Goal: Task Accomplishment & Management: Use online tool/utility

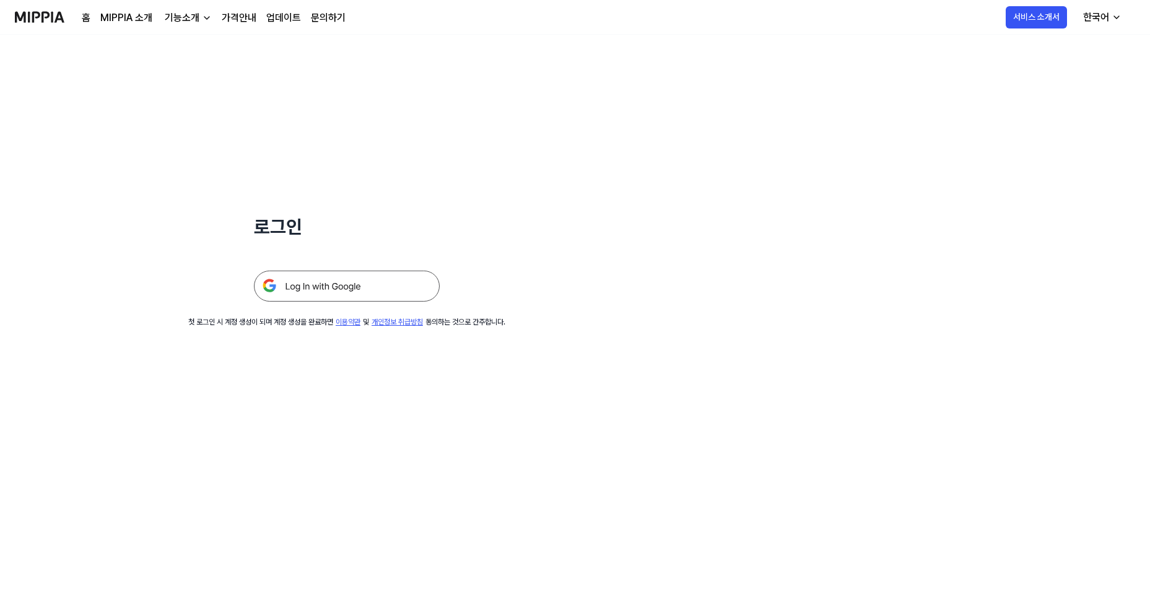
click at [343, 285] on img at bounding box center [347, 286] width 186 height 31
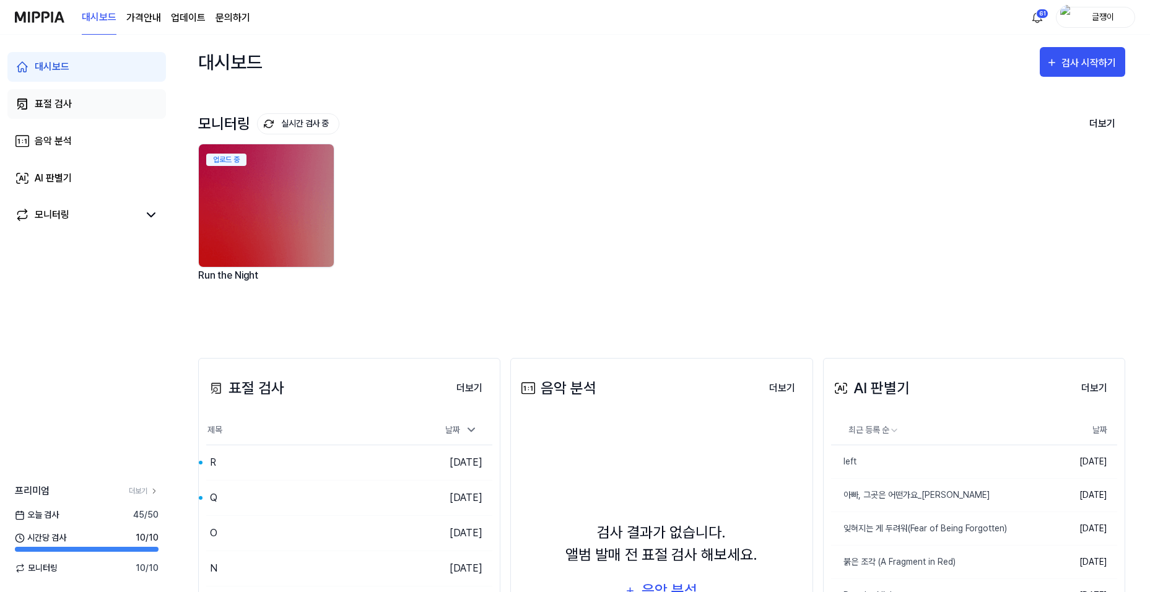
click at [45, 102] on div "표절 검사" at bounding box center [53, 104] width 37 height 15
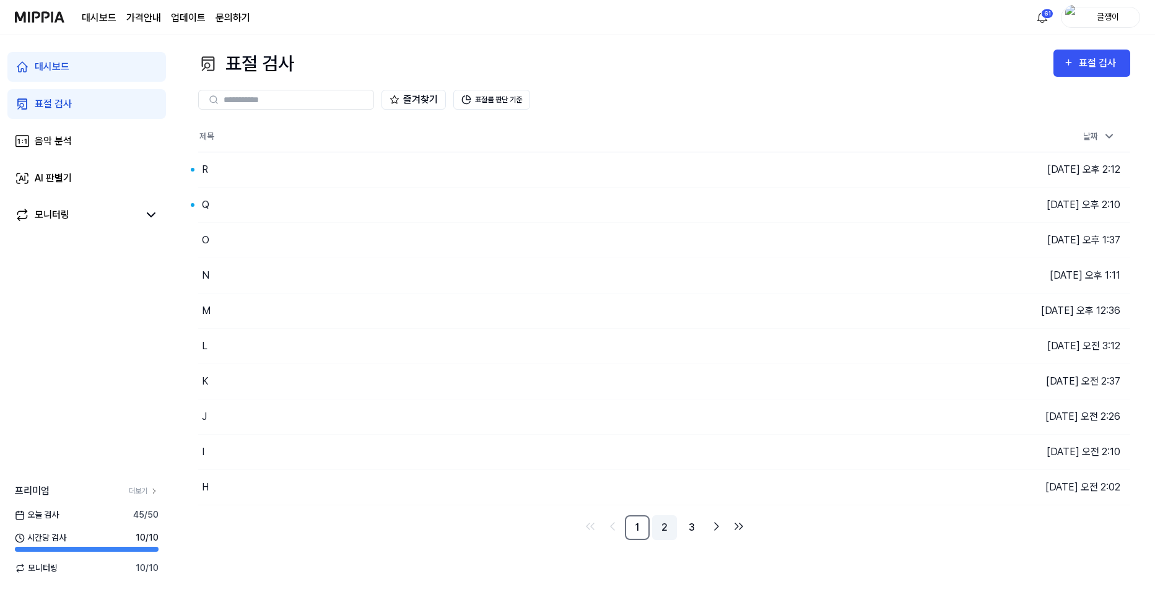
click at [662, 526] on link "2" at bounding box center [664, 527] width 25 height 25
click at [691, 526] on link "3" at bounding box center [691, 527] width 25 height 25
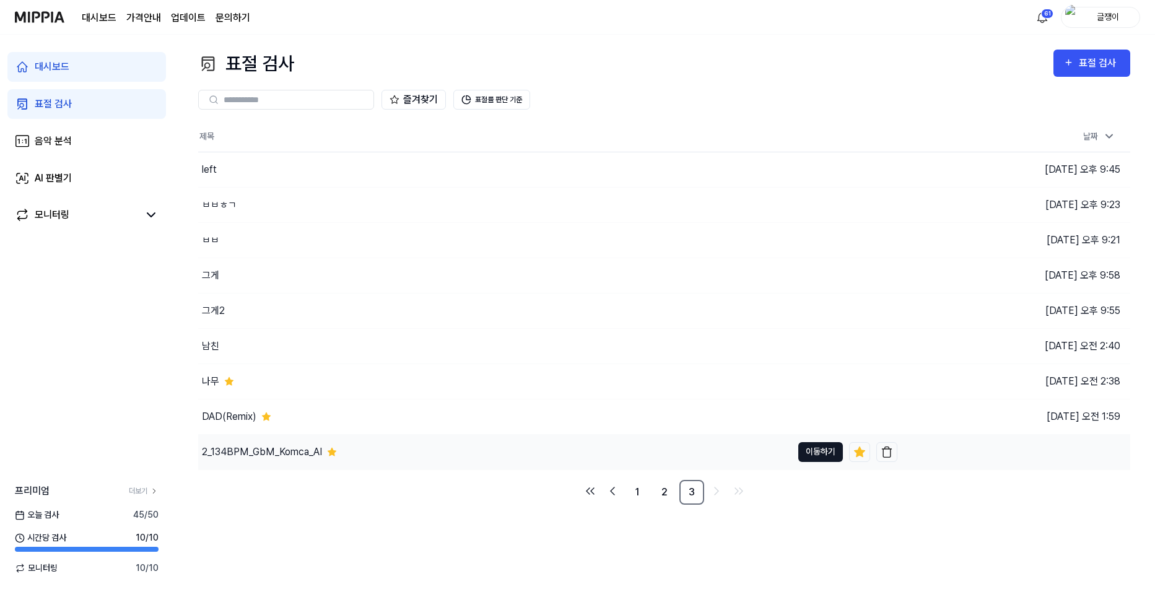
click at [810, 445] on button "이동하기" at bounding box center [820, 452] width 45 height 20
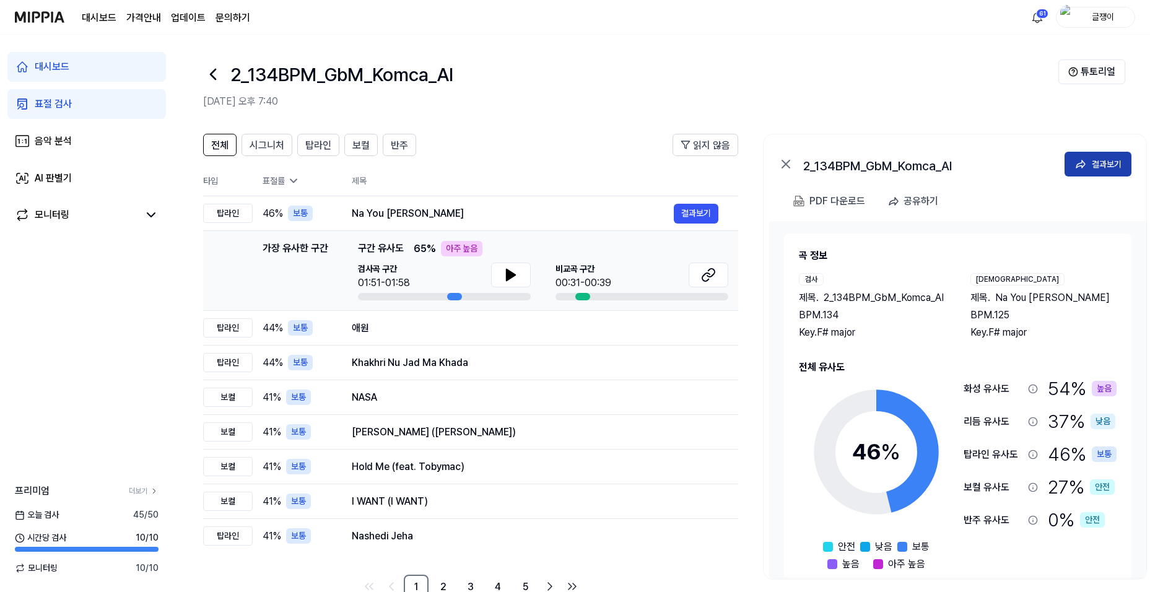
click at [1096, 163] on div "결과보기" at bounding box center [1106, 164] width 30 height 14
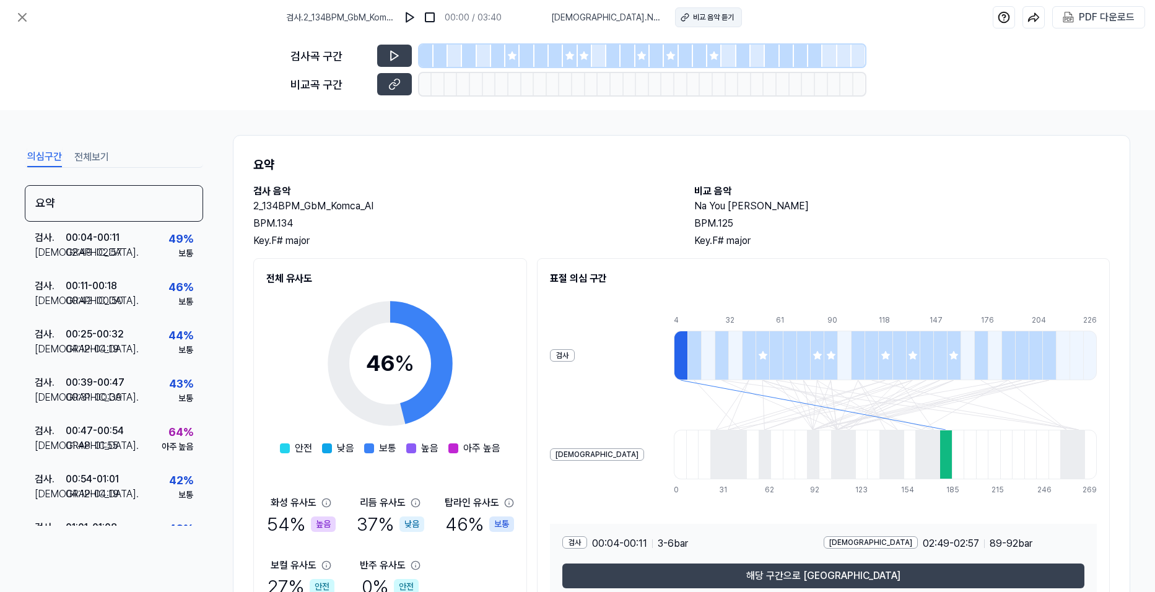
click at [708, 12] on div "비교 음악 듣기" at bounding box center [713, 17] width 41 height 11
click at [392, 51] on icon at bounding box center [394, 56] width 12 height 12
click at [416, 14] on img at bounding box center [410, 17] width 12 height 12
drag, startPoint x: 579, startPoint y: 14, endPoint x: 651, endPoint y: 21, distance: 71.5
click at [651, 21] on div "비교 . Na You Dey Reign 비교 음악 듣기" at bounding box center [646, 17] width 191 height 20
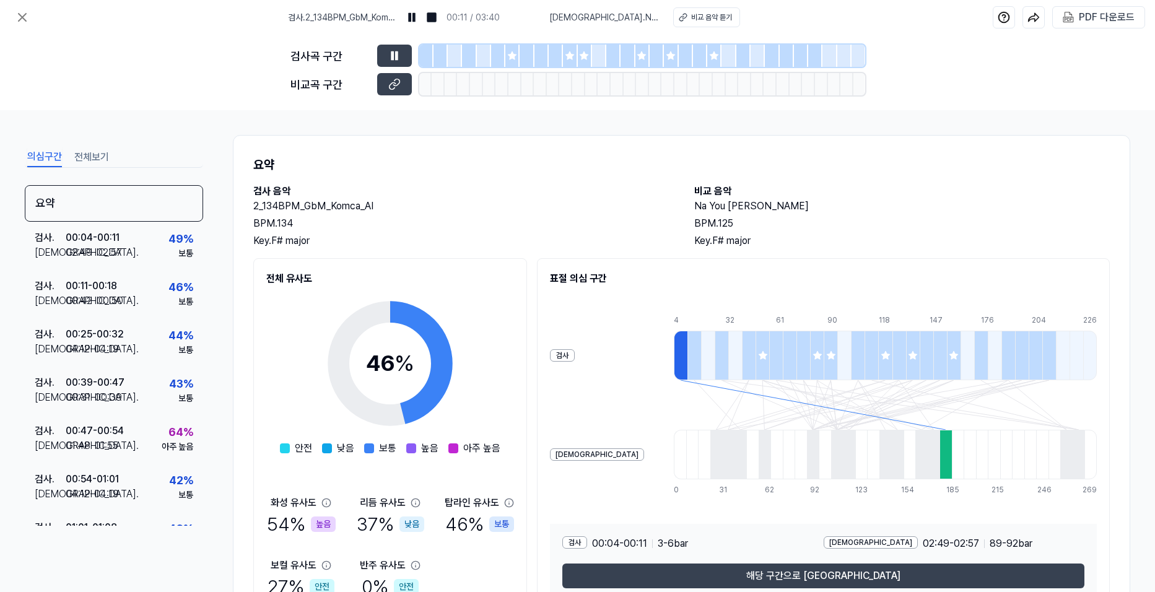
click at [529, 391] on div "전체 유사도 46 % 안전 낮음 보통 높음 아주 높음 화성 유사도 54 % 높음 리듬 유사도 37 % 낮음 탑라인 유사도 46 % 보통 보컬 …" at bounding box center [681, 435] width 856 height 355
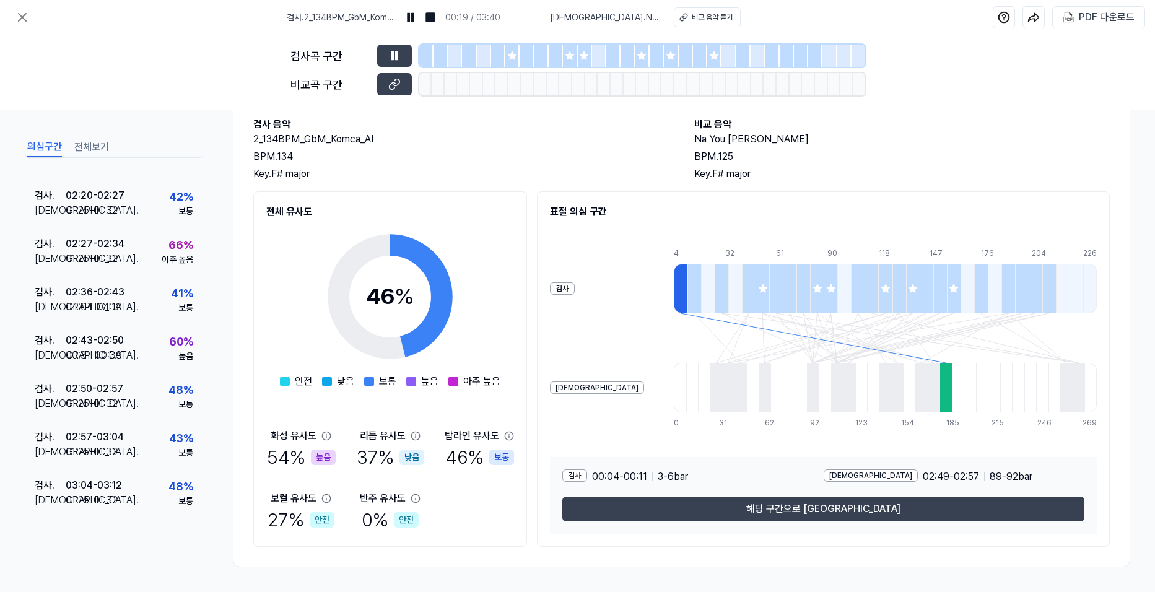
scroll to position [807, 0]
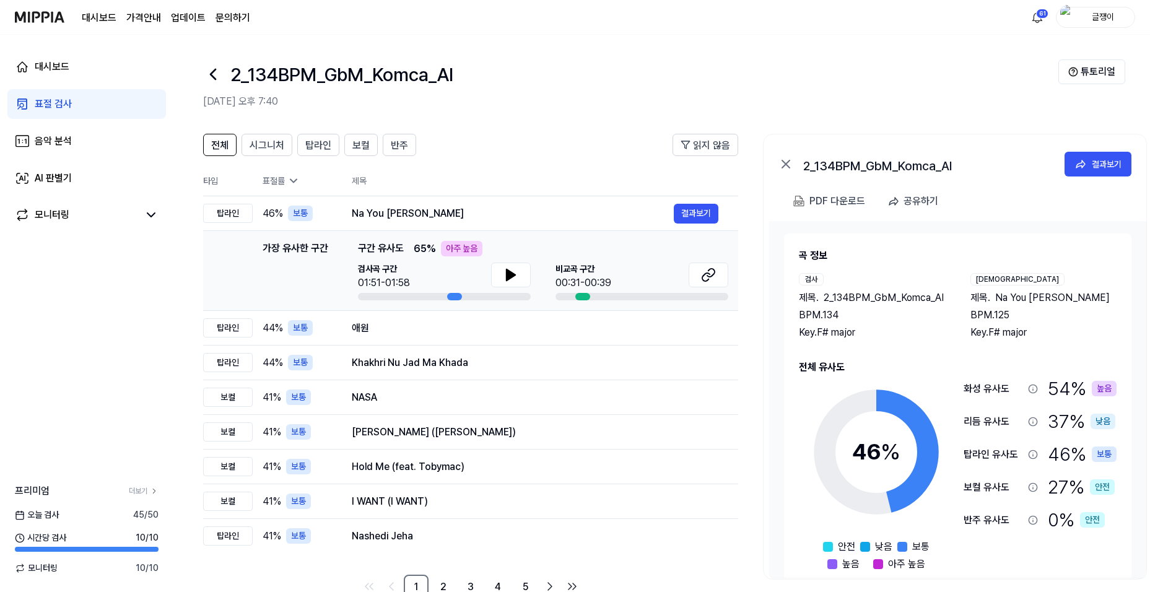
click at [49, 100] on div "표절 검사" at bounding box center [53, 104] width 37 height 15
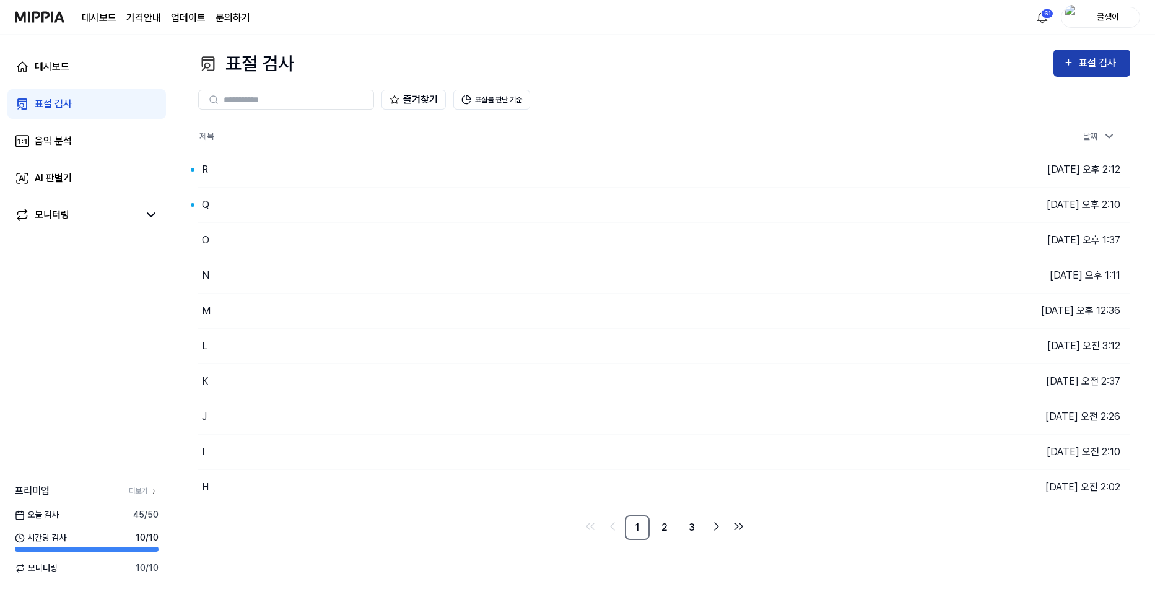
click at [1077, 67] on div "표절 검사" at bounding box center [1091, 63] width 57 height 16
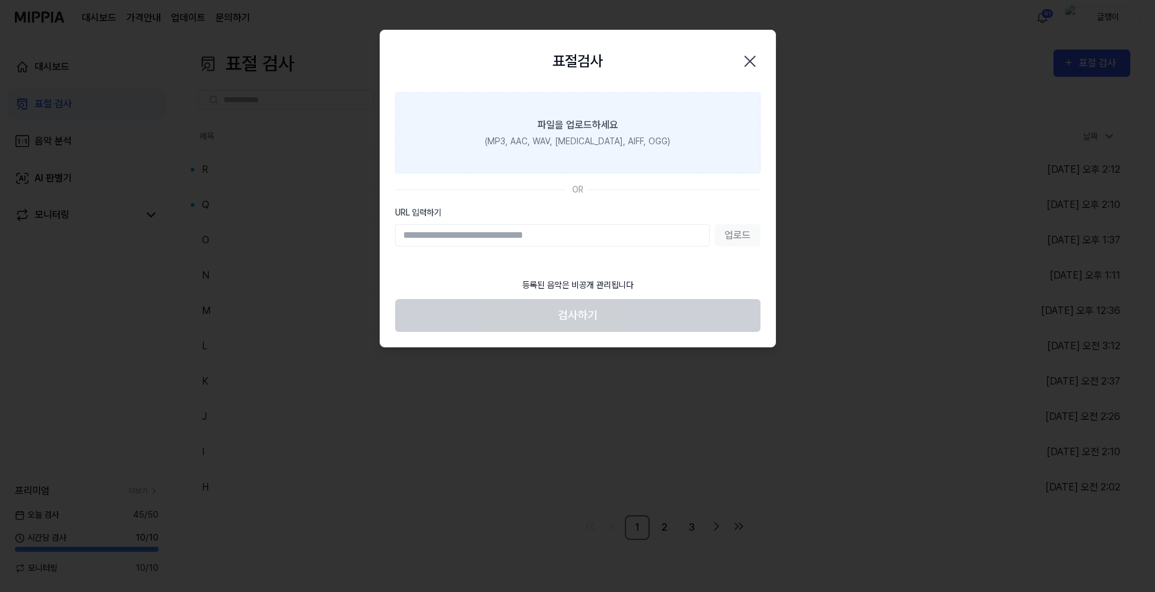
click at [617, 106] on label "파일을 업로드하세요 (MP3, AAC, WAV, [MEDICAL_DATA], AIFF, OGG)" at bounding box center [577, 132] width 365 height 81
click at [0, 0] on input "파일을 업로드하세요 (MP3, AAC, WAV, [MEDICAL_DATA], AIFF, OGG)" at bounding box center [0, 0] width 0 height 0
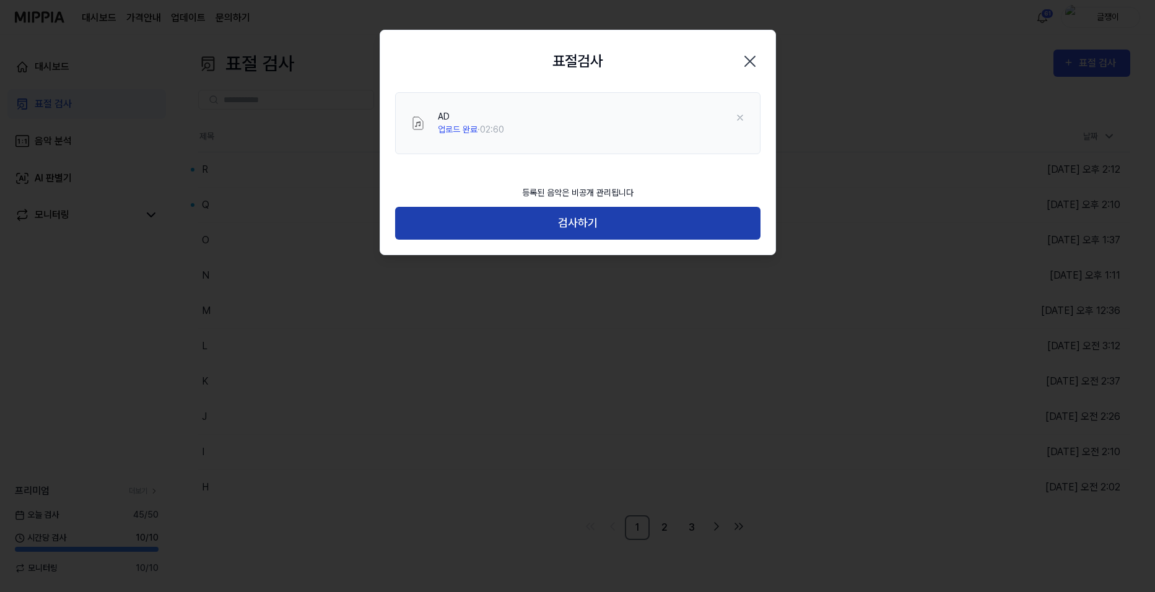
click at [576, 227] on button "검사하기" at bounding box center [577, 223] width 365 height 33
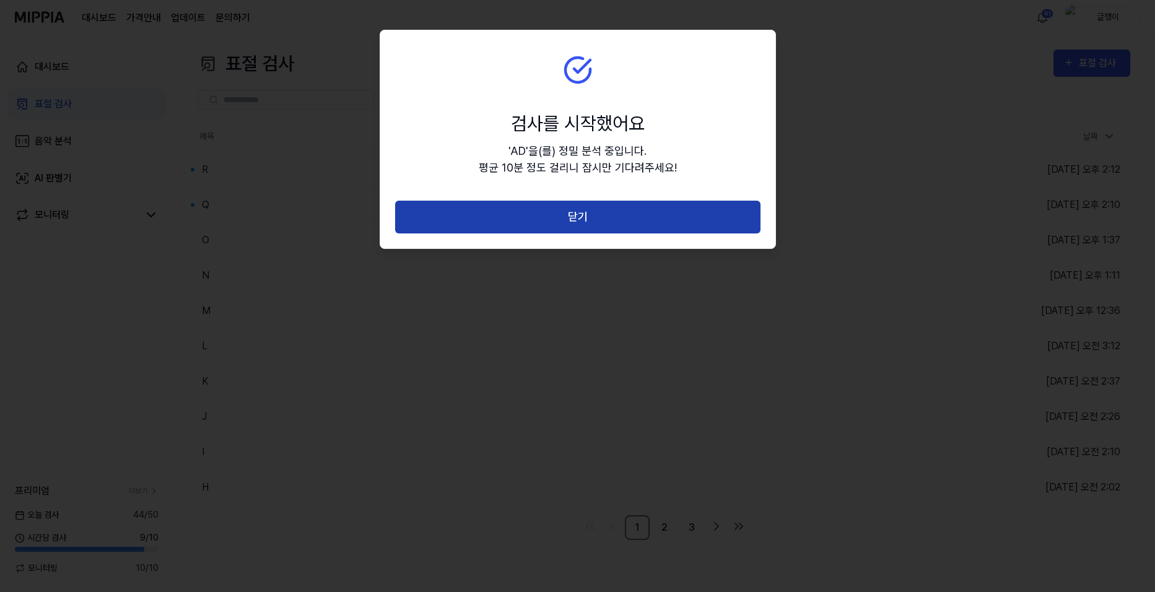
click at [580, 222] on button "닫기" at bounding box center [577, 217] width 365 height 33
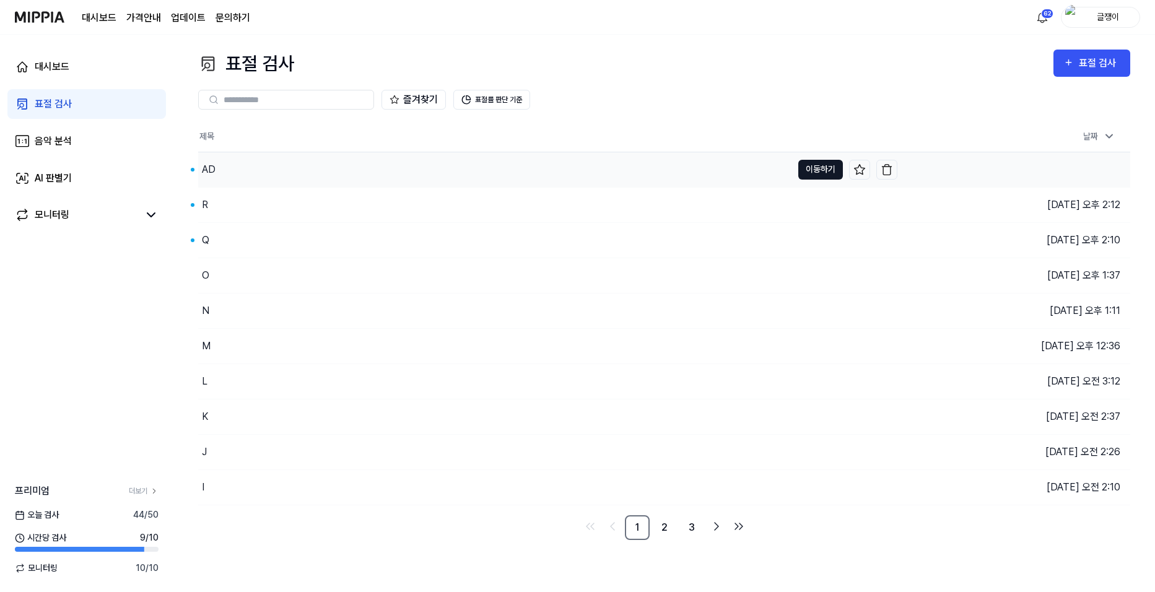
click at [804, 163] on button "이동하기" at bounding box center [820, 170] width 45 height 20
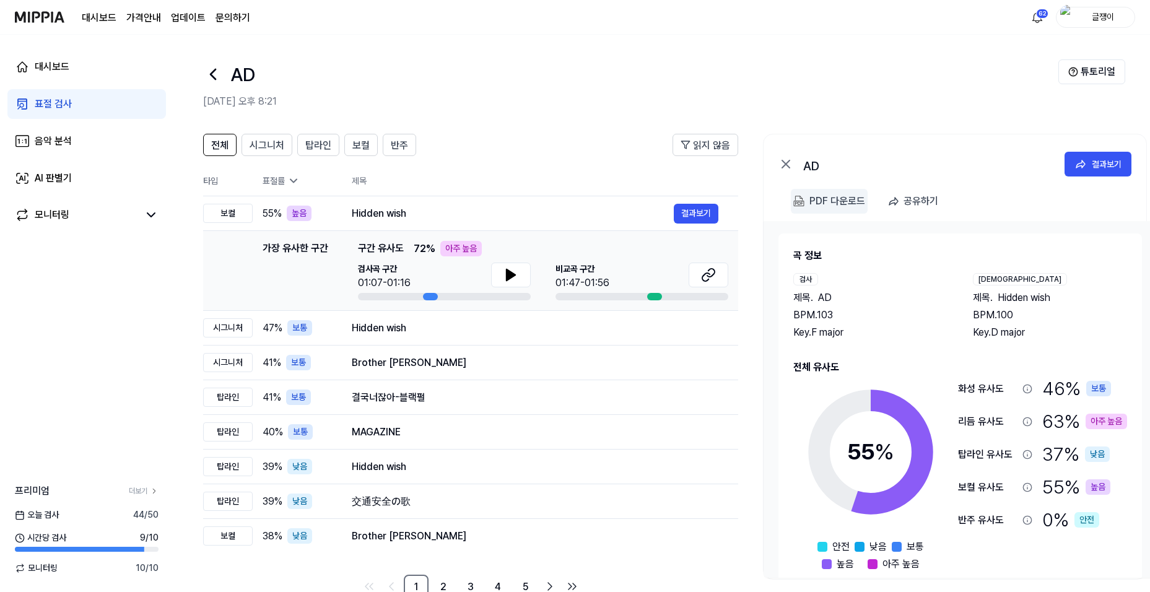
click at [819, 199] on div "PDF 다운로드" at bounding box center [837, 201] width 56 height 16
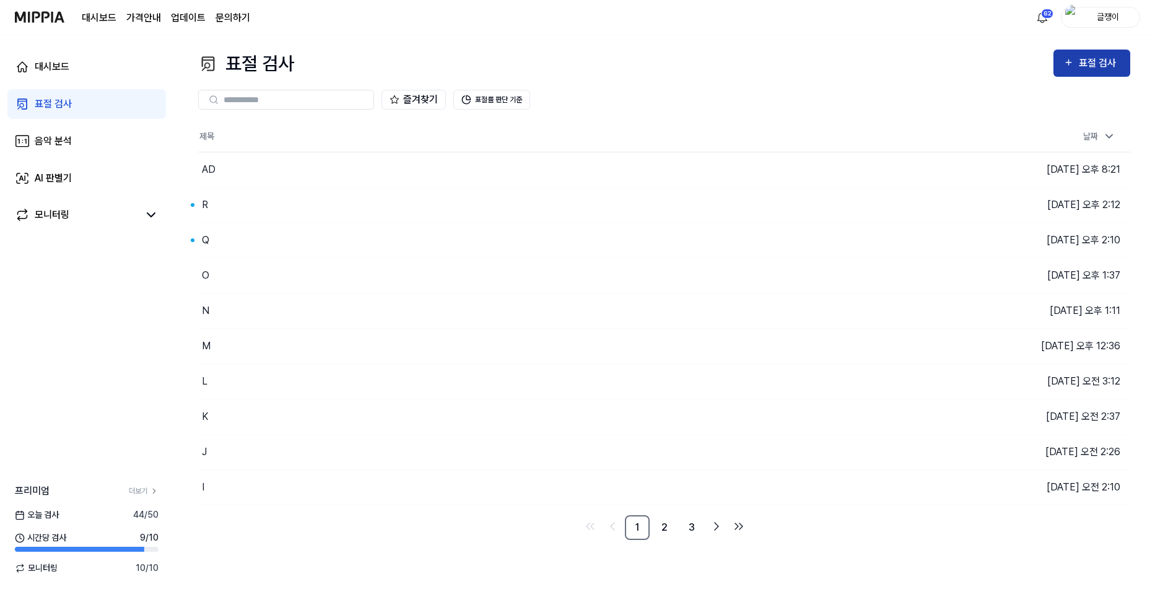
click at [1084, 66] on div "표절 검사" at bounding box center [1098, 63] width 41 height 16
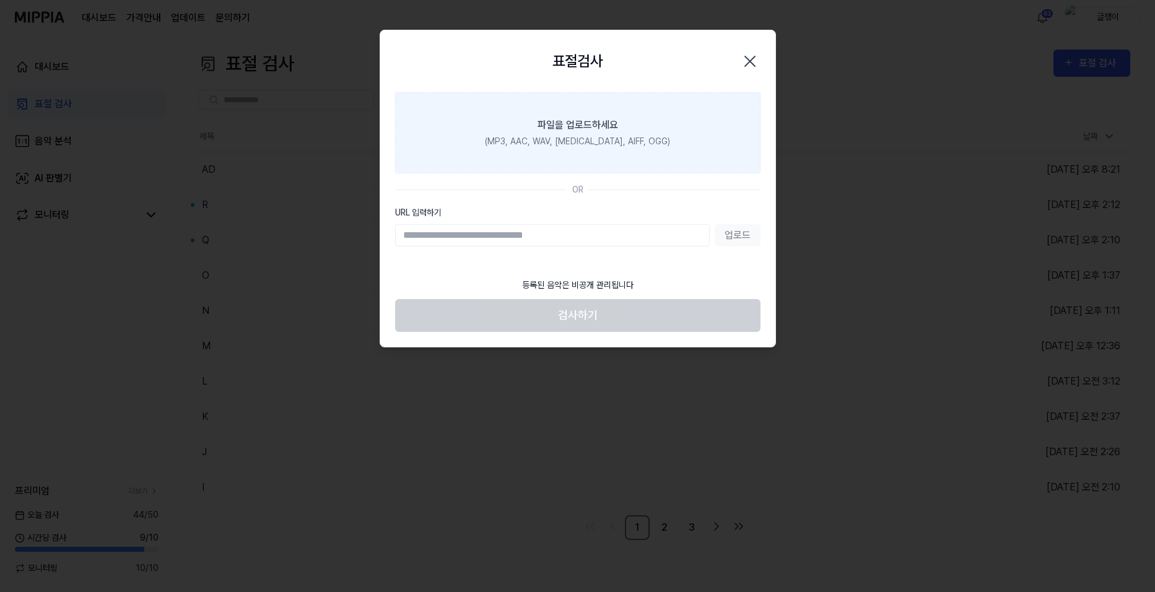
click at [592, 130] on div "파일을 업로드하세요" at bounding box center [577, 125] width 80 height 15
click at [0, 0] on input "파일을 업로드하세요 (MP3, AAC, WAV, [MEDICAL_DATA], AIFF, OGG)" at bounding box center [0, 0] width 0 height 0
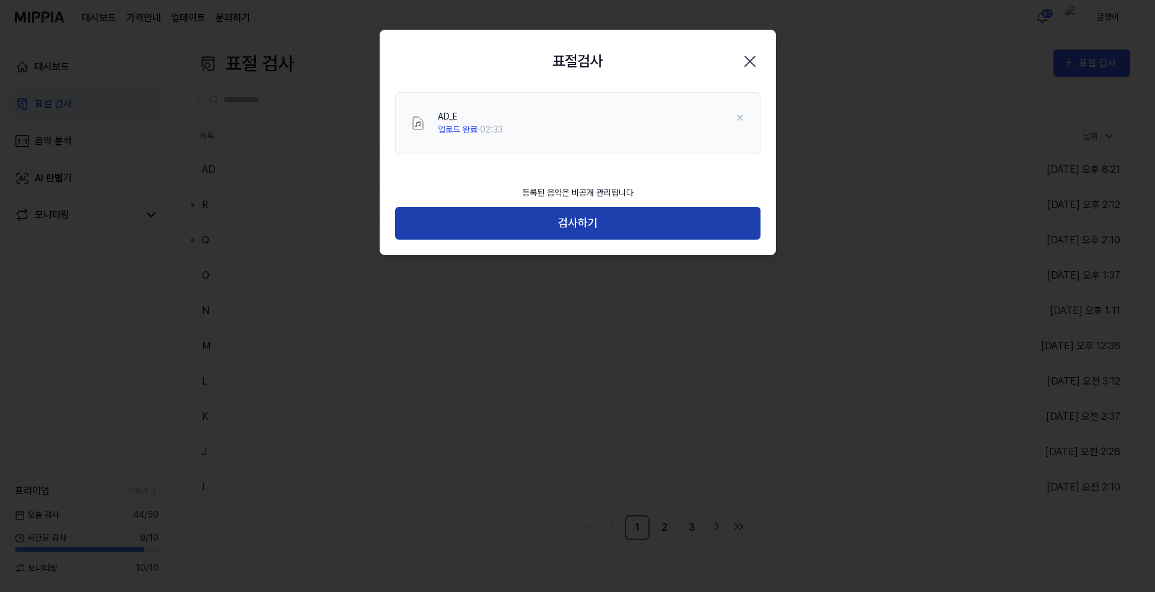
click at [581, 217] on button "검사하기" at bounding box center [577, 223] width 365 height 33
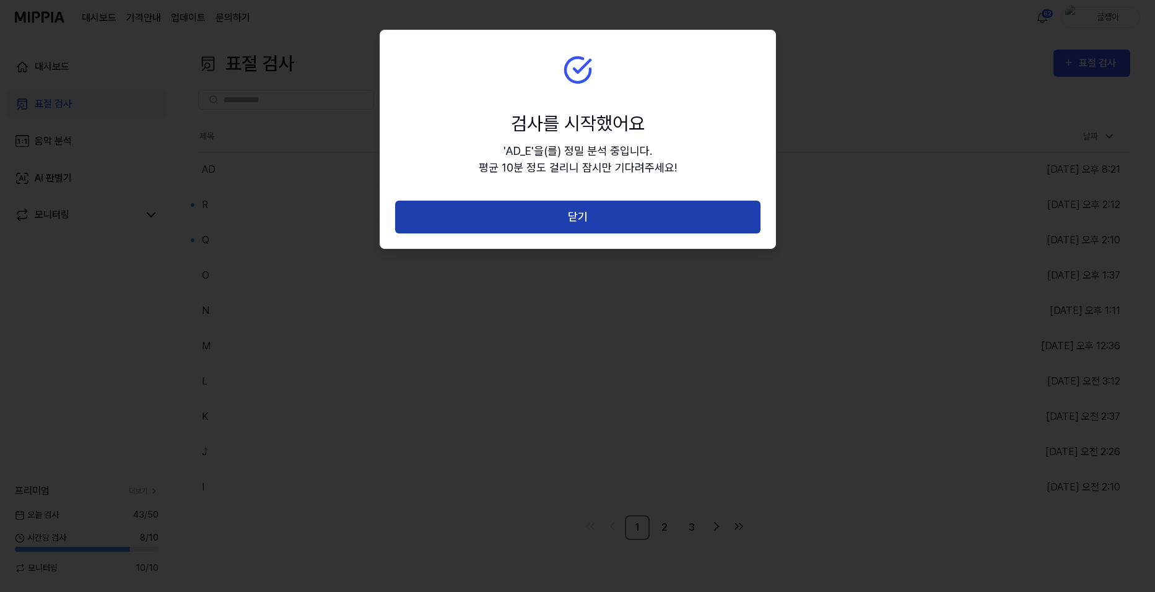
click at [581, 217] on button "닫기" at bounding box center [577, 217] width 365 height 33
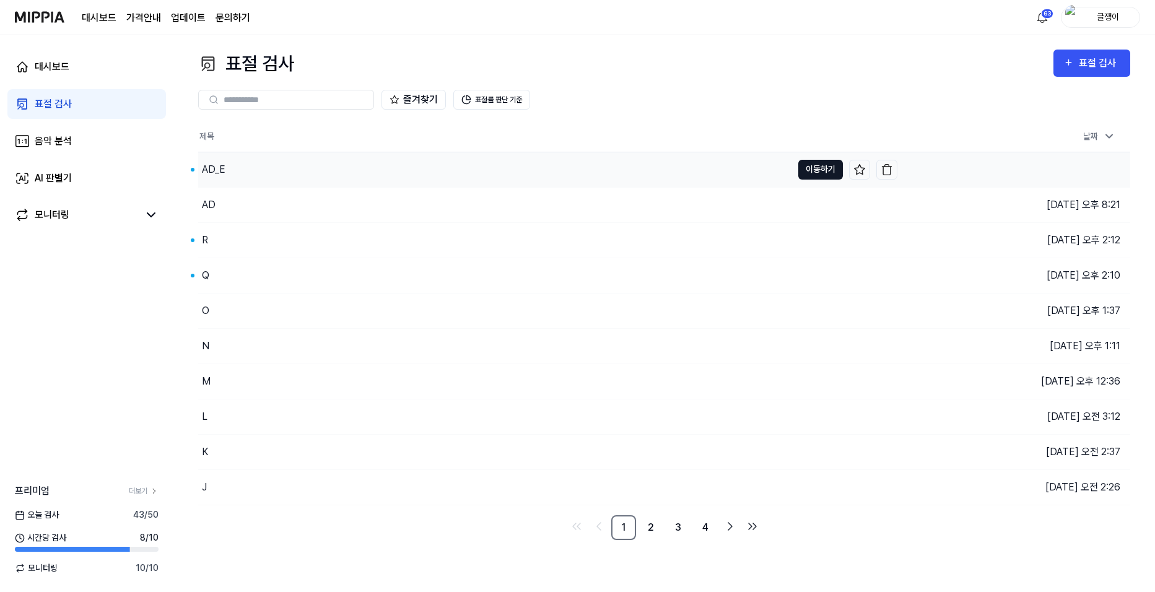
click at [808, 163] on button "이동하기" at bounding box center [820, 170] width 45 height 20
click at [889, 168] on img "button" at bounding box center [886, 169] width 12 height 12
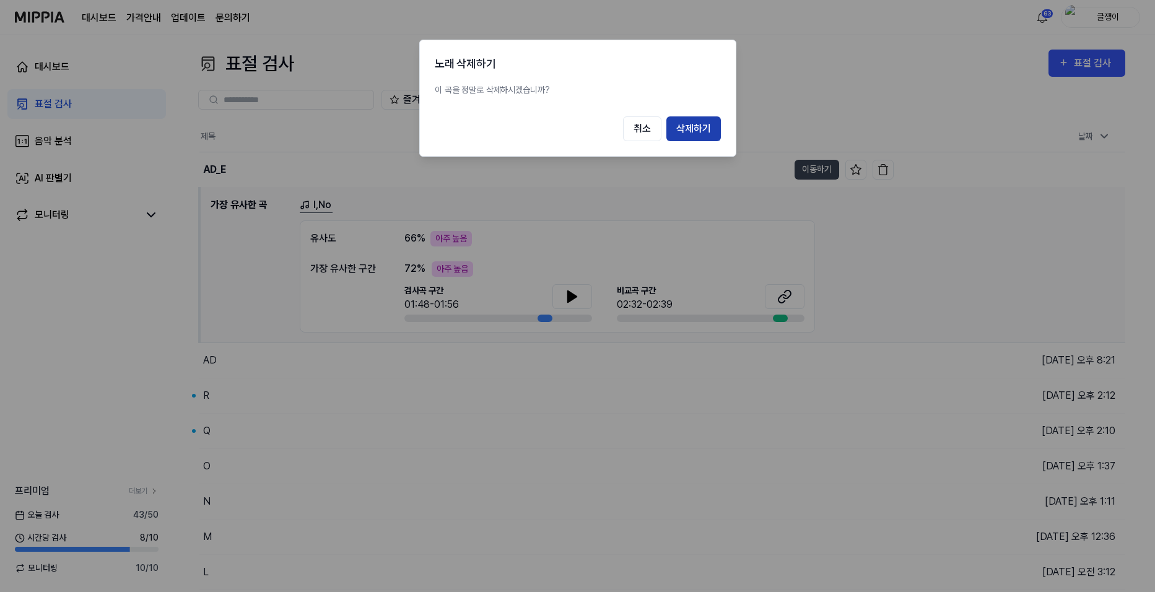
click at [695, 130] on button "삭제하기" at bounding box center [693, 128] width 54 height 25
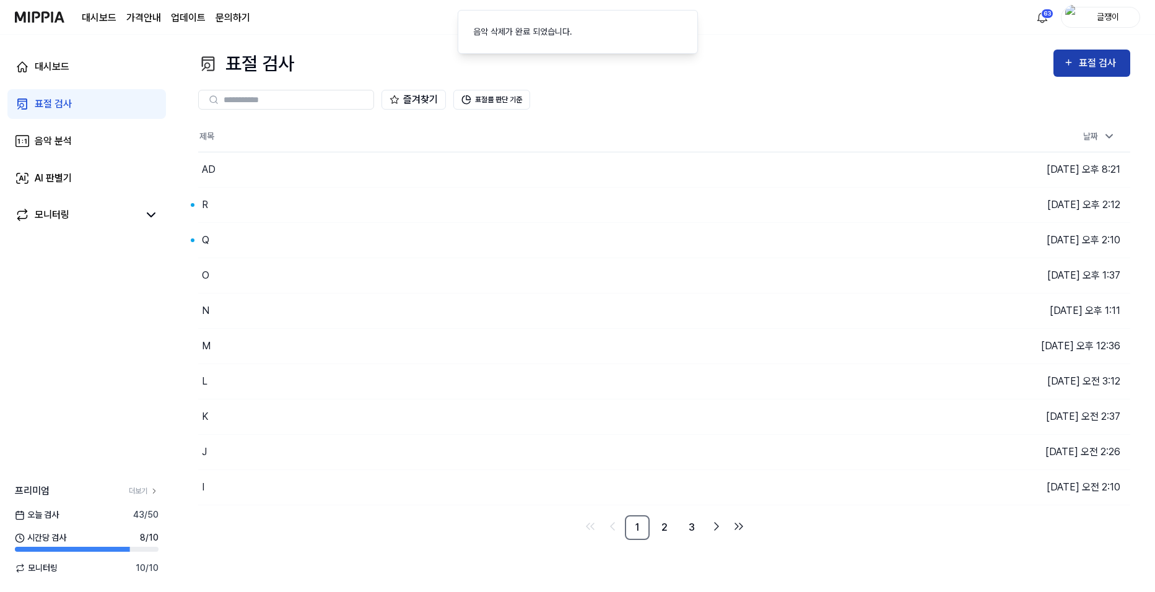
click at [1065, 66] on icon "button" at bounding box center [1068, 62] width 11 height 15
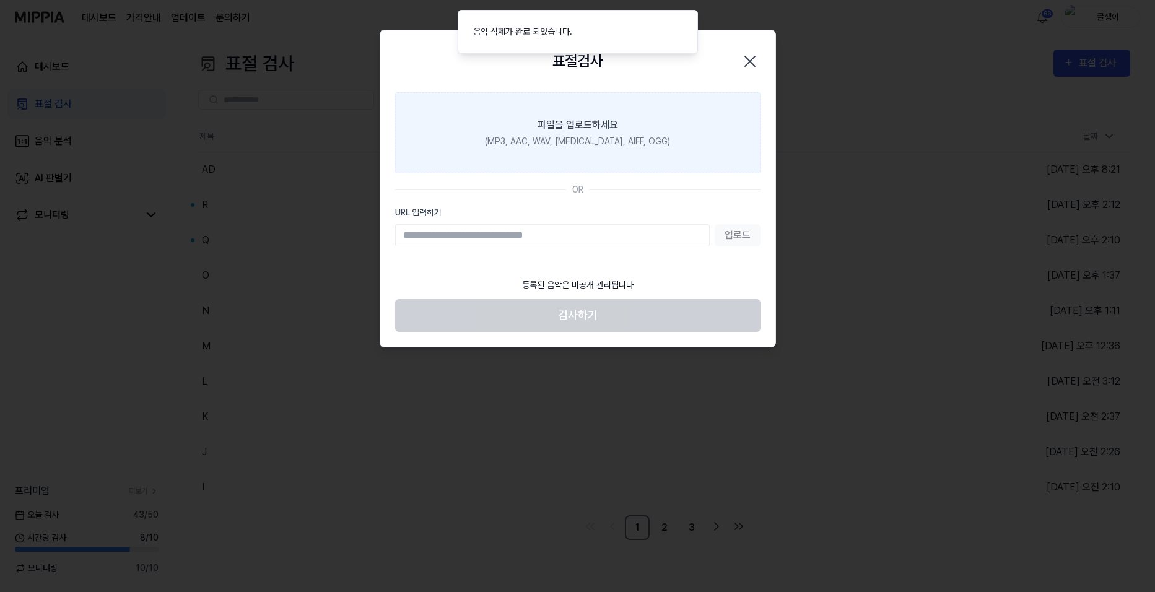
click at [568, 126] on div "파일을 업로드하세요" at bounding box center [577, 125] width 80 height 15
click at [0, 0] on input "파일을 업로드하세요 (MP3, AAC, WAV, [MEDICAL_DATA], AIFF, OGG)" at bounding box center [0, 0] width 0 height 0
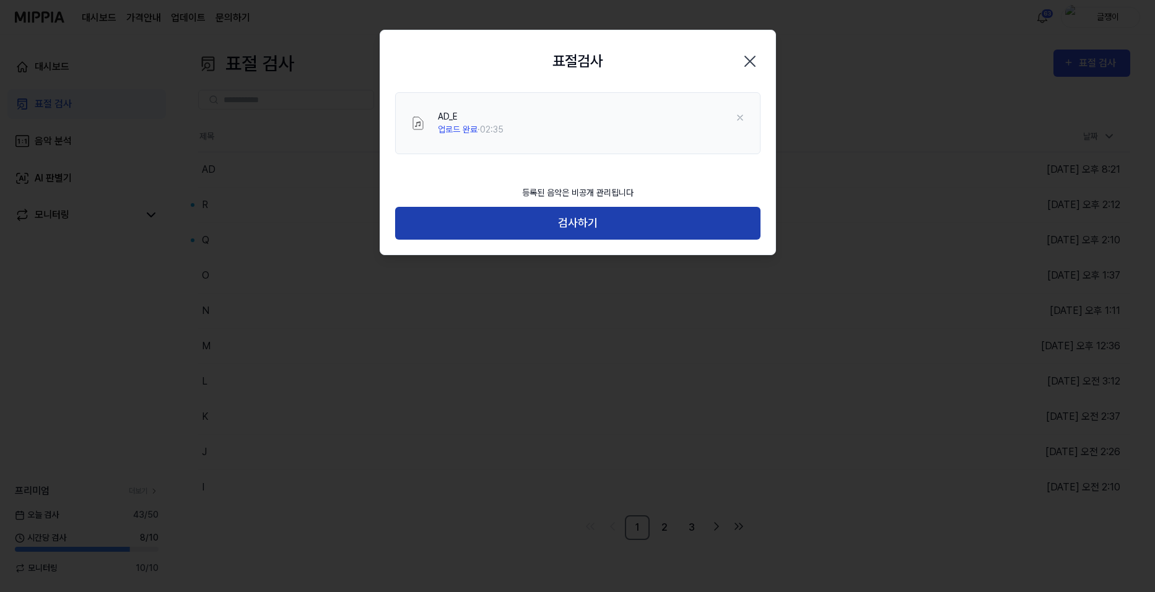
click at [587, 218] on button "검사하기" at bounding box center [577, 223] width 365 height 33
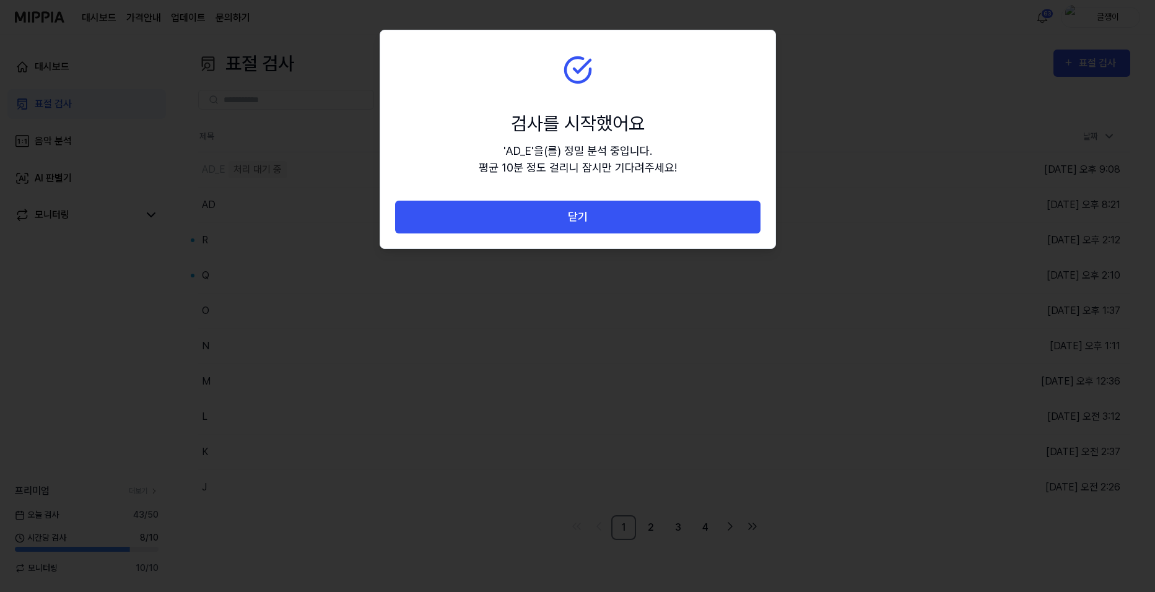
click at [587, 218] on button "닫기" at bounding box center [577, 217] width 365 height 33
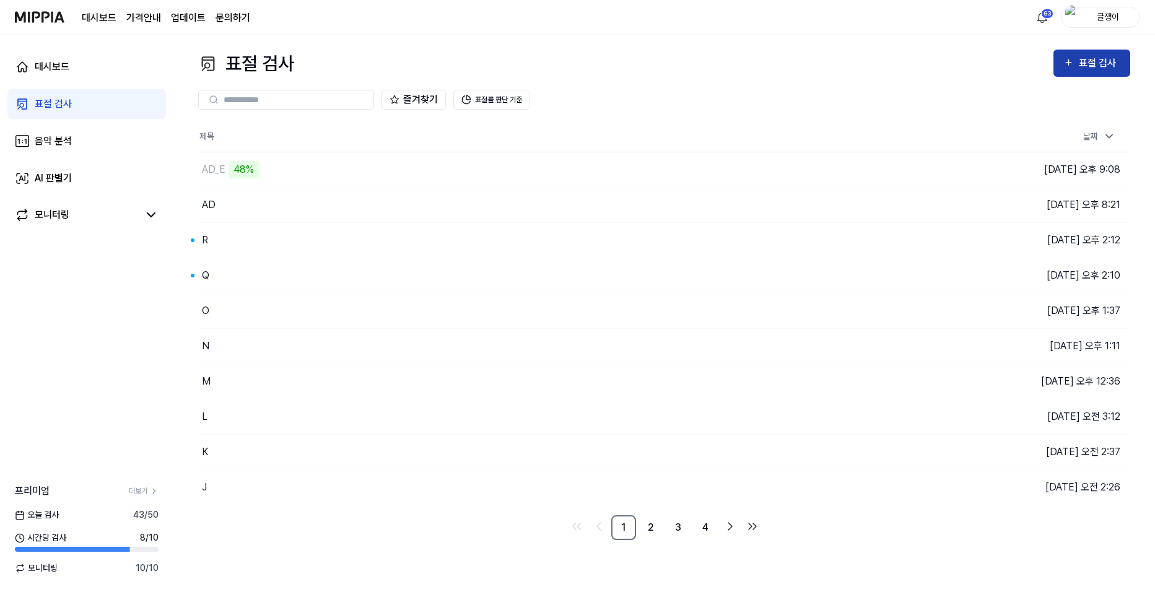
click at [1062, 71] on button "표절 검사" at bounding box center [1091, 63] width 77 height 27
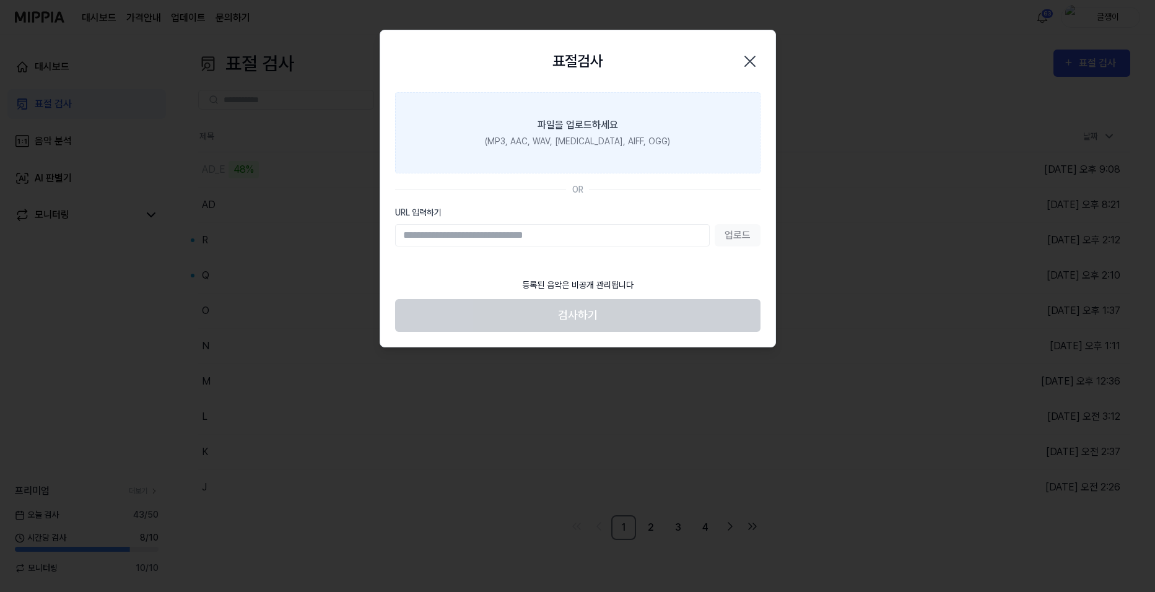
click at [578, 139] on div "(MP3, AAC, WAV, [MEDICAL_DATA], AIFF, OGG)" at bounding box center [577, 141] width 185 height 13
click at [0, 0] on input "파일을 업로드하세요 (MP3, AAC, WAV, [MEDICAL_DATA], AIFF, OGG)" at bounding box center [0, 0] width 0 height 0
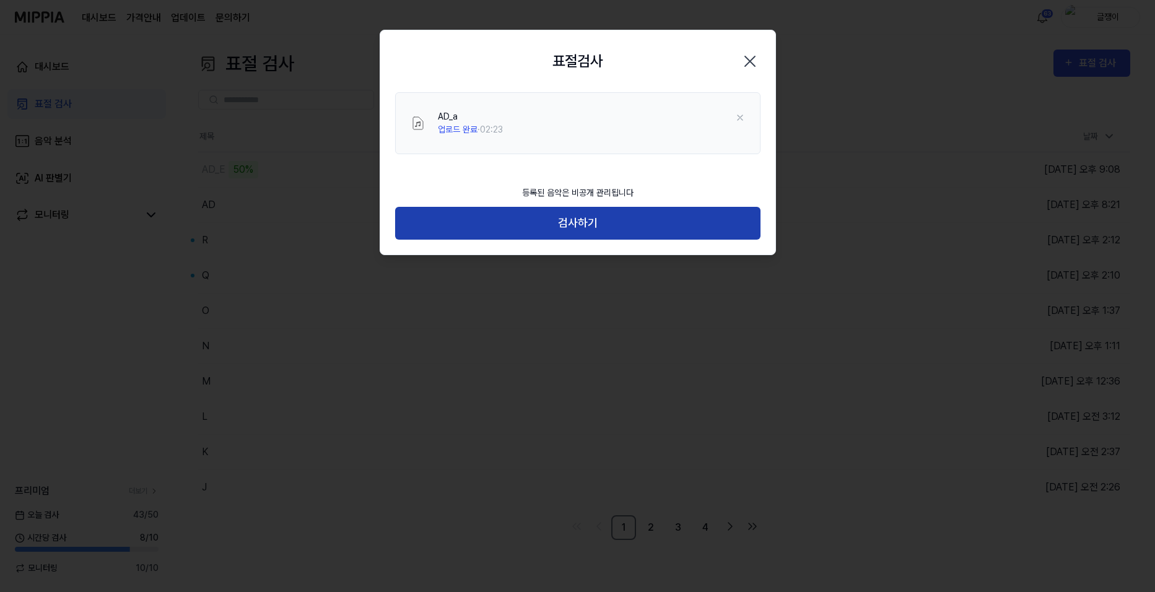
click at [558, 220] on button "검사하기" at bounding box center [577, 223] width 365 height 33
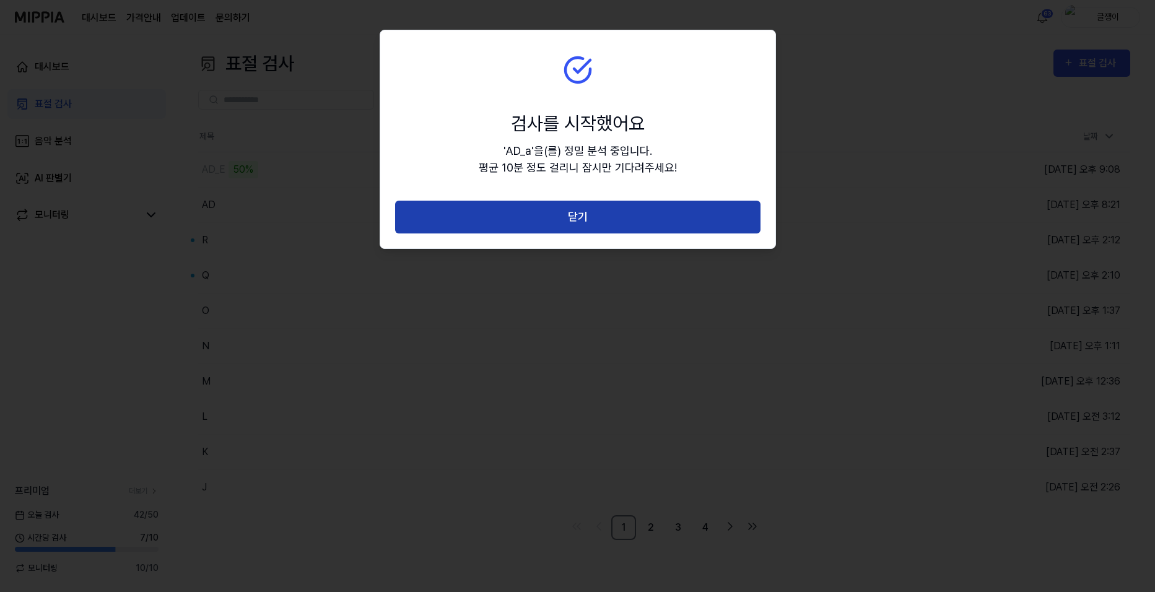
click at [573, 215] on button "닫기" at bounding box center [577, 217] width 365 height 33
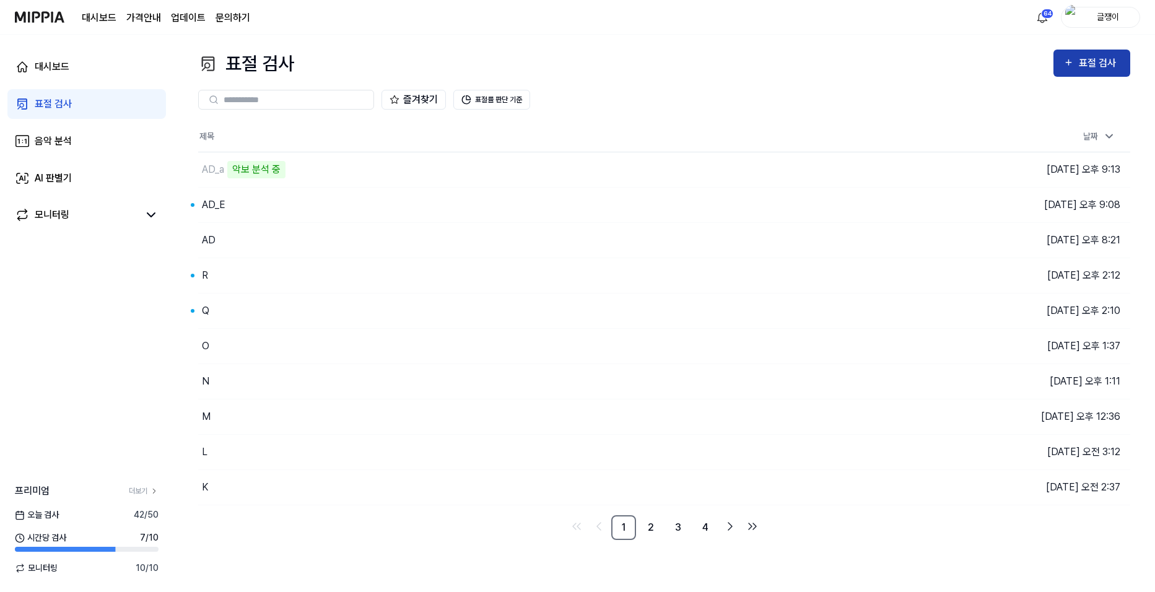
click at [1084, 62] on div "표절 검사" at bounding box center [1098, 63] width 41 height 16
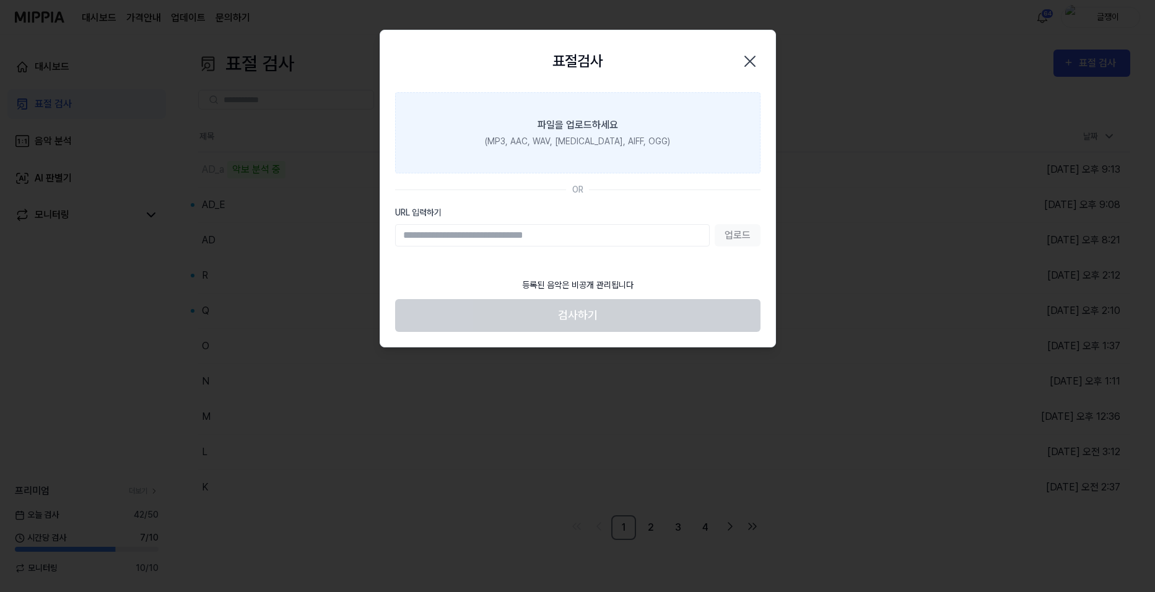
click at [591, 131] on div "파일을 업로드하세요" at bounding box center [577, 125] width 80 height 15
click at [0, 0] on input "파일을 업로드하세요 (MP3, AAC, WAV, [MEDICAL_DATA], AIFF, OGG)" at bounding box center [0, 0] width 0 height 0
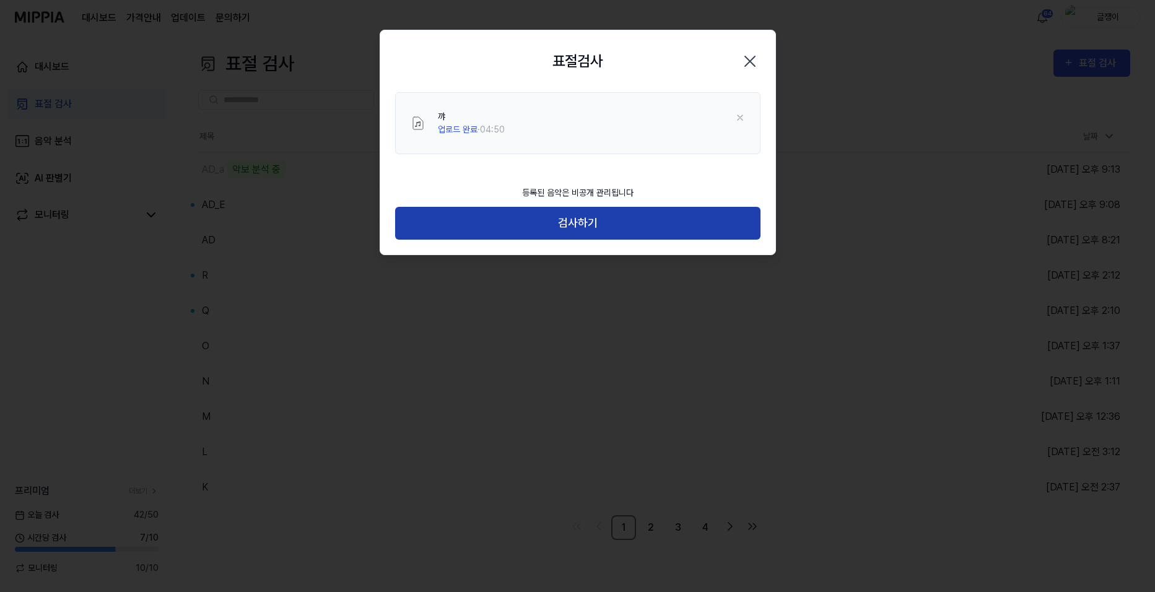
click at [566, 221] on button "검사하기" at bounding box center [577, 223] width 365 height 33
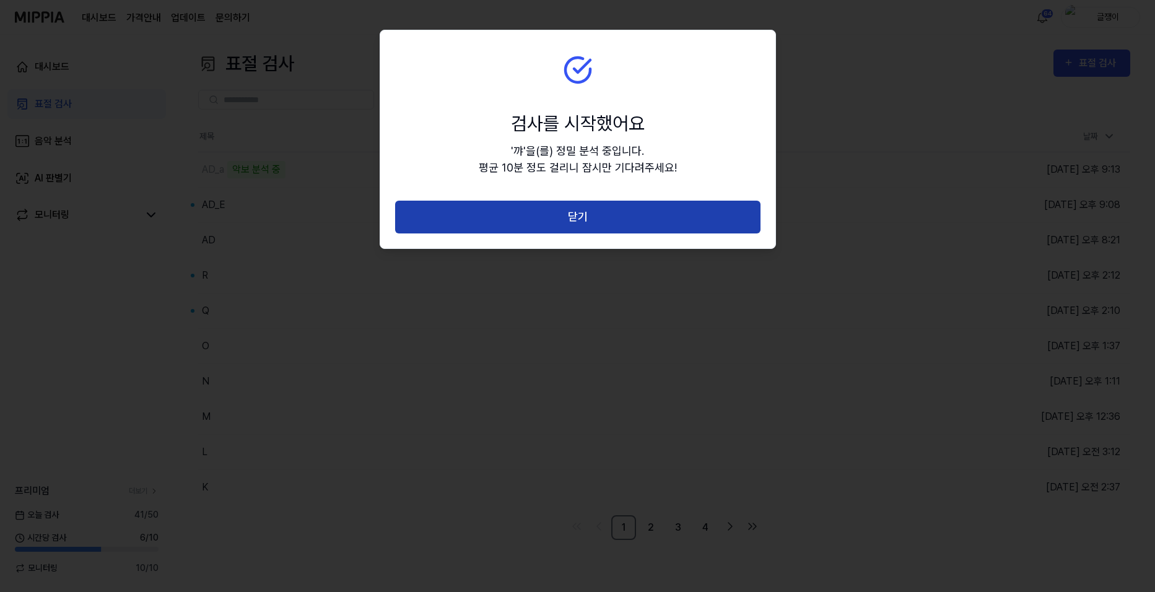
click at [566, 222] on button "닫기" at bounding box center [577, 217] width 365 height 33
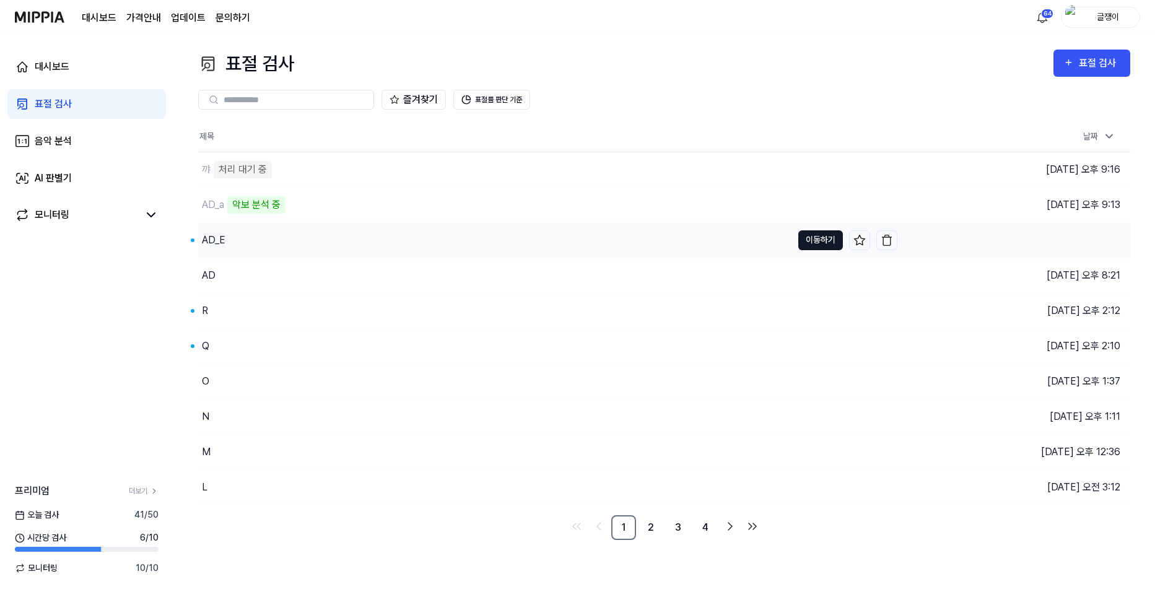
click at [817, 240] on button "이동하기" at bounding box center [820, 240] width 45 height 20
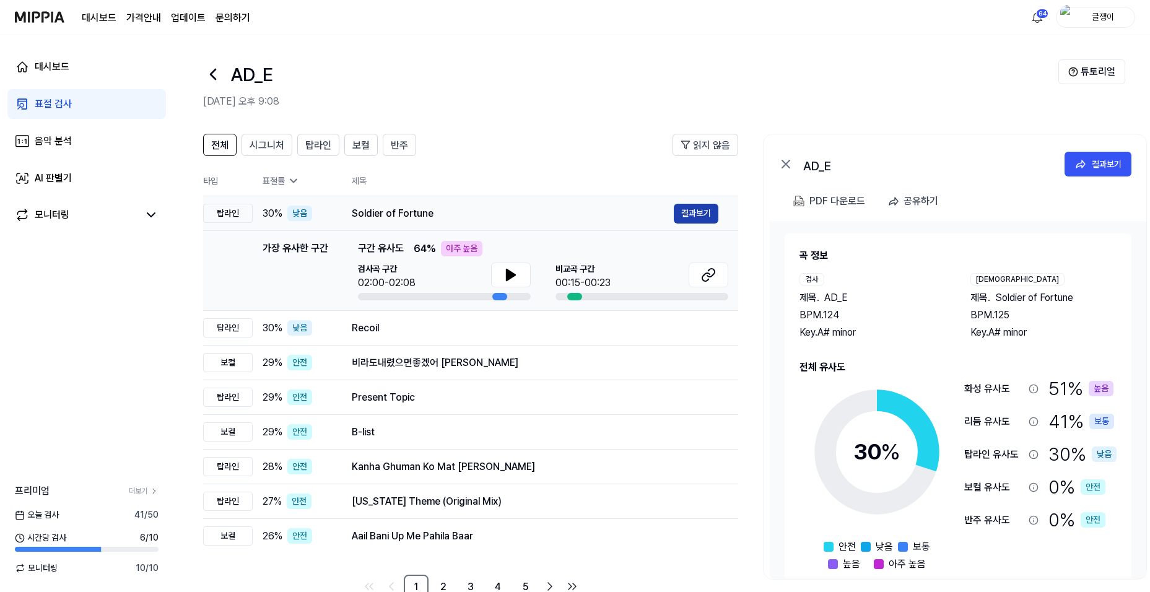
click at [694, 212] on button "결과보기" at bounding box center [696, 214] width 45 height 20
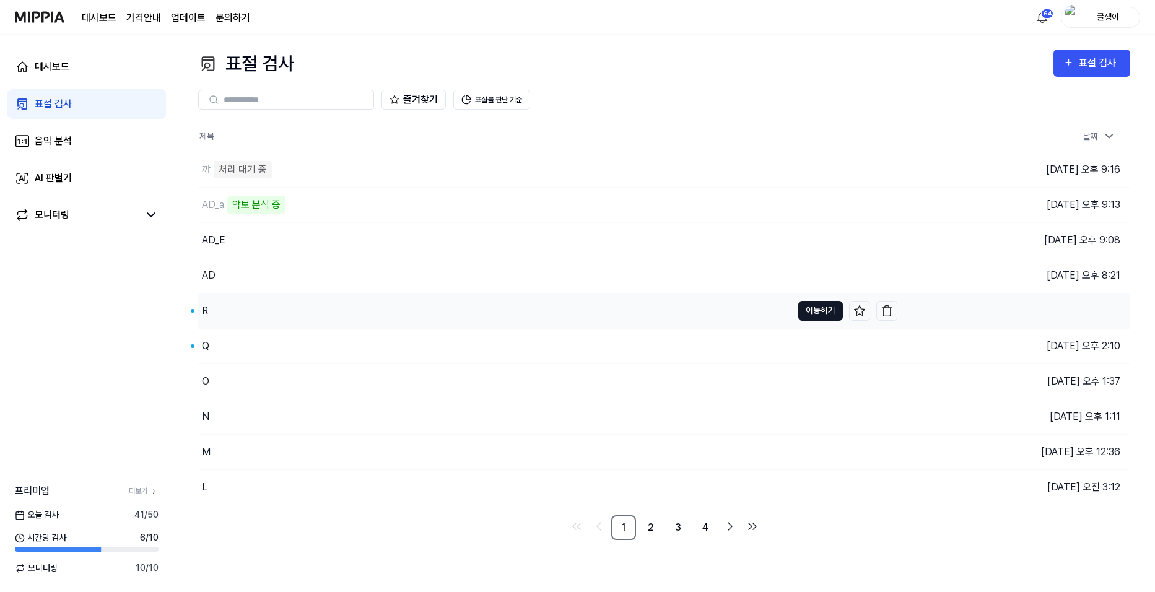
click at [823, 308] on button "이동하기" at bounding box center [820, 311] width 45 height 20
click at [817, 345] on button "이동하기" at bounding box center [820, 346] width 45 height 20
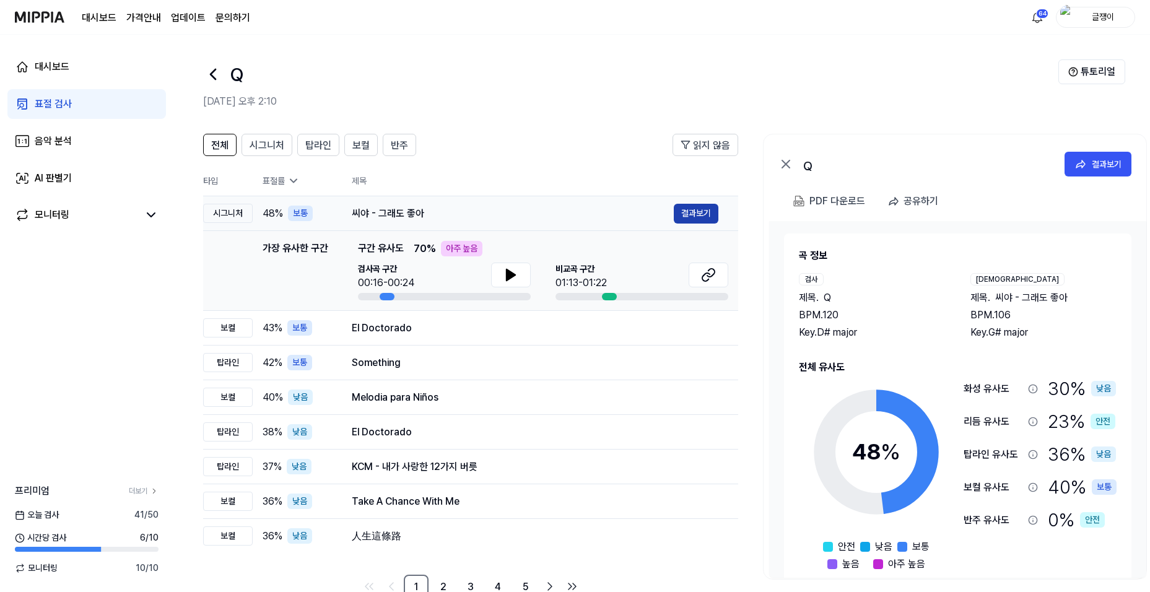
click at [691, 212] on button "결과보기" at bounding box center [696, 214] width 45 height 20
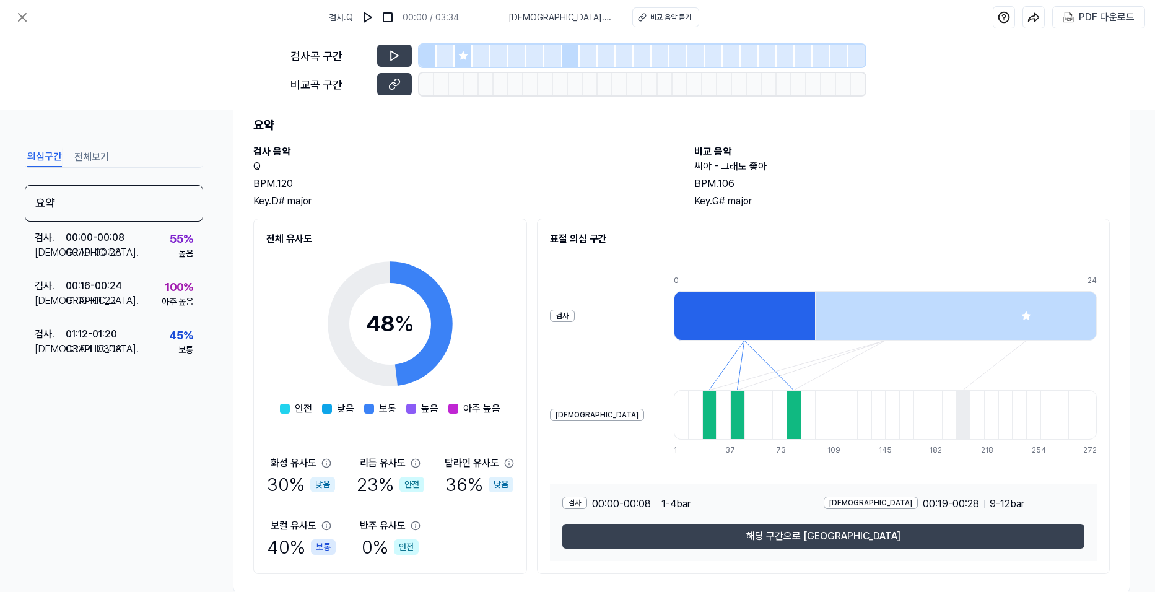
scroll to position [62, 0]
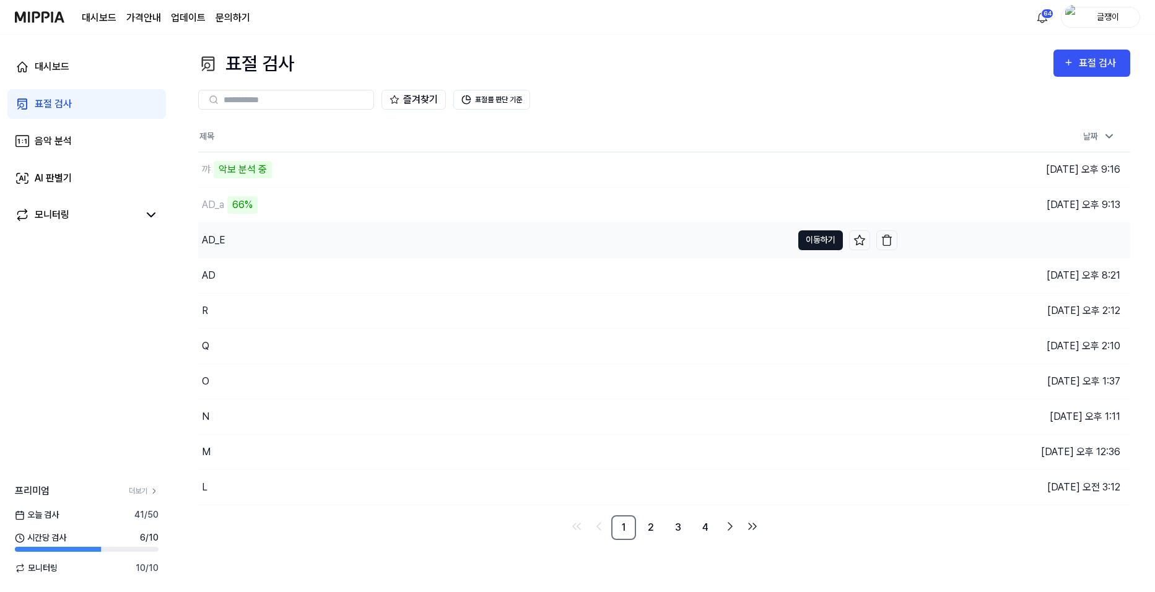
click at [809, 243] on button "이동하기" at bounding box center [820, 240] width 45 height 20
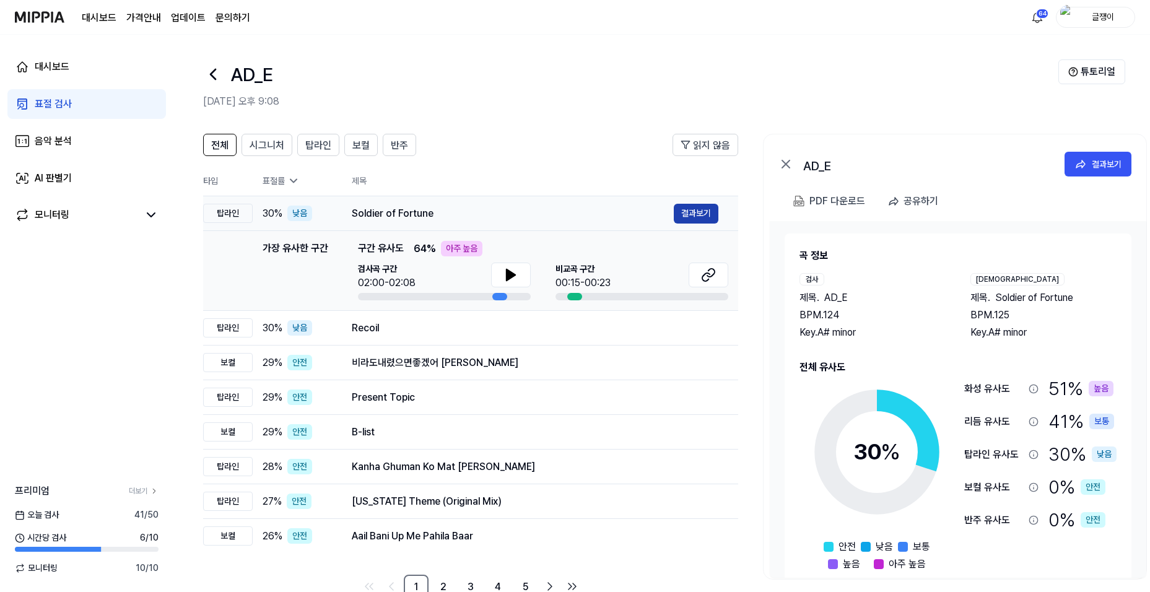
click at [690, 217] on button "결과보기" at bounding box center [696, 214] width 45 height 20
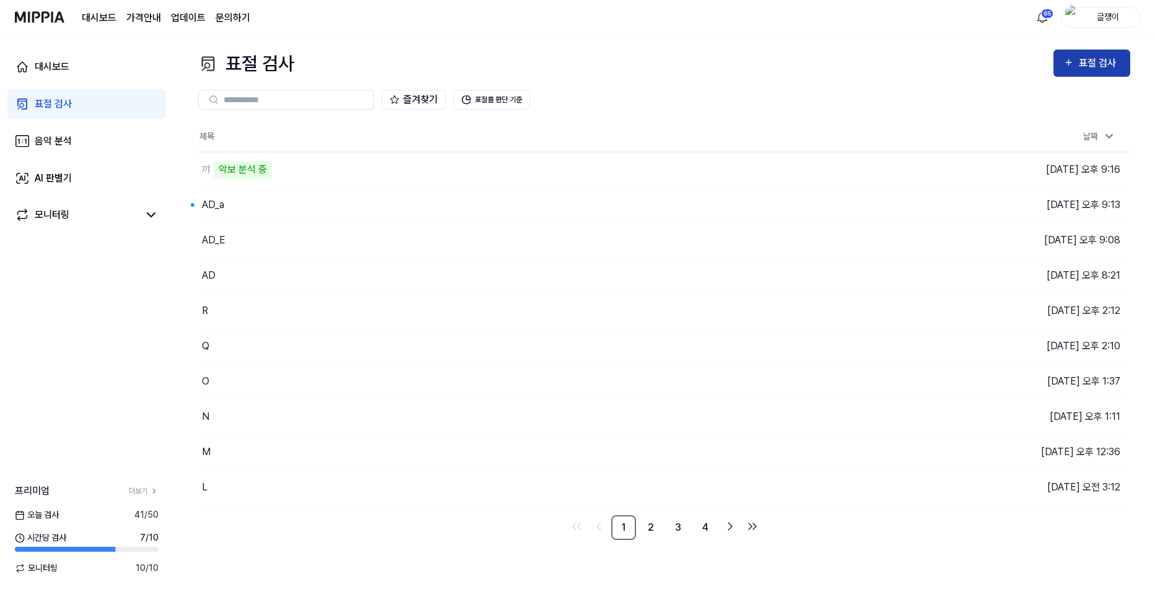
click at [1067, 63] on icon "button" at bounding box center [1068, 63] width 6 height 6
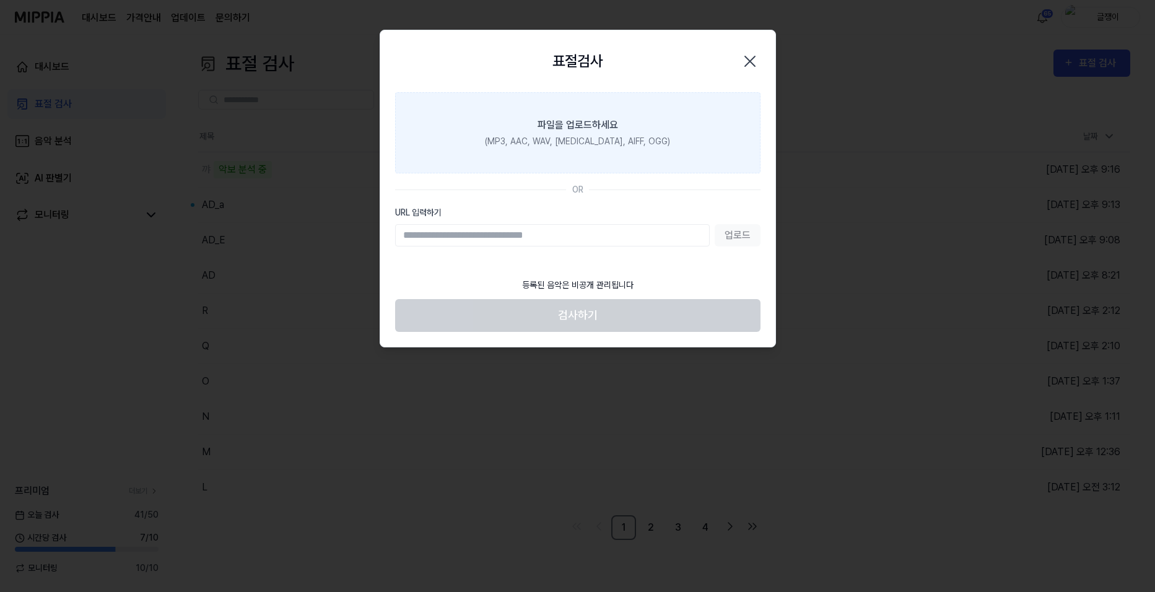
click at [571, 136] on div "(MP3, AAC, WAV, [MEDICAL_DATA], AIFF, OGG)" at bounding box center [577, 141] width 185 height 13
click at [0, 0] on input "파일을 업로드하세요 (MP3, AAC, WAV, [MEDICAL_DATA], AIFF, OGG)" at bounding box center [0, 0] width 0 height 0
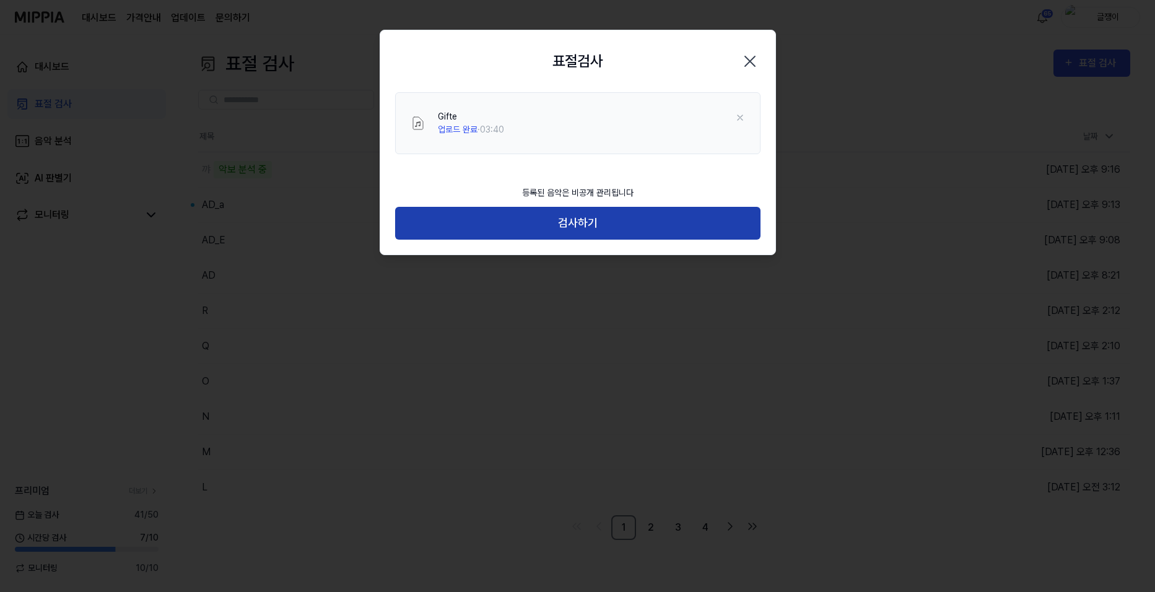
click at [584, 227] on button "검사하기" at bounding box center [577, 223] width 365 height 33
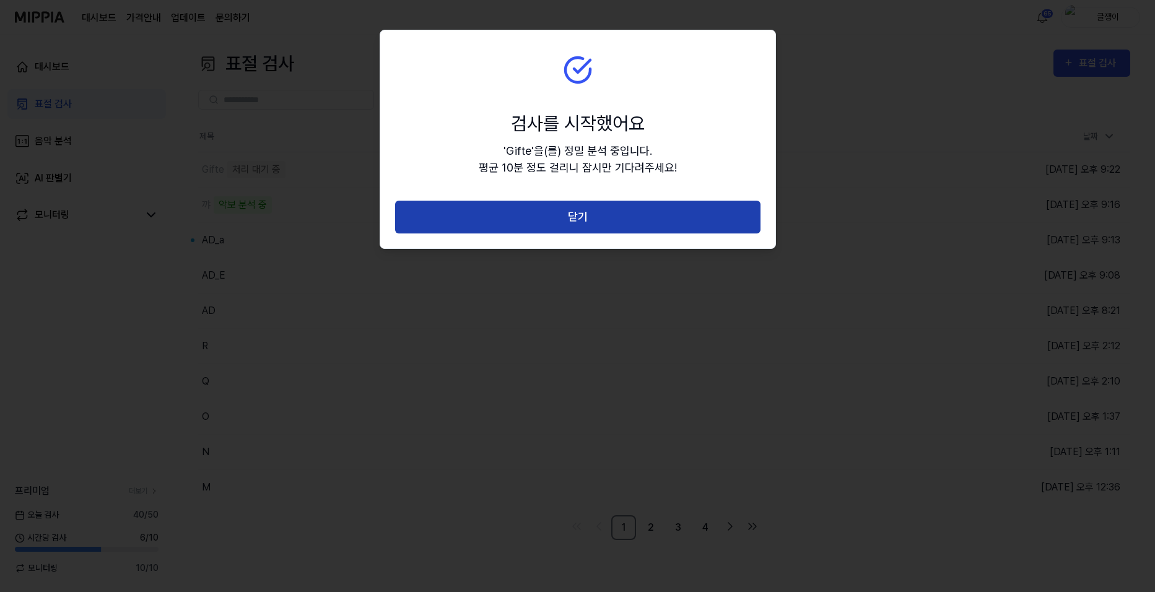
click at [579, 214] on button "닫기" at bounding box center [577, 217] width 365 height 33
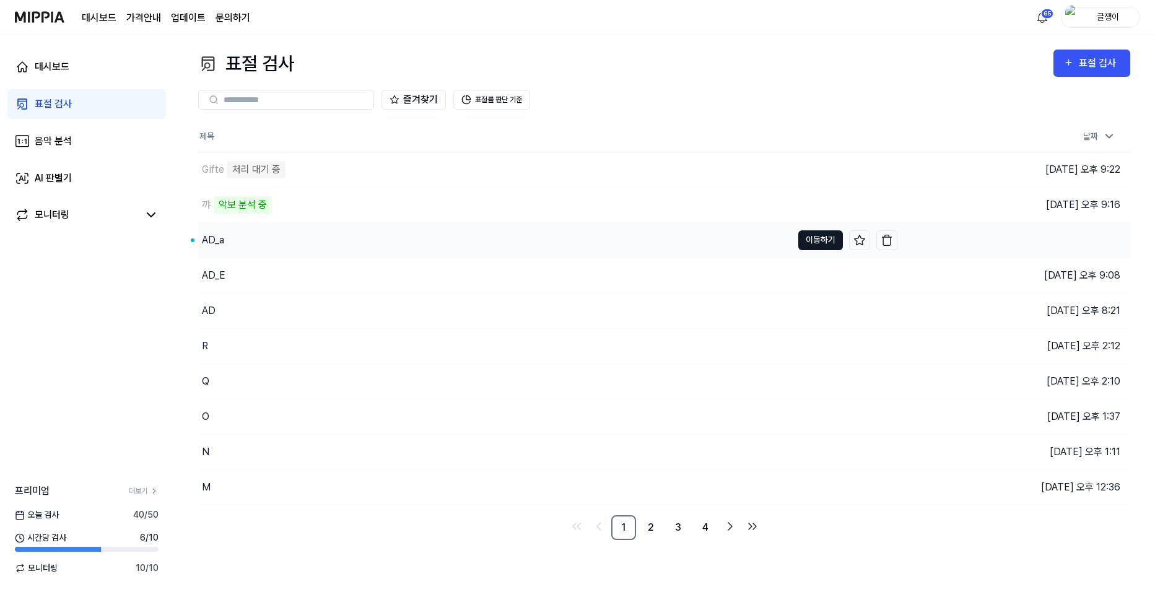
click at [806, 241] on button "이동하기" at bounding box center [820, 240] width 45 height 20
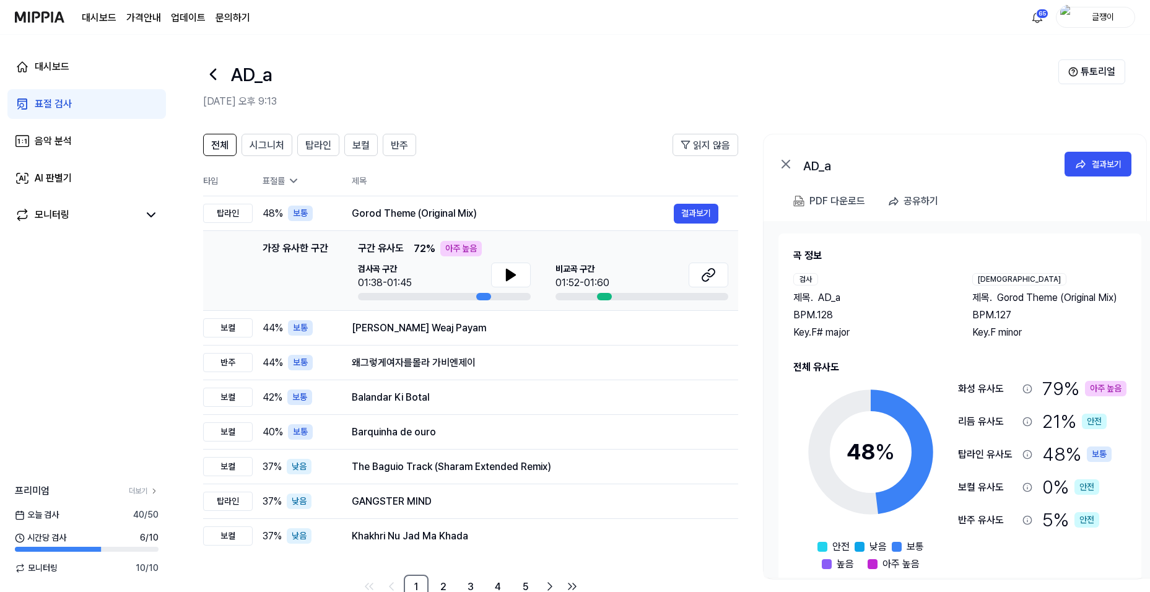
click at [53, 104] on div "표절 검사" at bounding box center [53, 104] width 37 height 15
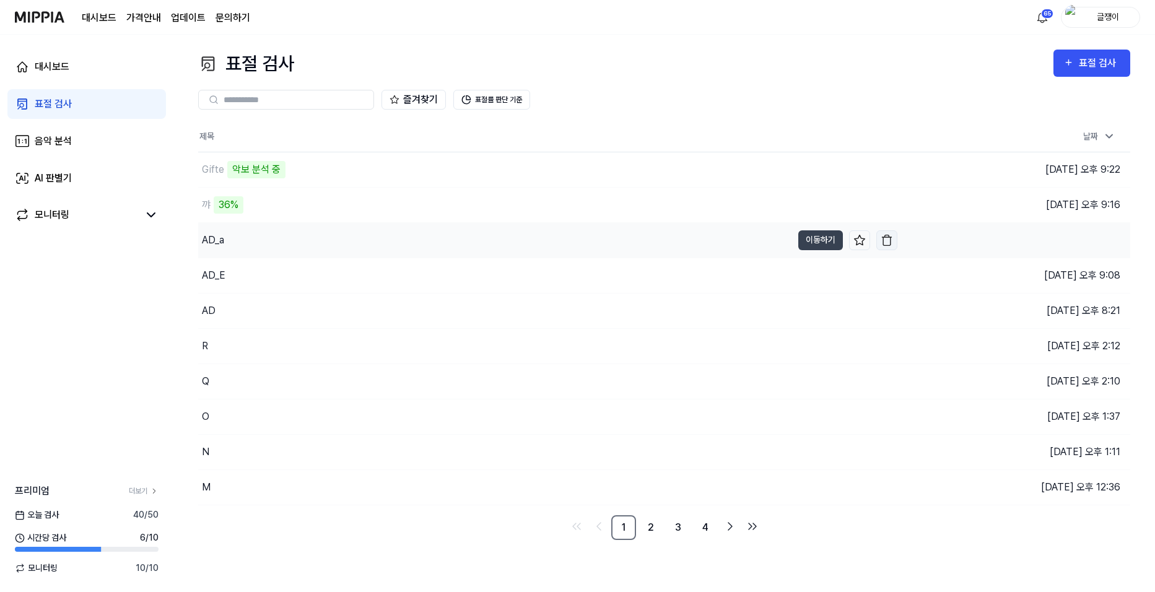
click at [888, 241] on img "button" at bounding box center [886, 240] width 12 height 12
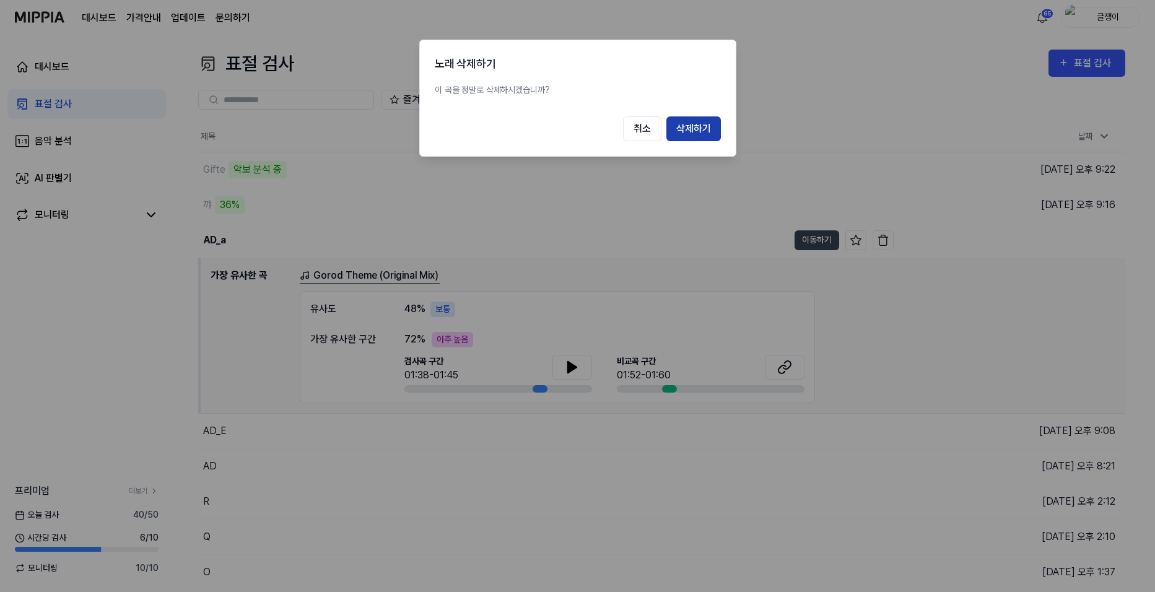
click at [711, 122] on button "삭제하기" at bounding box center [693, 128] width 54 height 25
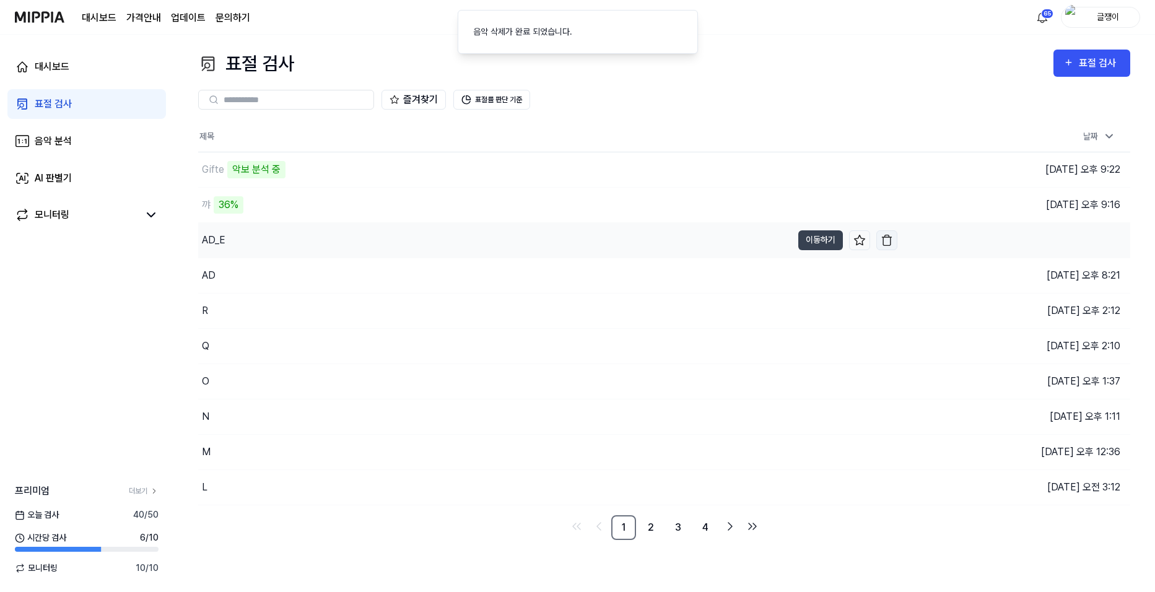
click at [885, 241] on img "button" at bounding box center [886, 240] width 12 height 12
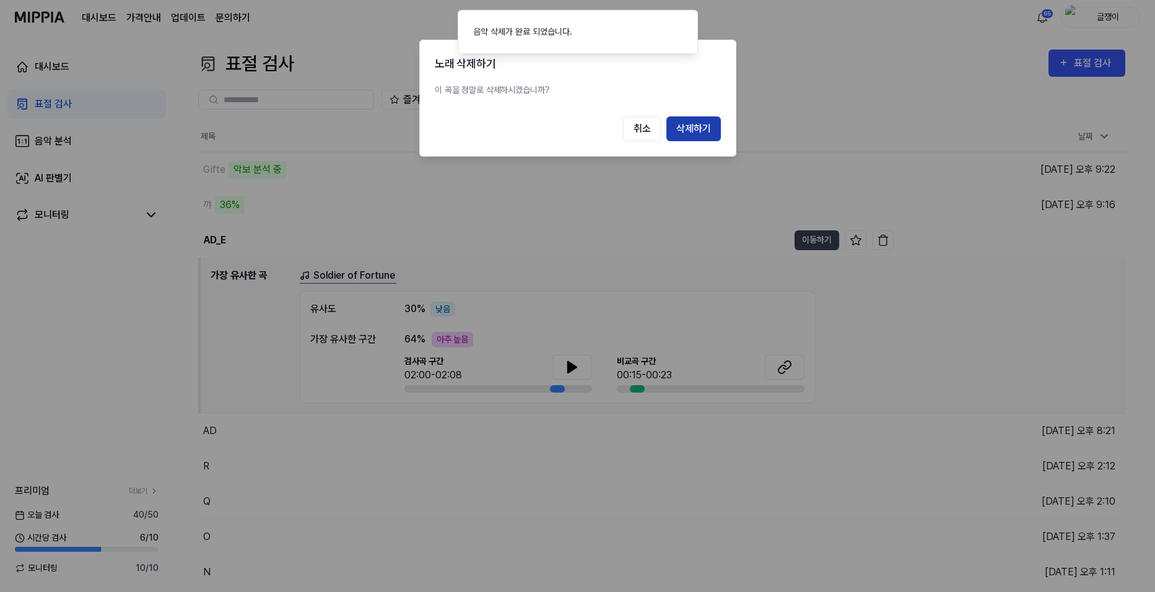
click at [691, 129] on button "삭제하기" at bounding box center [693, 128] width 54 height 25
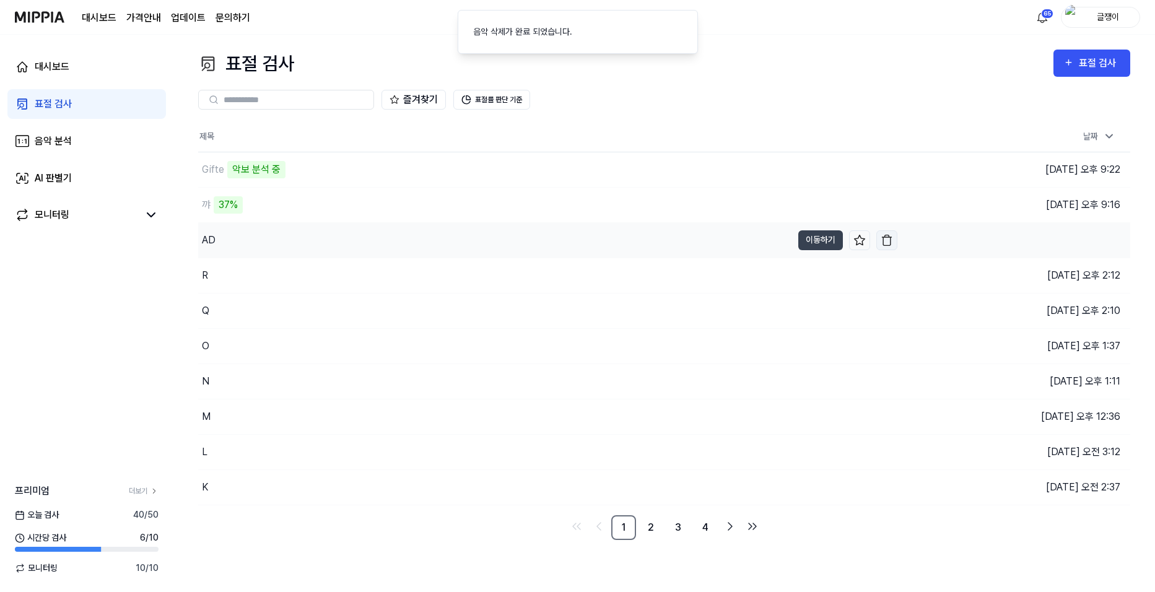
click at [884, 241] on img "button" at bounding box center [886, 240] width 12 height 12
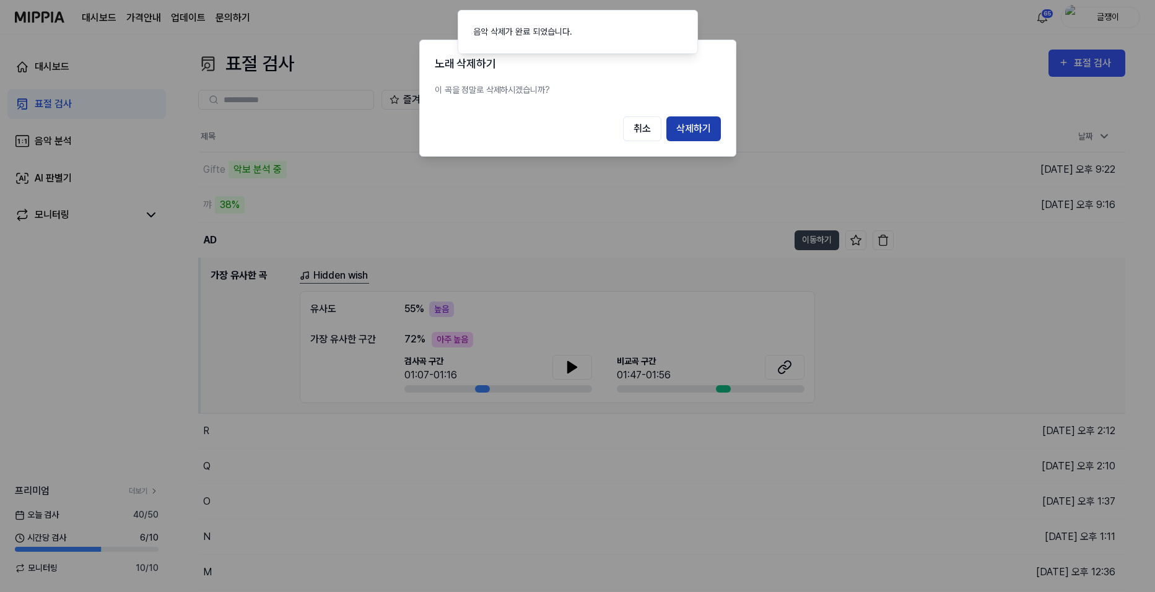
click at [682, 121] on button "삭제하기" at bounding box center [693, 128] width 54 height 25
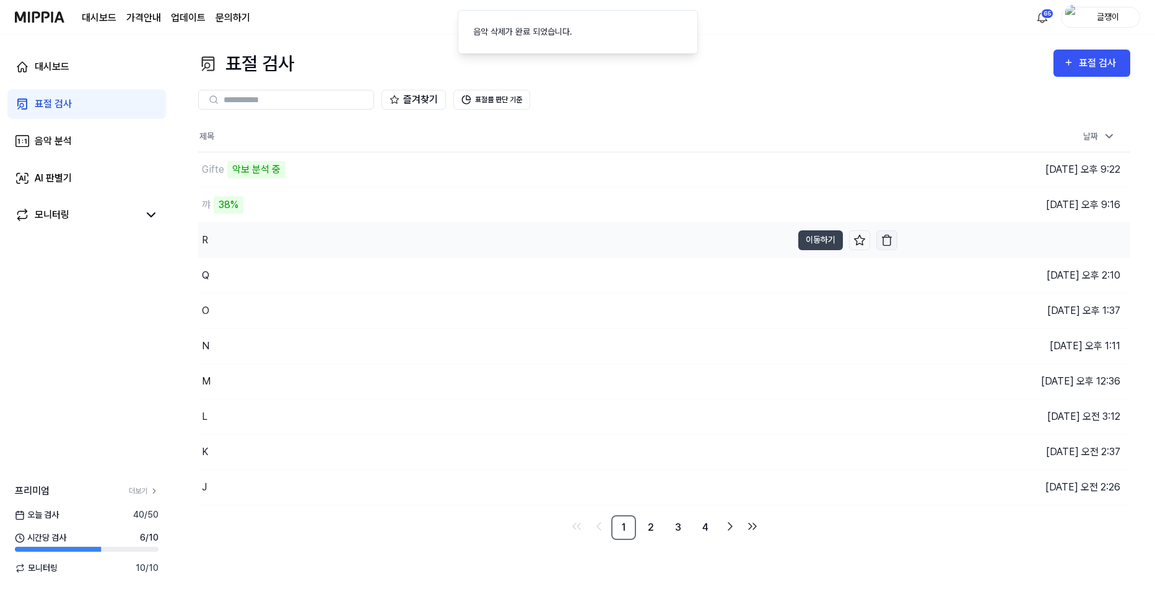
click at [888, 243] on img "button" at bounding box center [886, 240] width 12 height 12
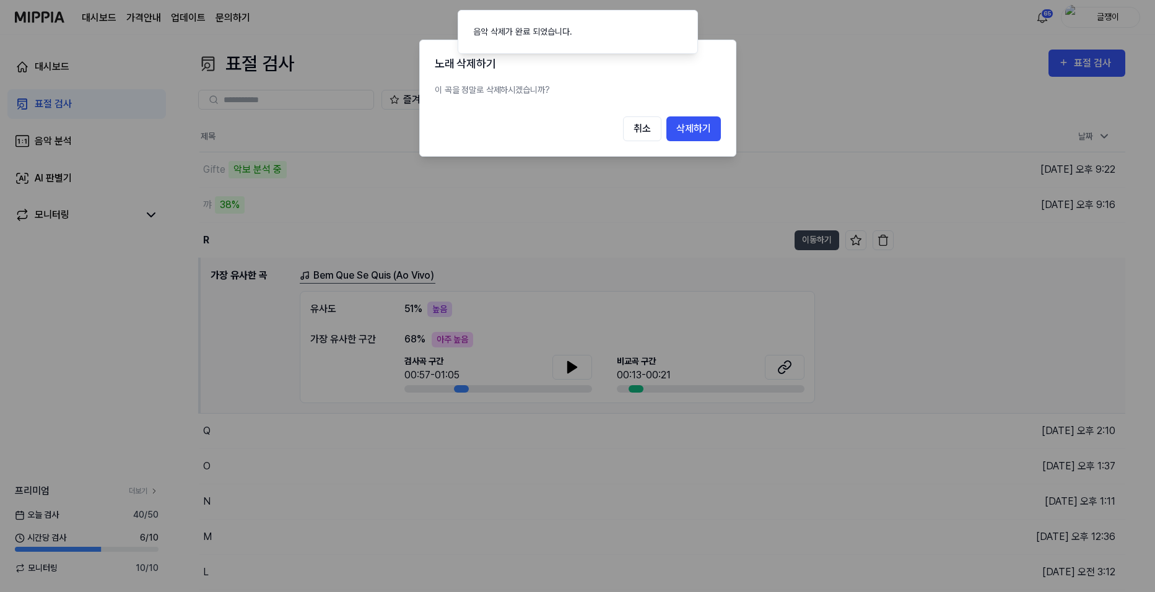
drag, startPoint x: 695, startPoint y: 128, endPoint x: 703, endPoint y: 150, distance: 24.3
click at [695, 128] on button "삭제하기" at bounding box center [693, 128] width 54 height 25
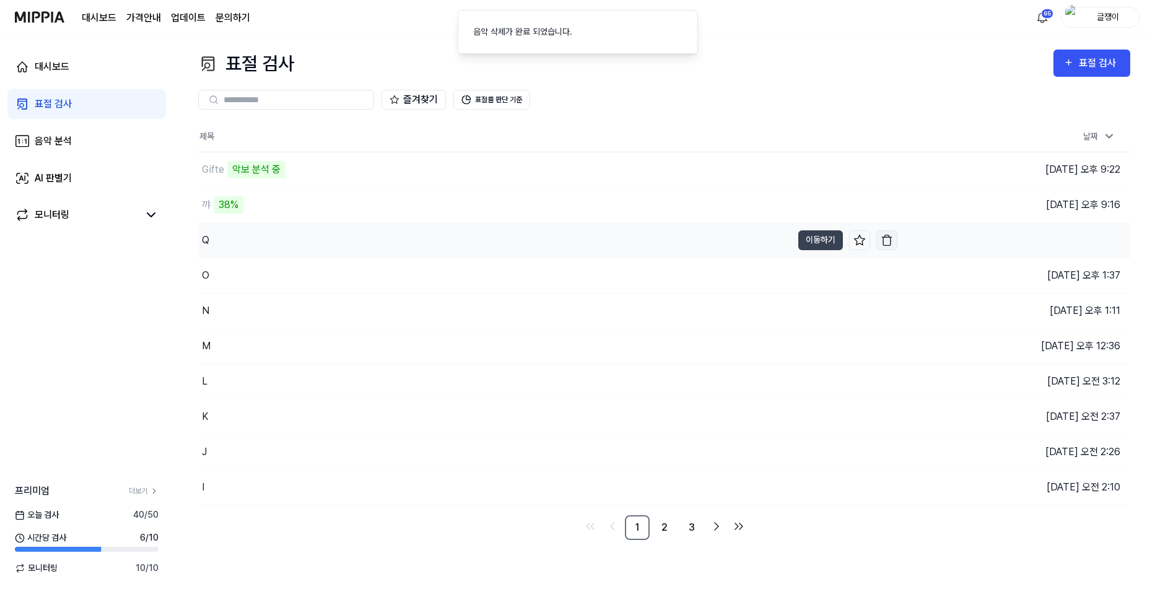
click at [888, 238] on img "button" at bounding box center [886, 240] width 12 height 12
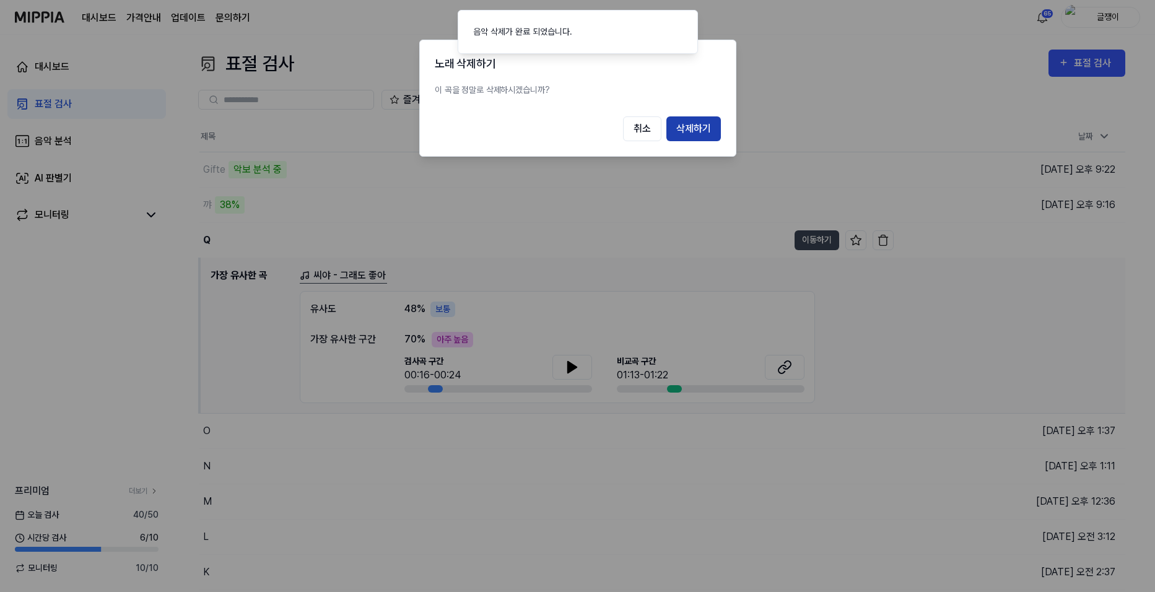
click at [692, 132] on button "삭제하기" at bounding box center [693, 128] width 54 height 25
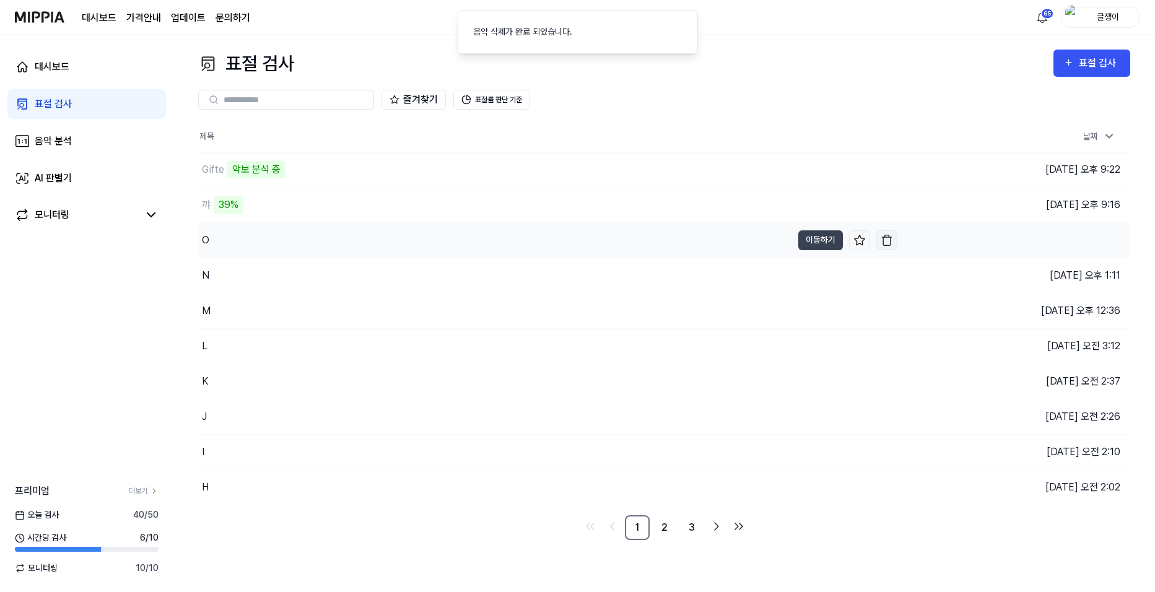
click at [885, 242] on img "button" at bounding box center [886, 240] width 12 height 12
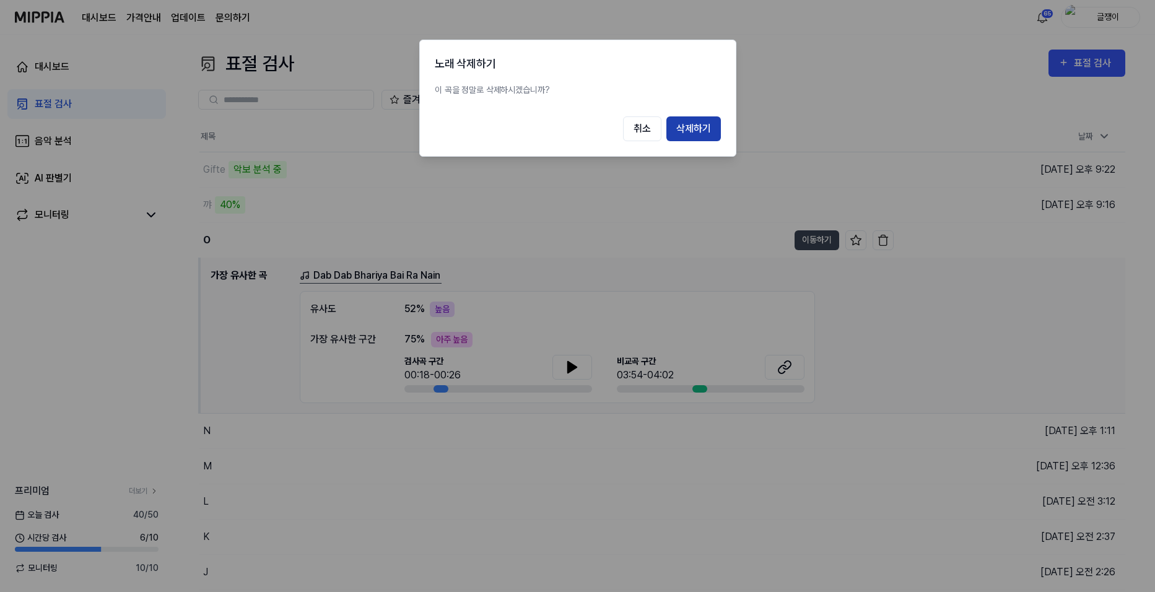
click at [690, 126] on button "삭제하기" at bounding box center [693, 128] width 54 height 25
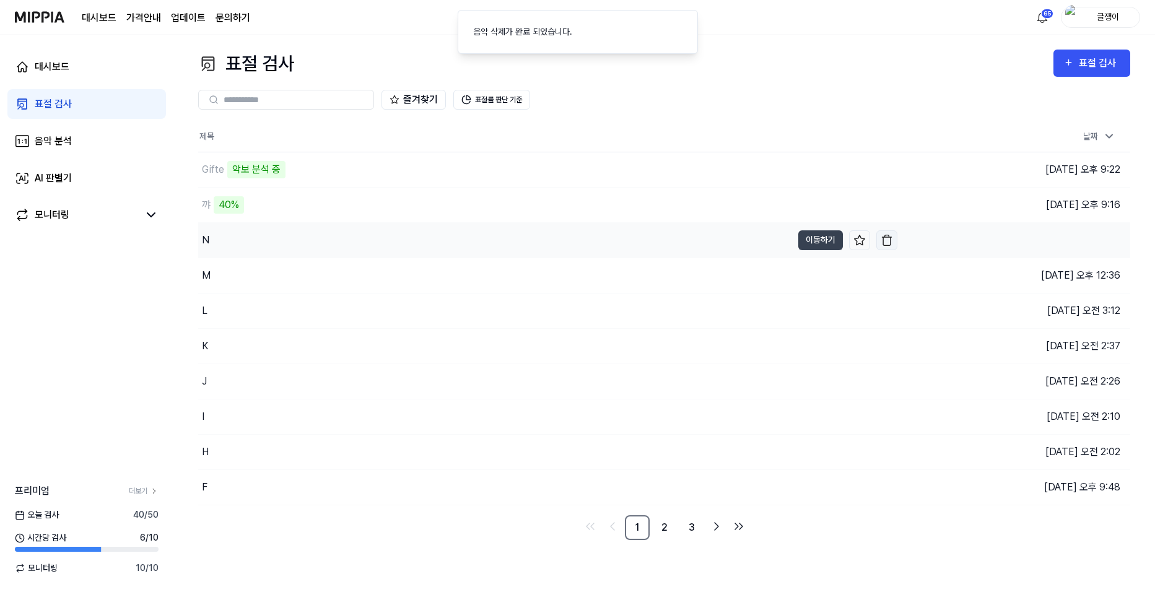
click at [888, 240] on img "button" at bounding box center [886, 240] width 12 height 12
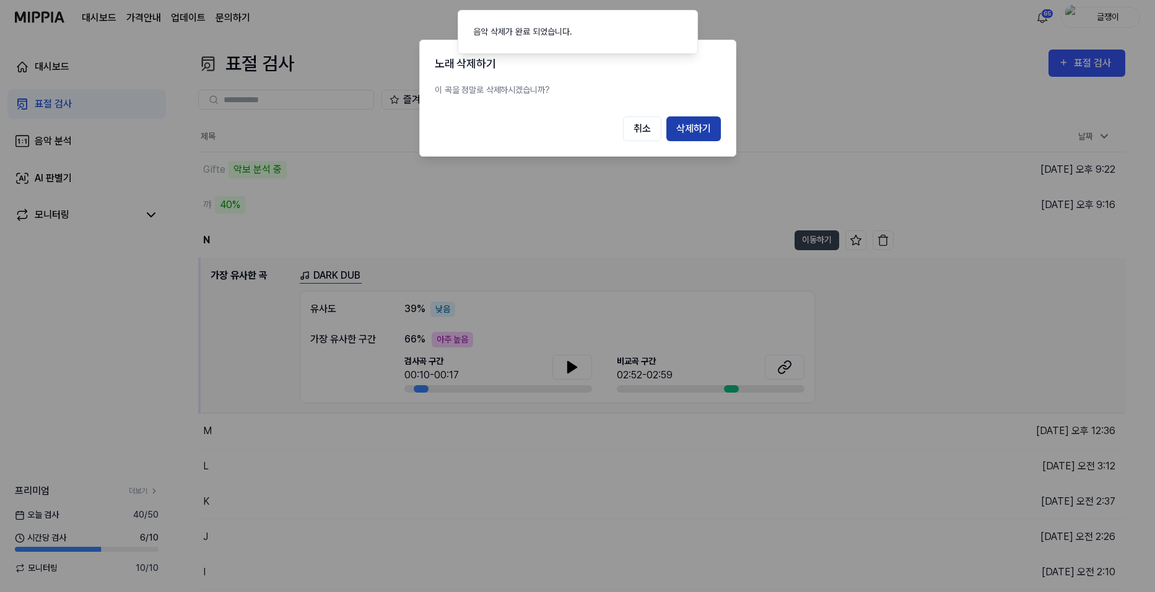
click at [700, 132] on button "삭제하기" at bounding box center [693, 128] width 54 height 25
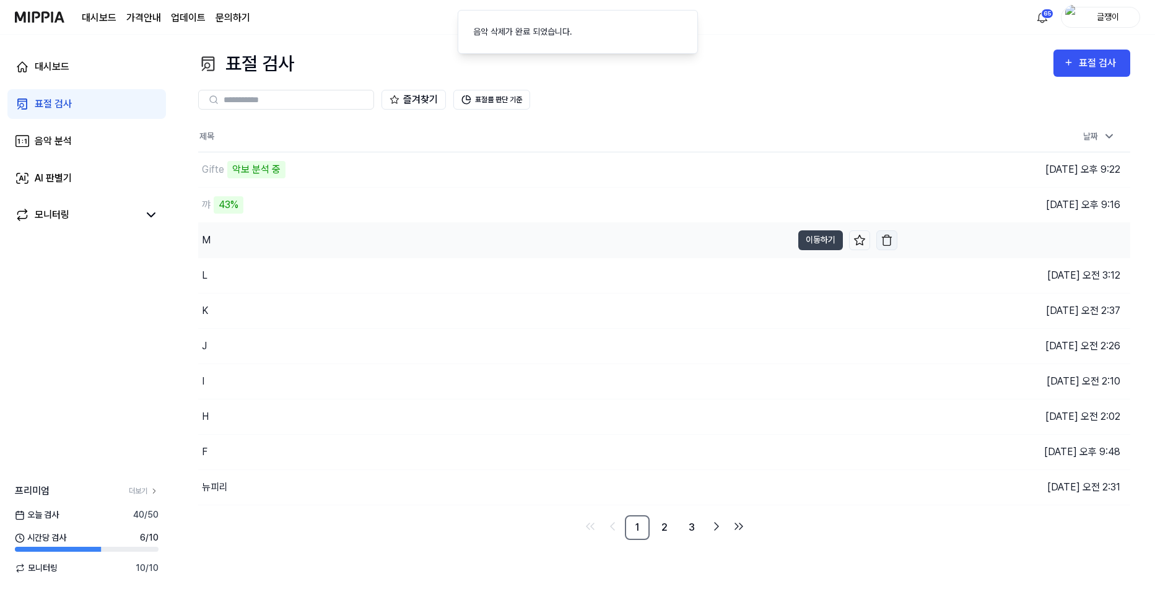
click at [888, 241] on img "button" at bounding box center [886, 240] width 12 height 12
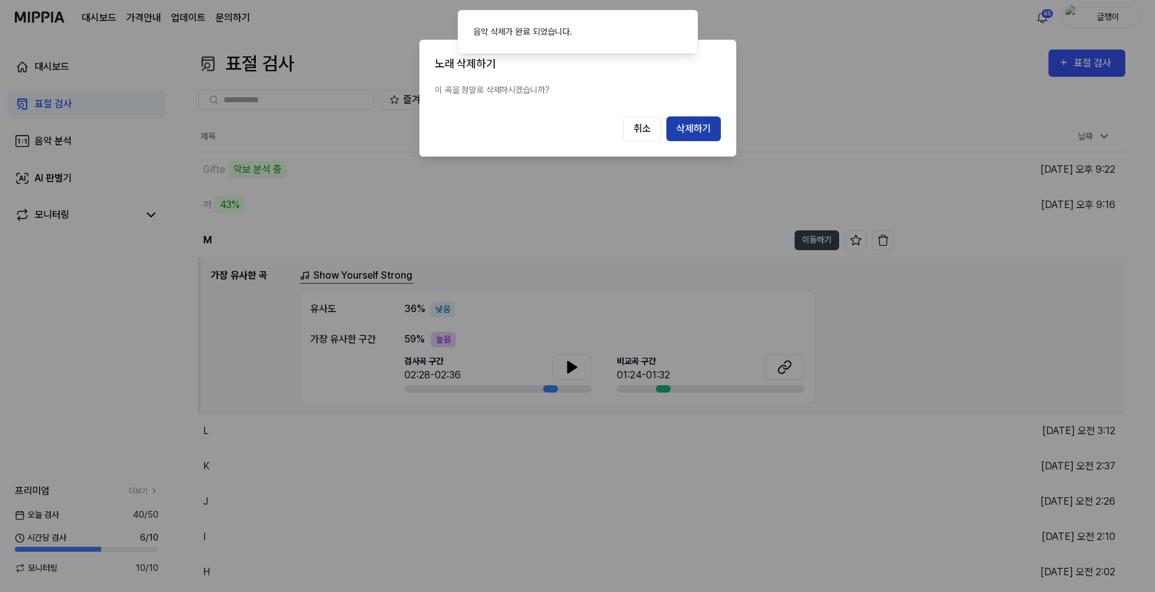
click at [690, 129] on button "삭제하기" at bounding box center [693, 128] width 54 height 25
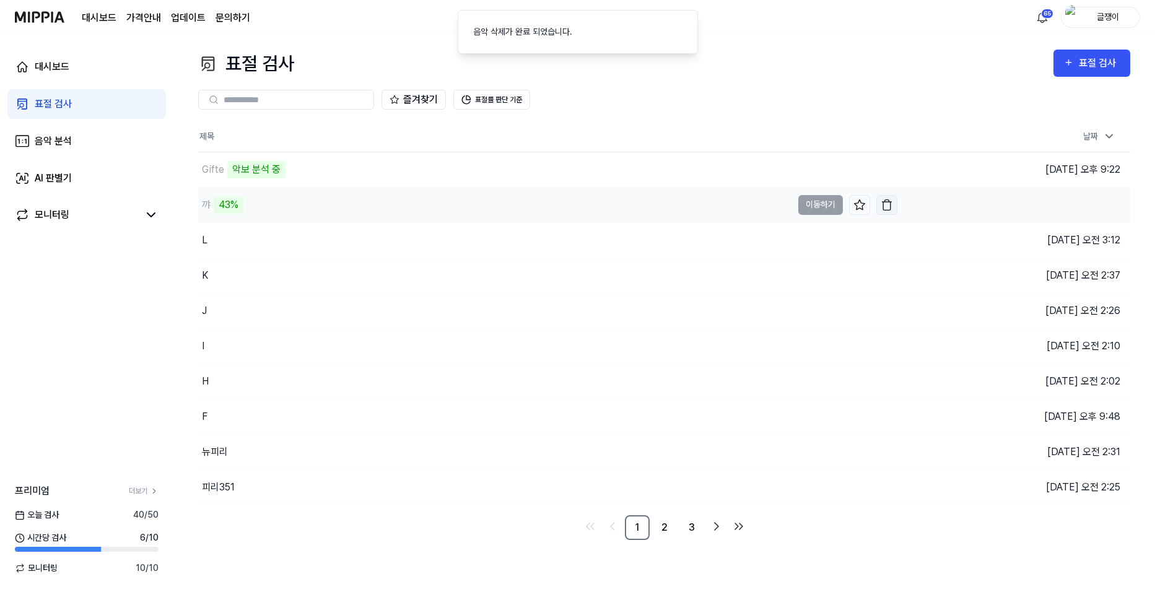
click at [887, 204] on img "button" at bounding box center [886, 205] width 12 height 12
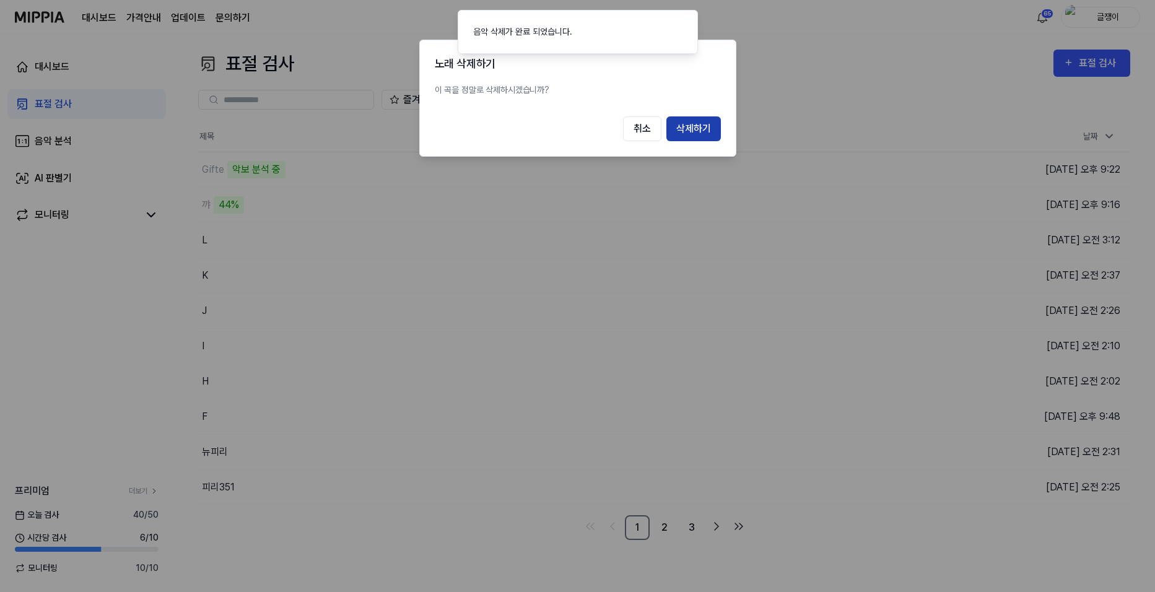
click at [689, 129] on button "삭제하기" at bounding box center [693, 128] width 54 height 25
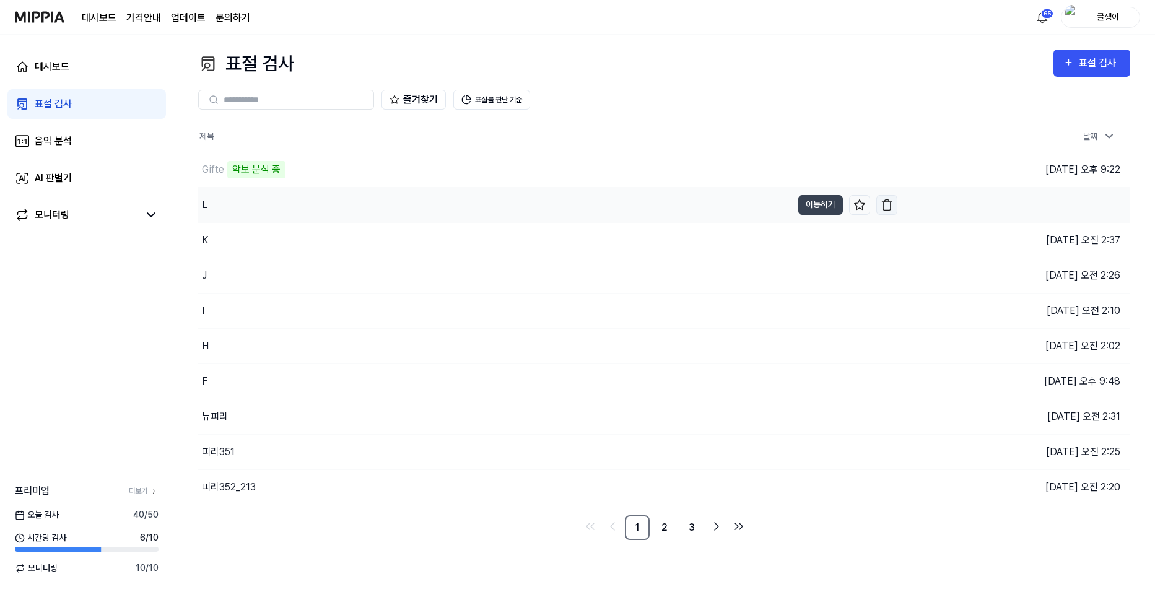
click at [888, 207] on img "button" at bounding box center [886, 205] width 12 height 12
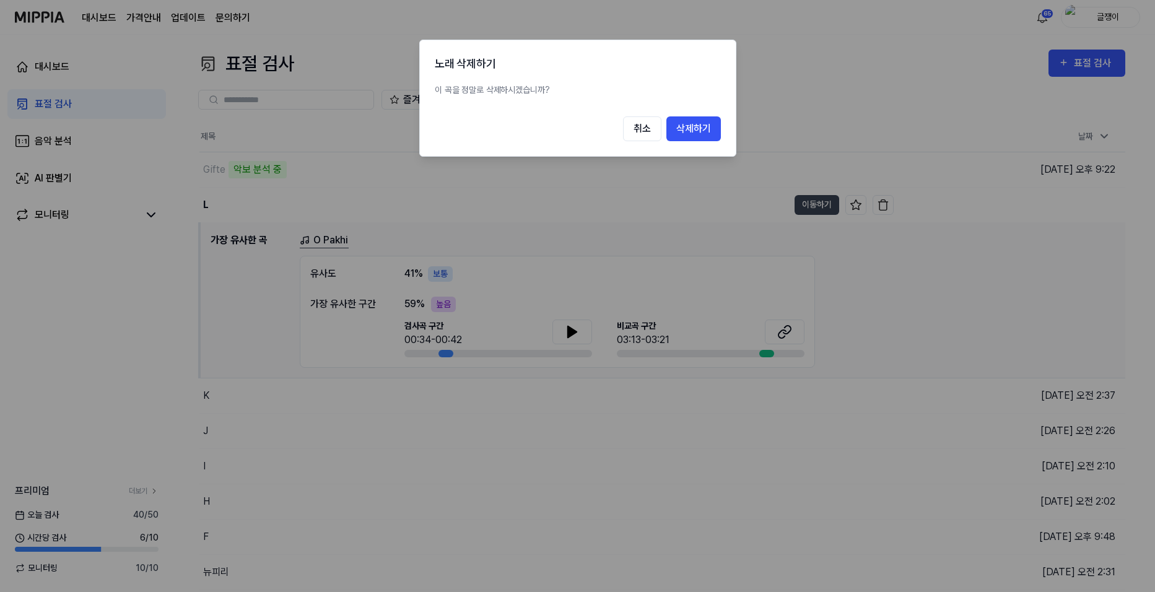
drag, startPoint x: 690, startPoint y: 132, endPoint x: 703, endPoint y: 148, distance: 20.7
click at [690, 132] on button "삭제하기" at bounding box center [693, 128] width 54 height 25
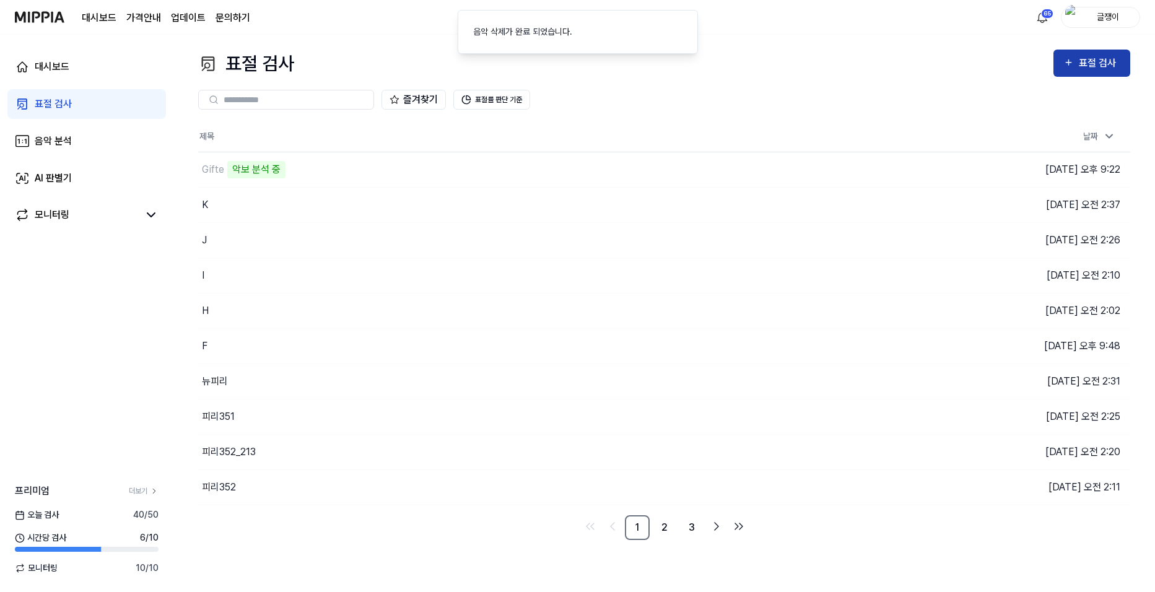
click at [1070, 55] on icon "button" at bounding box center [1068, 62] width 11 height 15
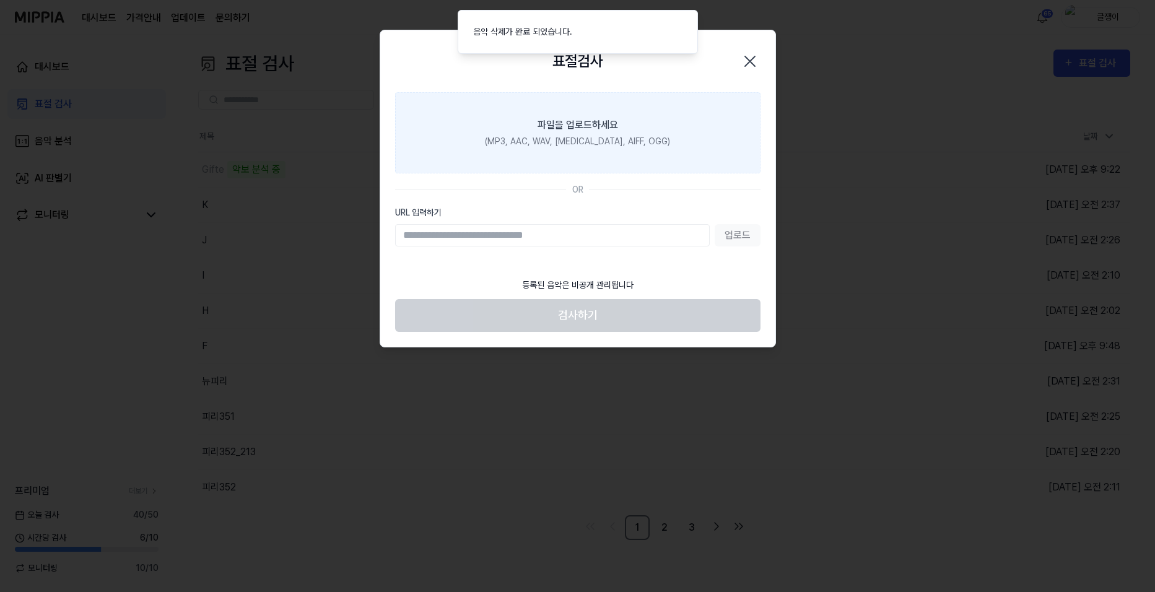
click at [576, 149] on label "파일을 업로드하세요 (MP3, AAC, WAV, [MEDICAL_DATA], AIFF, OGG)" at bounding box center [577, 132] width 365 height 81
click at [0, 0] on input "파일을 업로드하세요 (MP3, AAC, WAV, [MEDICAL_DATA], AIFF, OGG)" at bounding box center [0, 0] width 0 height 0
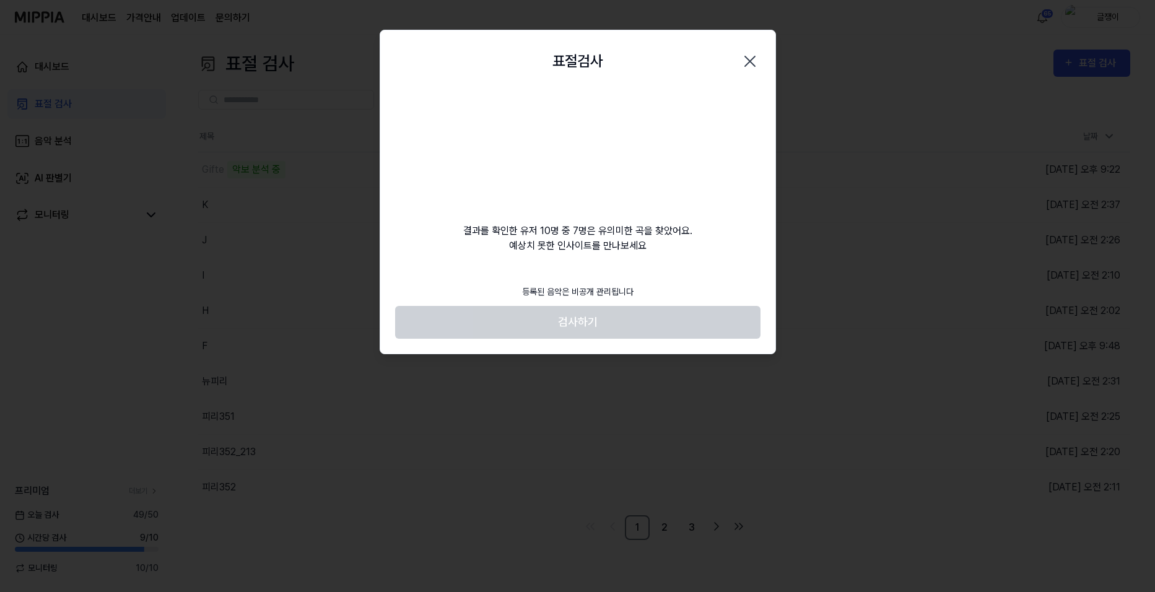
drag, startPoint x: 569, startPoint y: 158, endPoint x: 595, endPoint y: 183, distance: 36.3
click at [571, 158] on video at bounding box center [577, 151] width 119 height 119
click at [589, 323] on footer "등록된 음악은 비공개 관리됩니다 검사하기" at bounding box center [577, 308] width 365 height 61
click at [595, 162] on video at bounding box center [577, 151] width 119 height 119
click at [751, 58] on icon "button" at bounding box center [750, 61] width 20 height 20
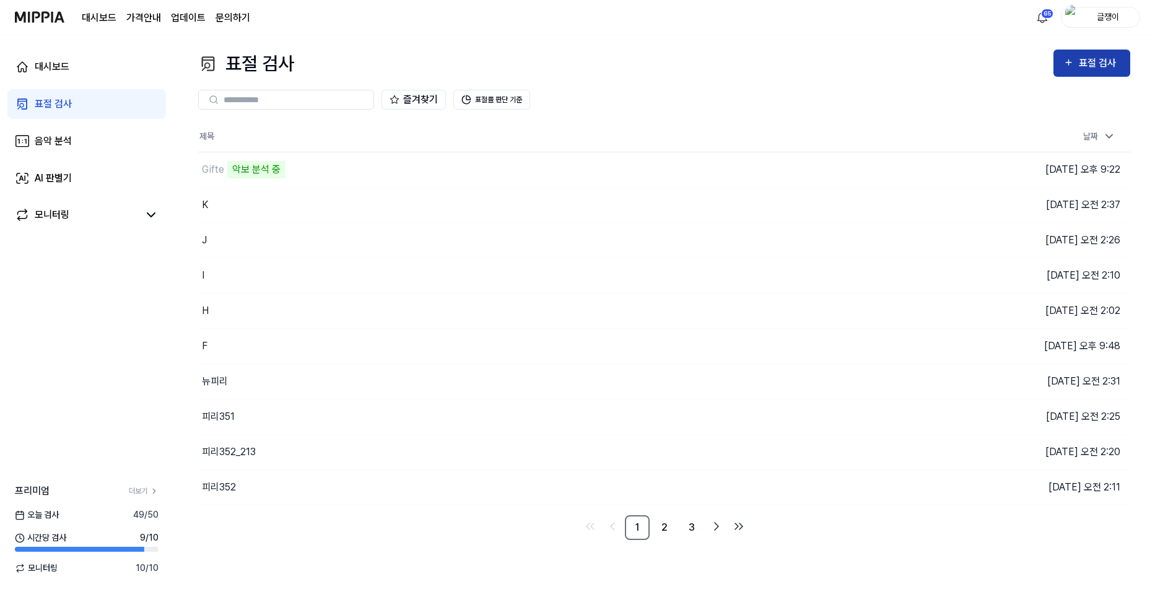
click at [1079, 60] on div "표절 검사" at bounding box center [1091, 63] width 57 height 16
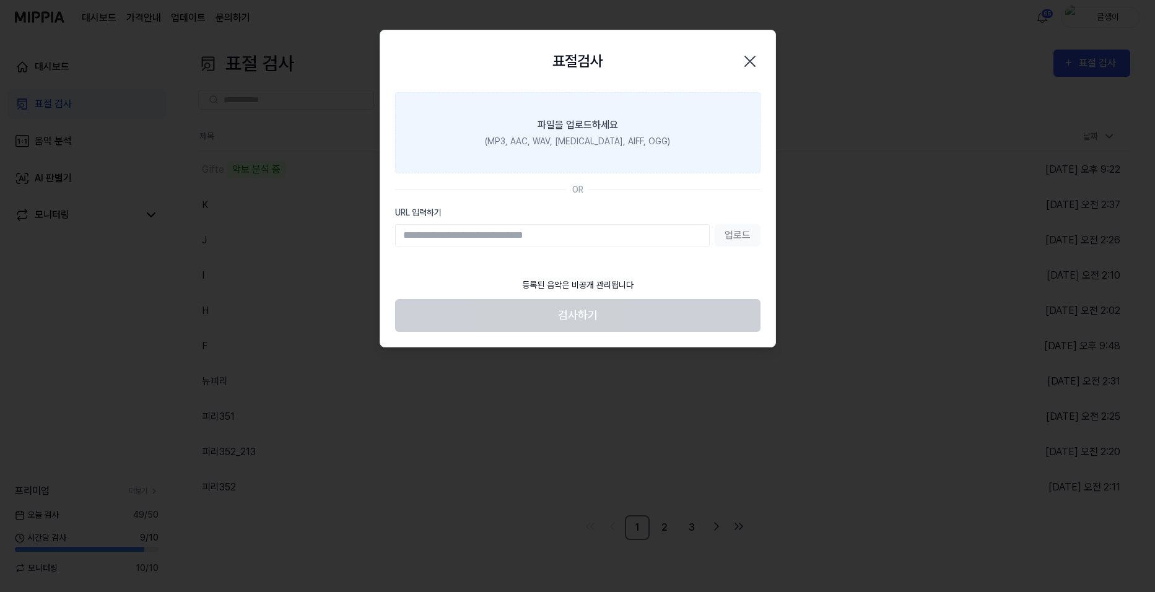
click at [577, 131] on div "파일을 업로드하세요" at bounding box center [577, 125] width 80 height 15
click at [0, 0] on input "파일을 업로드하세요 (MP3, AAC, WAV, [MEDICAL_DATA], AIFF, OGG)" at bounding box center [0, 0] width 0 height 0
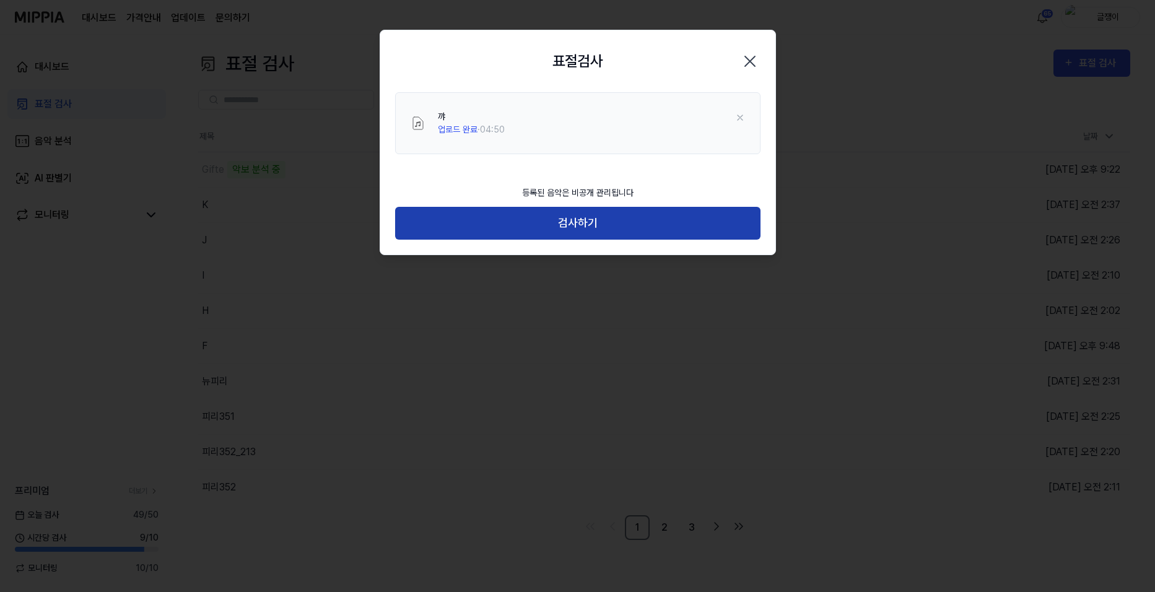
click at [587, 225] on button "검사하기" at bounding box center [577, 223] width 365 height 33
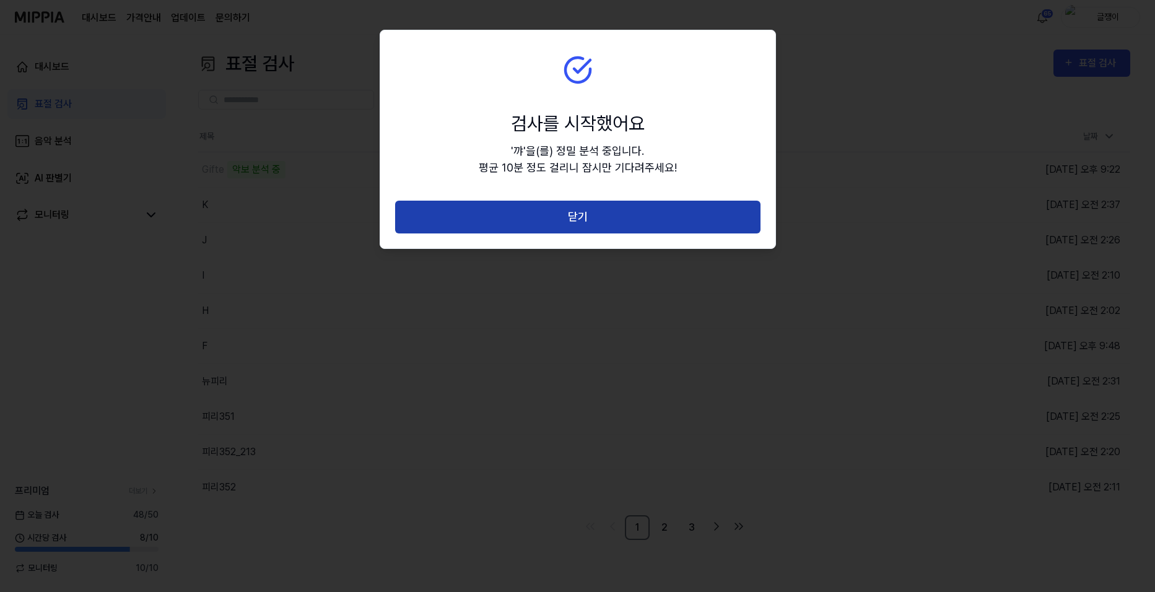
click at [589, 223] on button "닫기" at bounding box center [577, 217] width 365 height 33
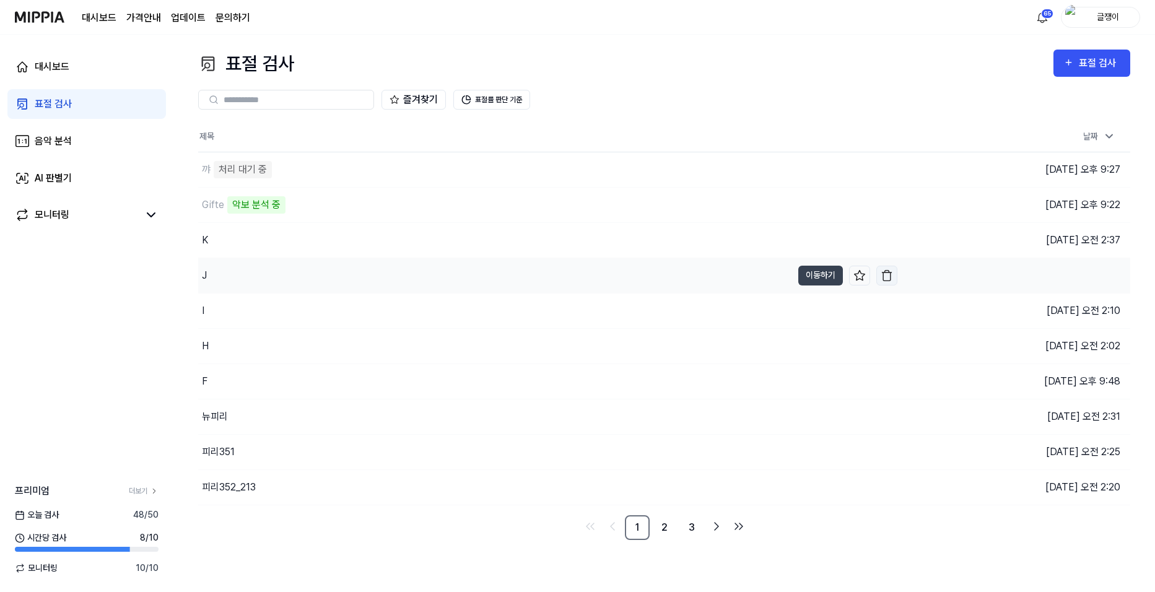
click at [890, 275] on img "button" at bounding box center [886, 275] width 12 height 12
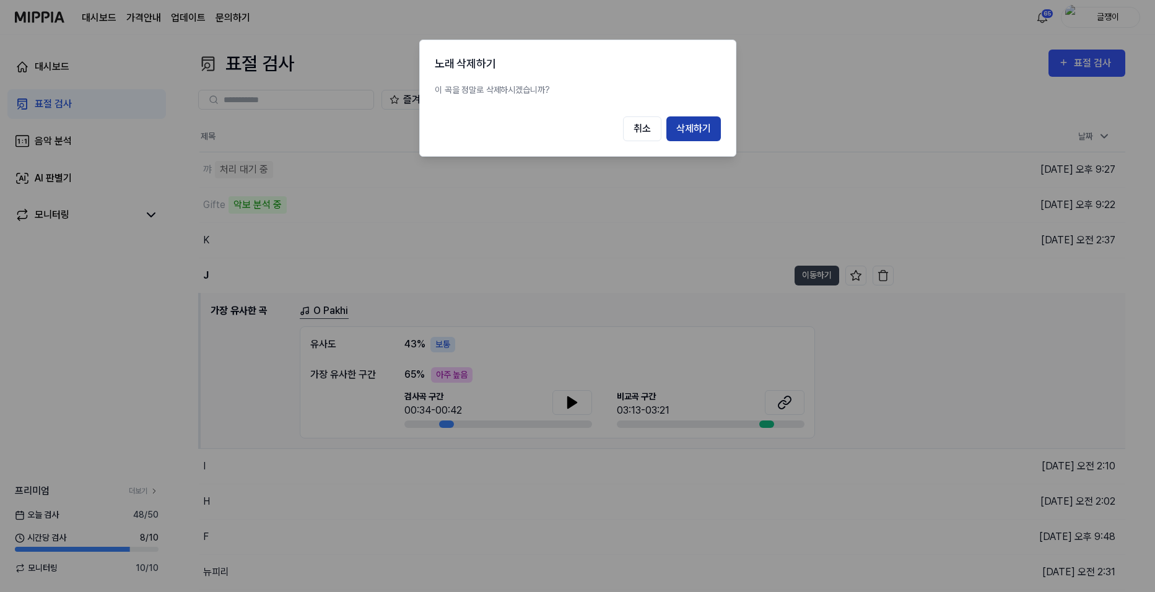
click at [690, 128] on button "삭제하기" at bounding box center [693, 128] width 54 height 25
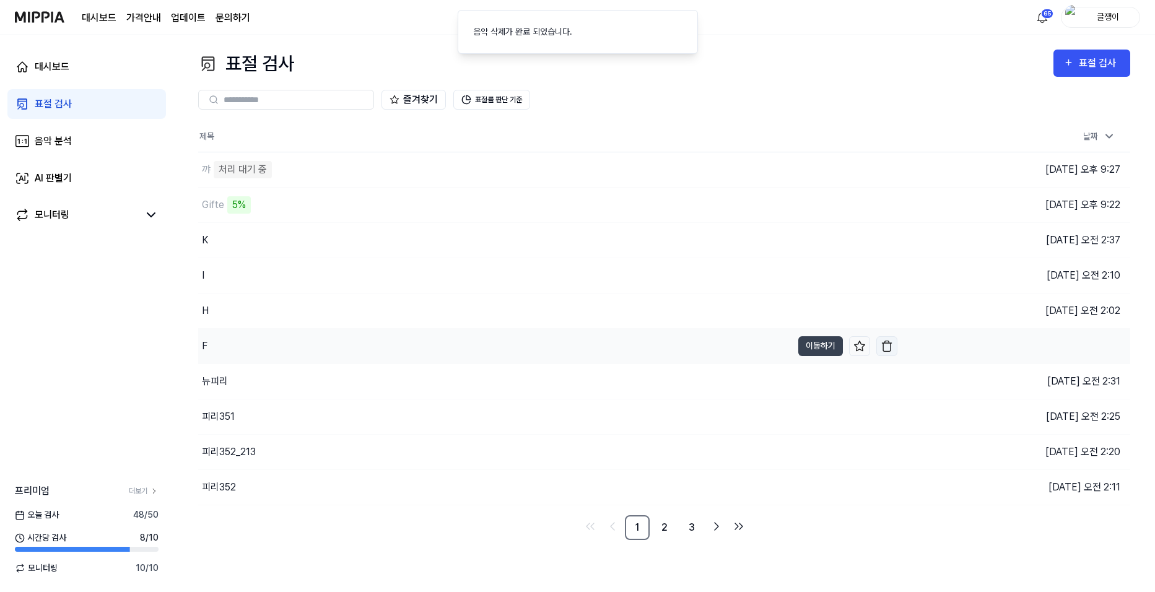
click at [886, 347] on img "button" at bounding box center [886, 346] width 12 height 12
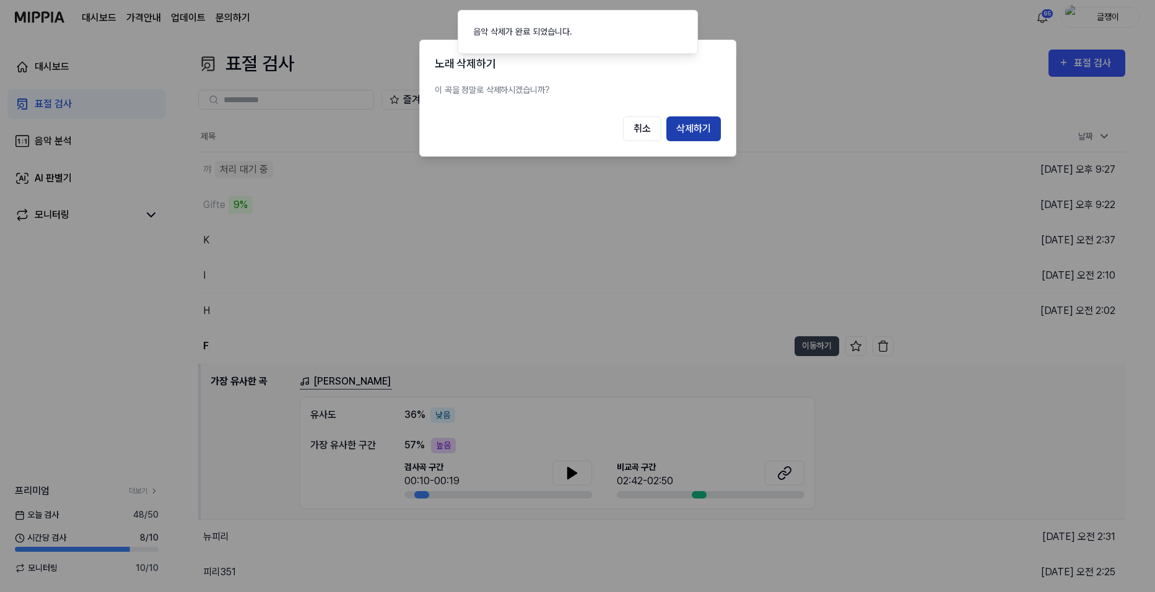
click at [699, 126] on button "삭제하기" at bounding box center [693, 128] width 54 height 25
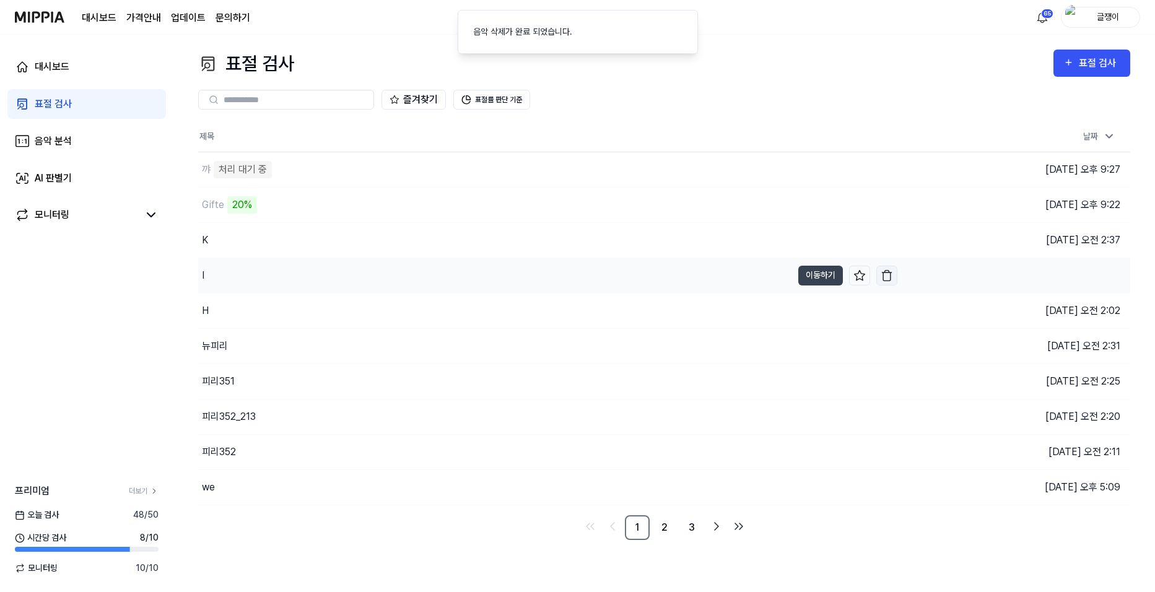
click at [886, 275] on img "button" at bounding box center [886, 275] width 12 height 12
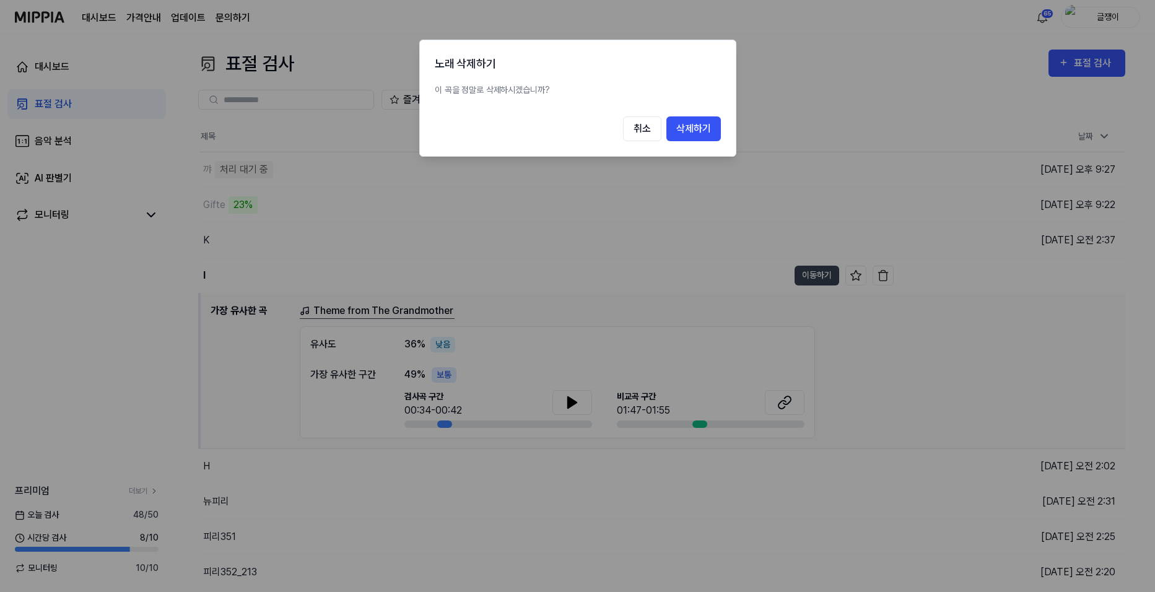
click at [94, 318] on div at bounding box center [577, 296] width 1155 height 592
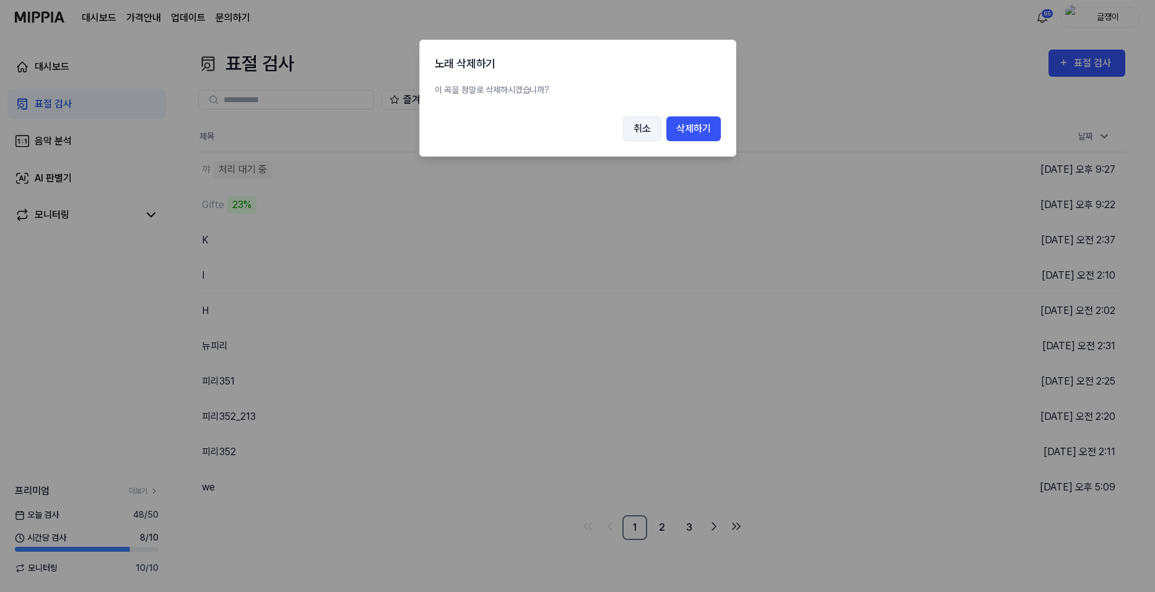
click at [633, 129] on button "취소" at bounding box center [642, 128] width 38 height 25
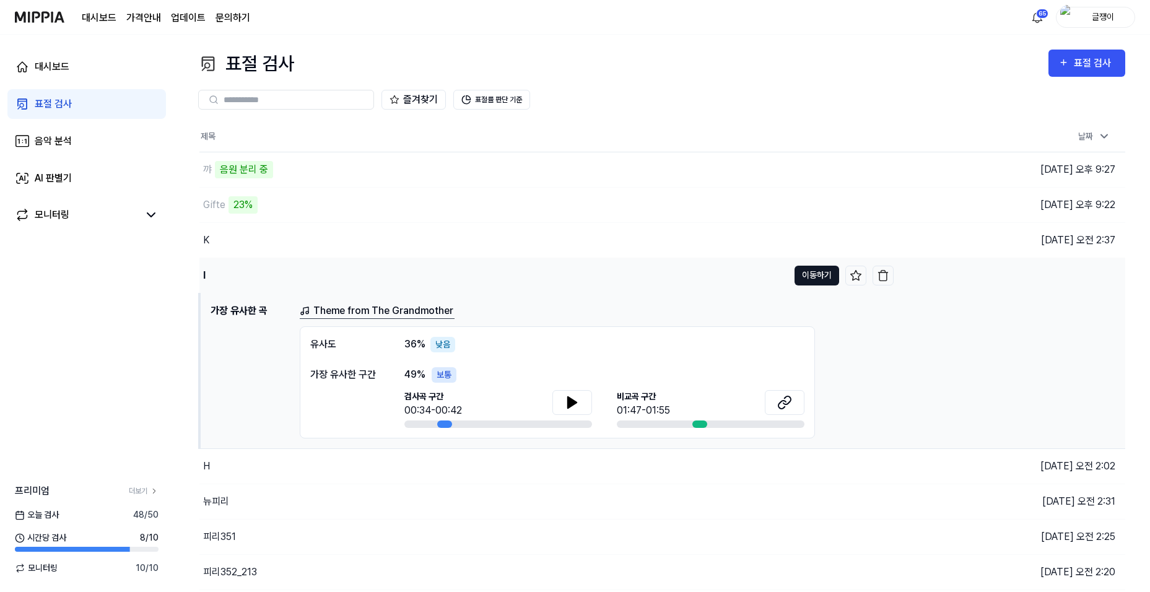
click at [817, 275] on button "이동하기" at bounding box center [816, 276] width 45 height 20
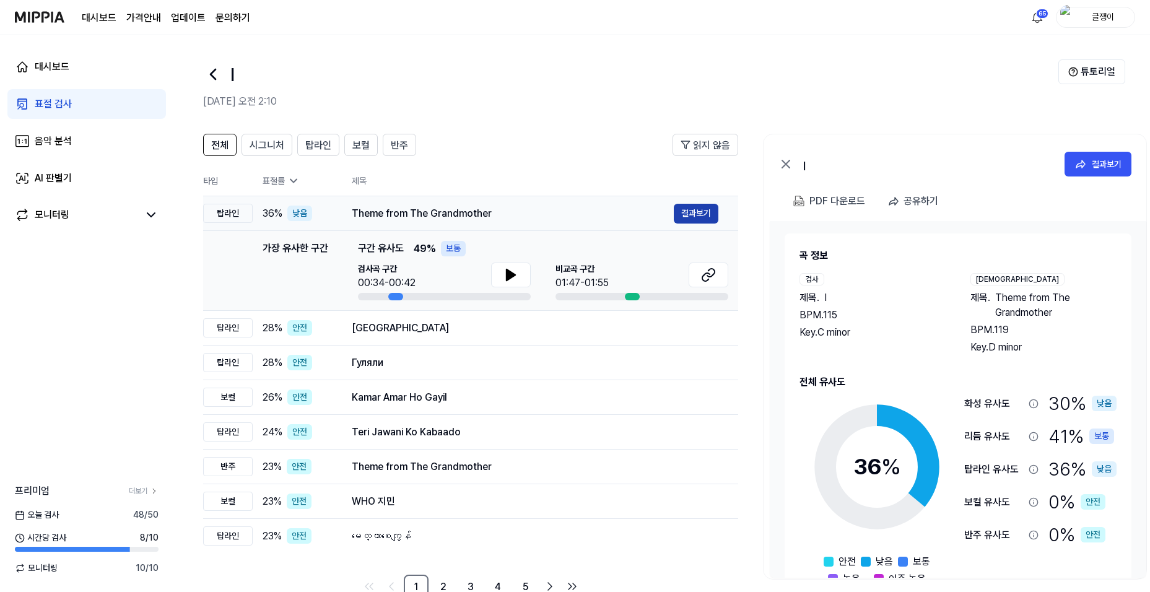
click at [688, 209] on button "결과보기" at bounding box center [696, 214] width 45 height 20
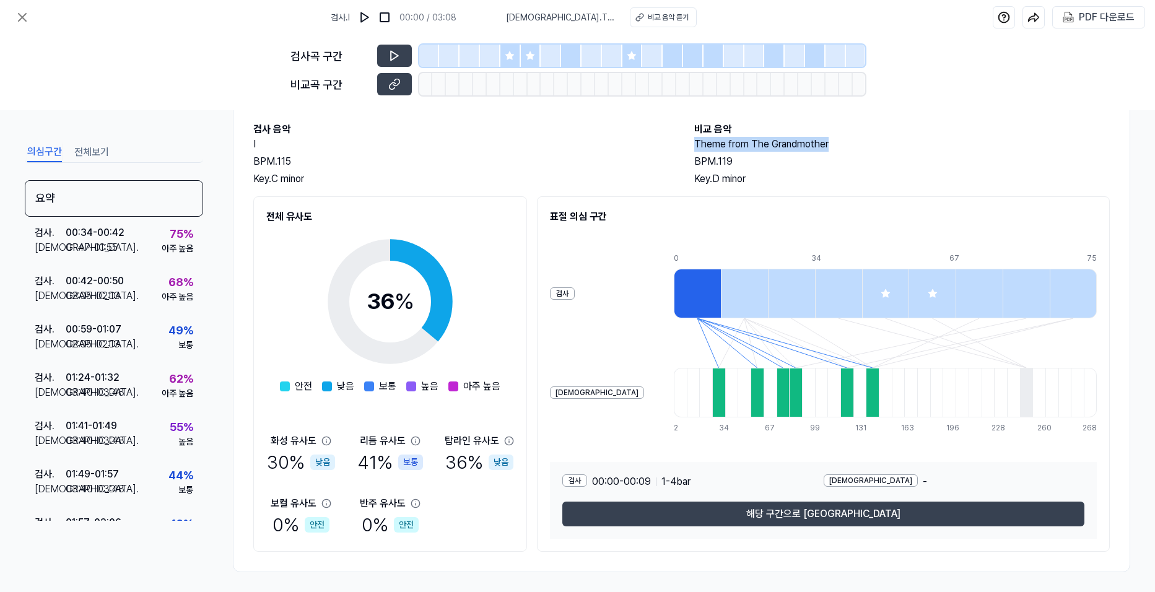
drag, startPoint x: 692, startPoint y: 142, endPoint x: 839, endPoint y: 146, distance: 146.8
click at [839, 146] on h2 "Theme from The Grandmother" at bounding box center [902, 144] width 416 height 15
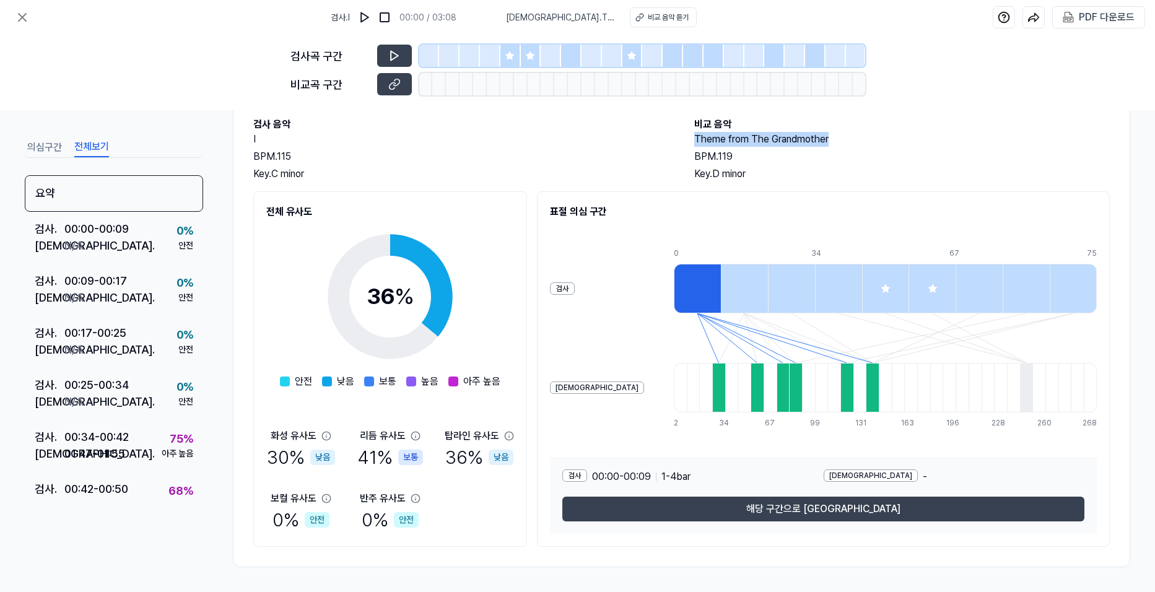
click at [90, 152] on button "전체보기" at bounding box center [91, 147] width 35 height 20
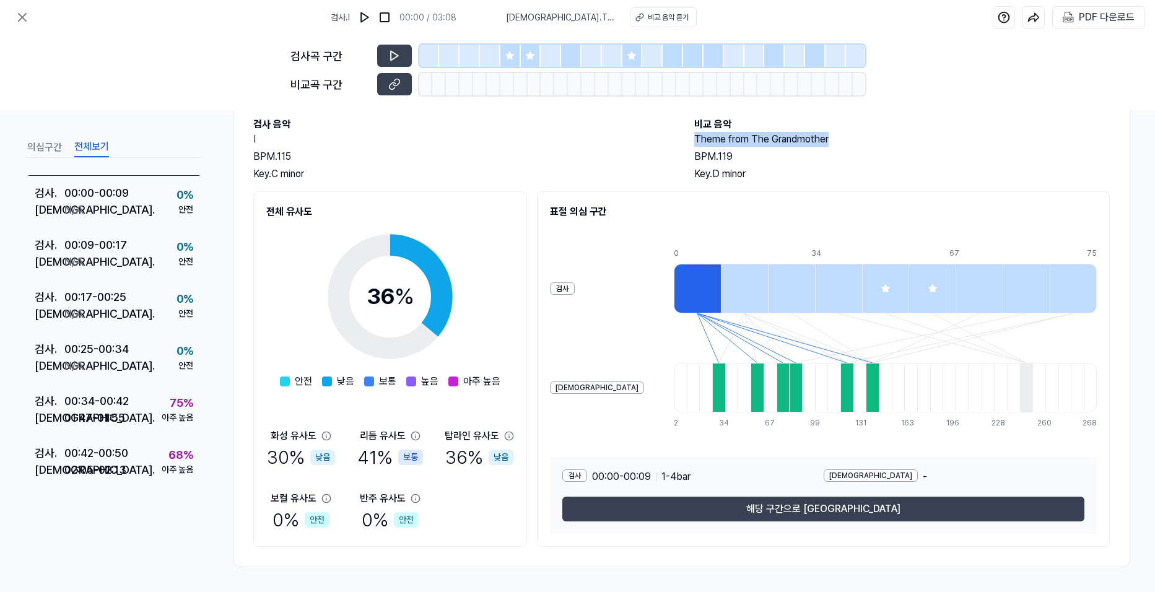
scroll to position [0, 0]
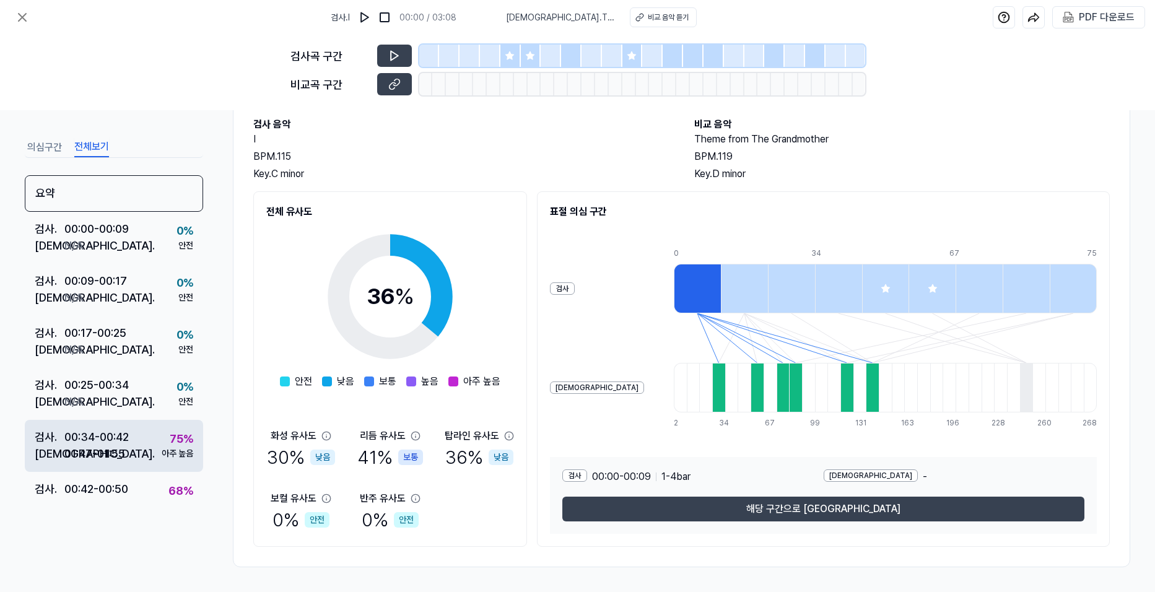
click at [152, 438] on div "검사 . 00:34 - 00:42 비교 . 01:47 - 01:55 75 % 아주 높음" at bounding box center [114, 446] width 178 height 52
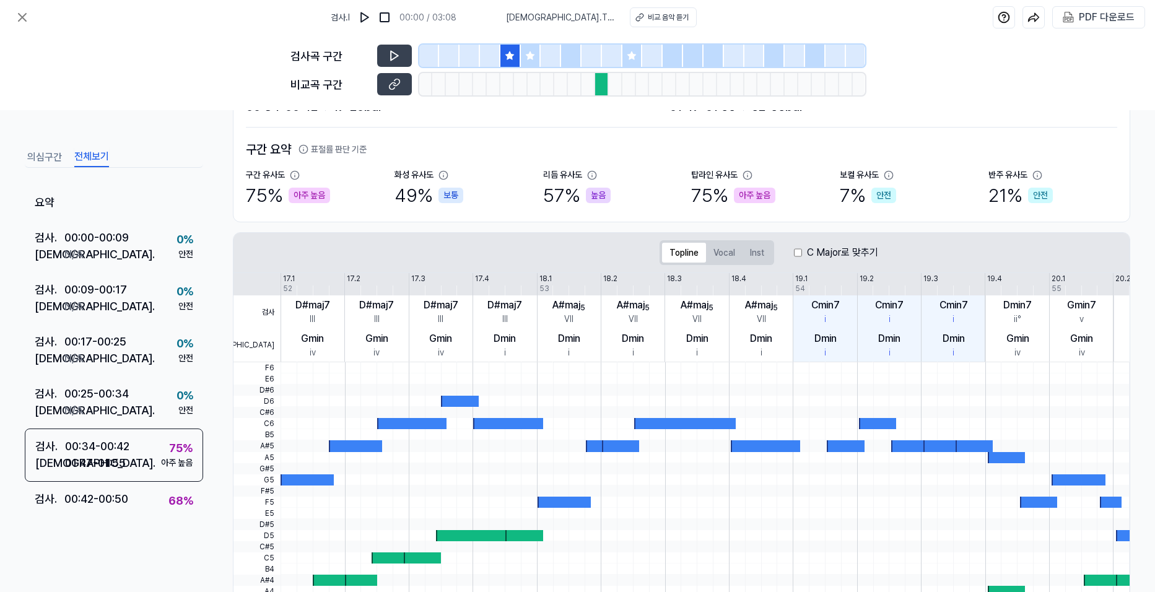
click at [151, 506] on div "의심구간 전체보기 요약 검사 . 00:00 - 00:09 비교 . N/A 0 % 안전 검사 . 00:09 - 00:17 비교 . N/A 0 %…" at bounding box center [114, 361] width 178 height 432
click at [162, 497] on div "68 % 아주 높음" at bounding box center [178, 507] width 32 height 30
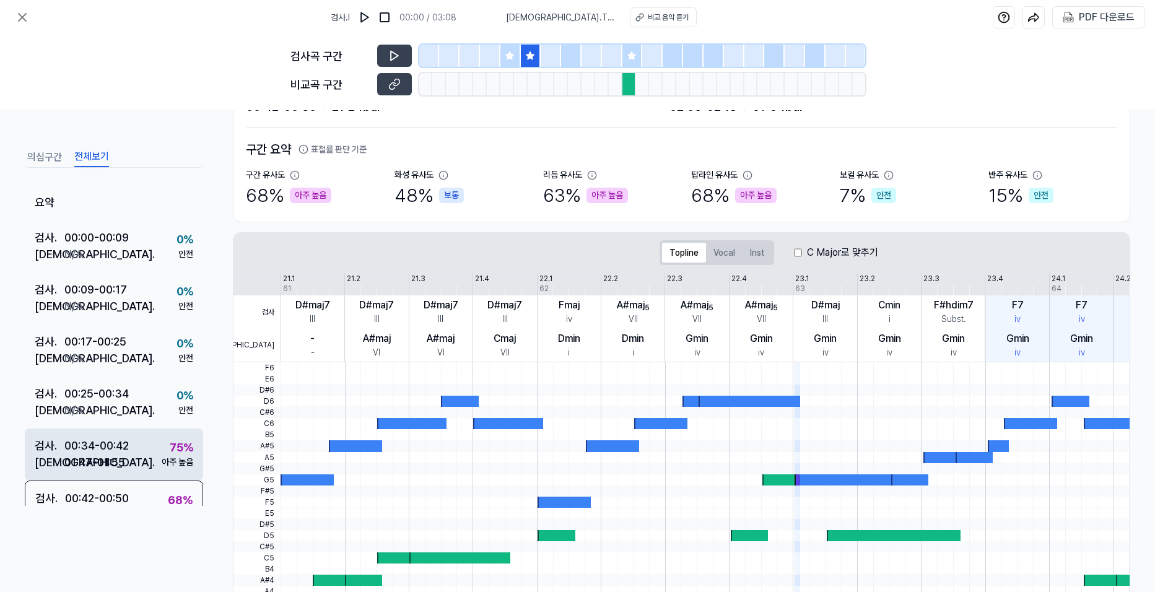
click at [122, 449] on div "00:34 - 00:42" at bounding box center [96, 445] width 64 height 17
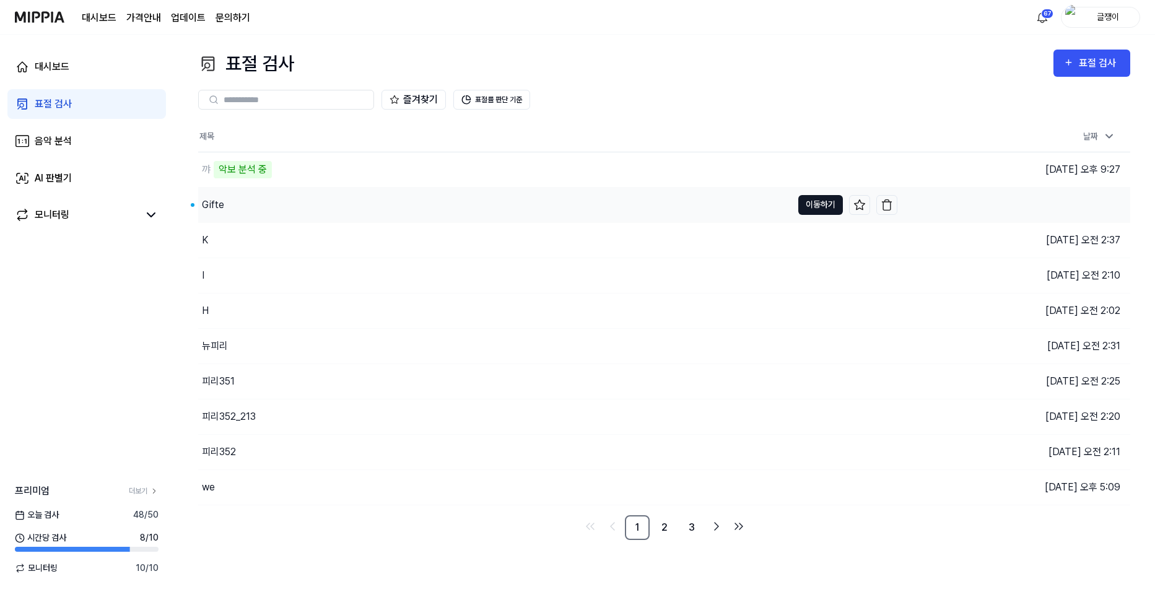
click at [812, 204] on button "이동하기" at bounding box center [820, 205] width 45 height 20
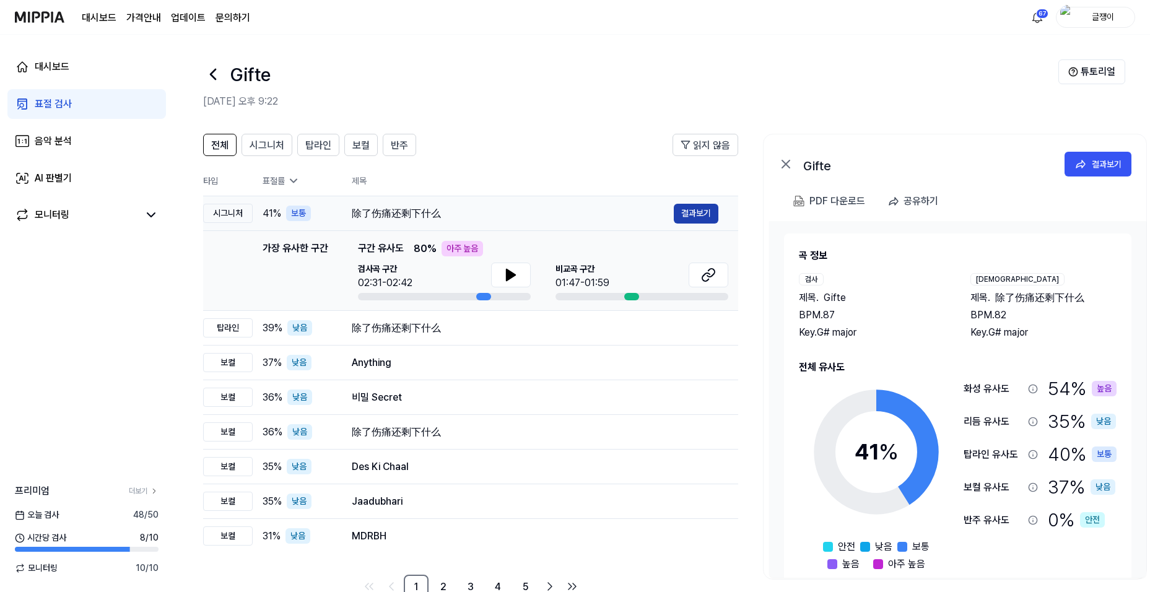
click at [689, 213] on button "결과보기" at bounding box center [696, 214] width 45 height 20
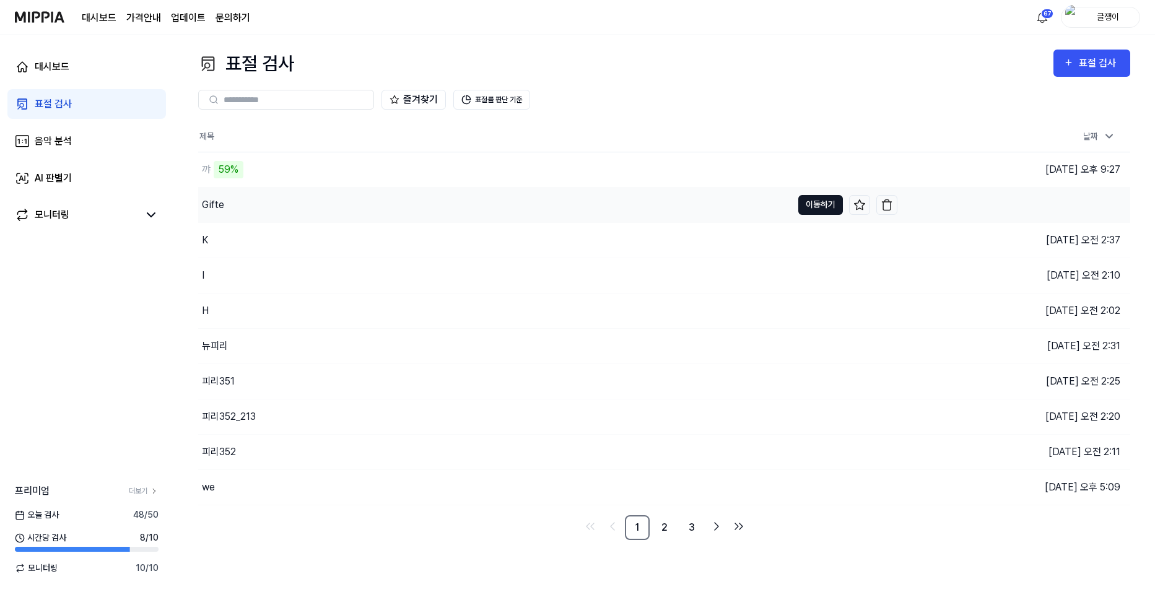
click at [815, 204] on button "이동하기" at bounding box center [820, 205] width 45 height 20
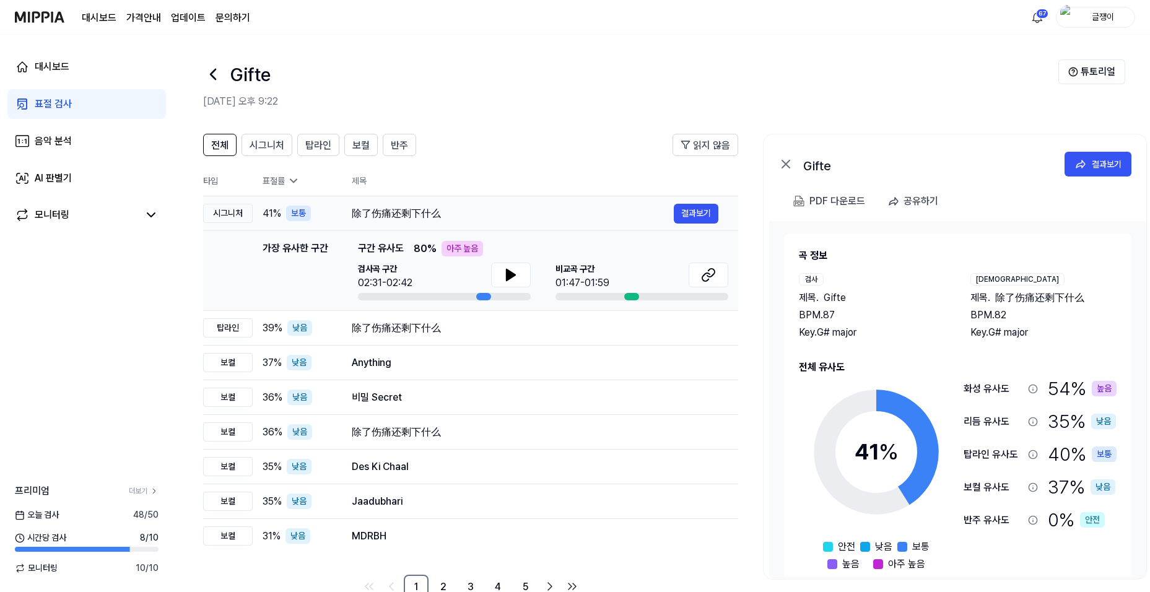
drag, startPoint x: 353, startPoint y: 211, endPoint x: 424, endPoint y: 216, distance: 71.4
click at [433, 216] on div "除了伤痛还剩下什么" at bounding box center [513, 213] width 322 height 15
drag, startPoint x: 349, startPoint y: 212, endPoint x: 436, endPoint y: 218, distance: 86.8
click at [436, 218] on td "除了伤痛还剩下什么 결과보기" at bounding box center [535, 213] width 406 height 35
click at [450, 189] on th "제목" at bounding box center [545, 181] width 386 height 30
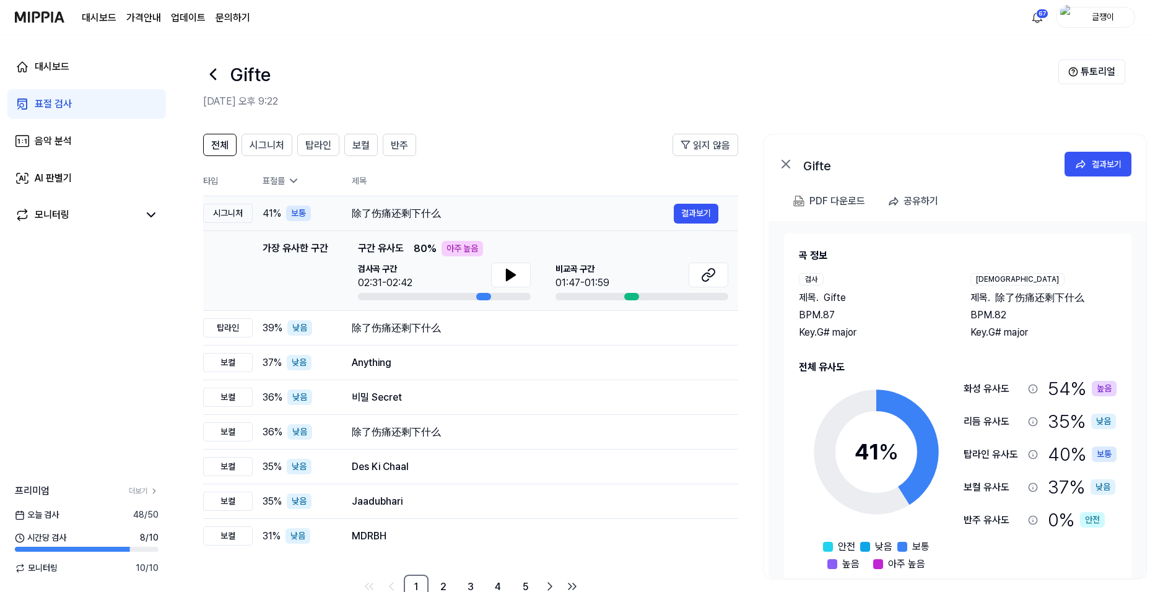
drag, startPoint x: 350, startPoint y: 210, endPoint x: 423, endPoint y: 210, distance: 73.0
click at [423, 210] on td "除了伤痛还剩下什么 결과보기" at bounding box center [535, 213] width 406 height 35
drag, startPoint x: 354, startPoint y: 213, endPoint x: 379, endPoint y: 212, distance: 24.8
click at [379, 212] on div "除了伤痛还剩下什么" at bounding box center [513, 213] width 322 height 15
click at [352, 212] on div "除了伤痛还剩下什么" at bounding box center [513, 213] width 322 height 15
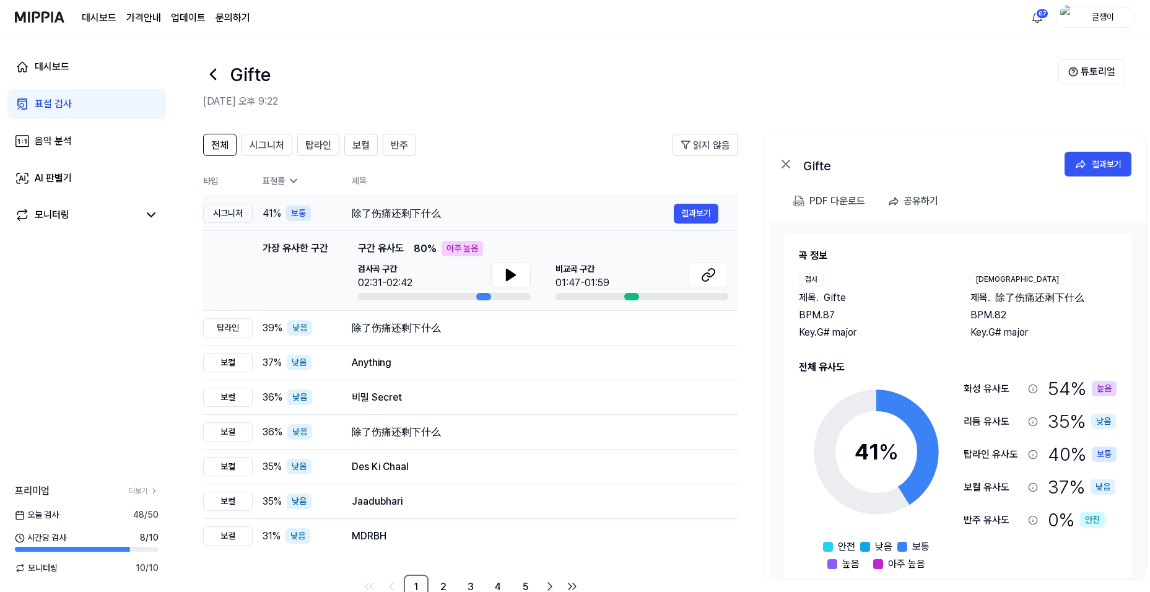
drag, startPoint x: 352, startPoint y: 212, endPoint x: 422, endPoint y: 212, distance: 70.6
click at [422, 212] on div "除了伤痛还剩下什么" at bounding box center [513, 213] width 322 height 15
drag, startPoint x: 352, startPoint y: 210, endPoint x: 448, endPoint y: 211, distance: 95.3
click at [438, 214] on div "除了伤痛还剩下什么" at bounding box center [513, 213] width 322 height 15
click at [1090, 164] on button "결과보기" at bounding box center [1097, 164] width 67 height 25
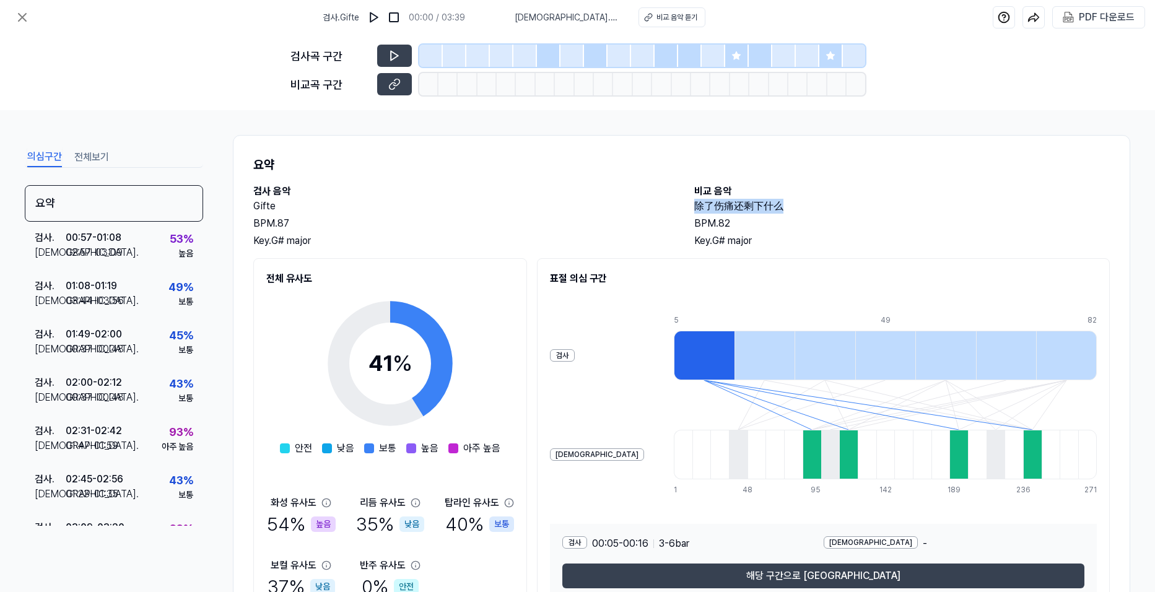
drag, startPoint x: 693, startPoint y: 205, endPoint x: 778, endPoint y: 213, distance: 85.8
click at [778, 213] on h2 "除了伤痛还剩下什么" at bounding box center [902, 206] width 416 height 15
drag, startPoint x: 750, startPoint y: 204, endPoint x: 649, endPoint y: 207, distance: 100.9
click at [649, 207] on h2 "Gifte" at bounding box center [461, 206] width 416 height 15
drag, startPoint x: 690, startPoint y: 203, endPoint x: 794, endPoint y: 211, distance: 104.3
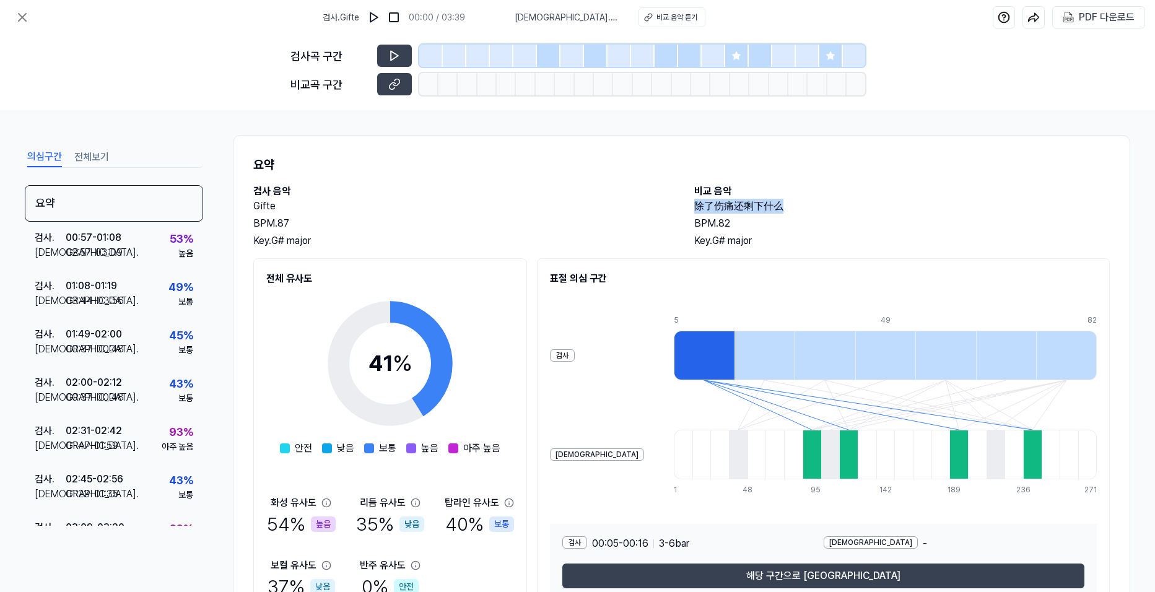
click at [794, 211] on div "검사 음악 Gifte BPM. 87 Key. G# major 비교 음악 除了伤痛还剩下什么 BPM. 82 Key. G# major" at bounding box center [681, 216] width 856 height 64
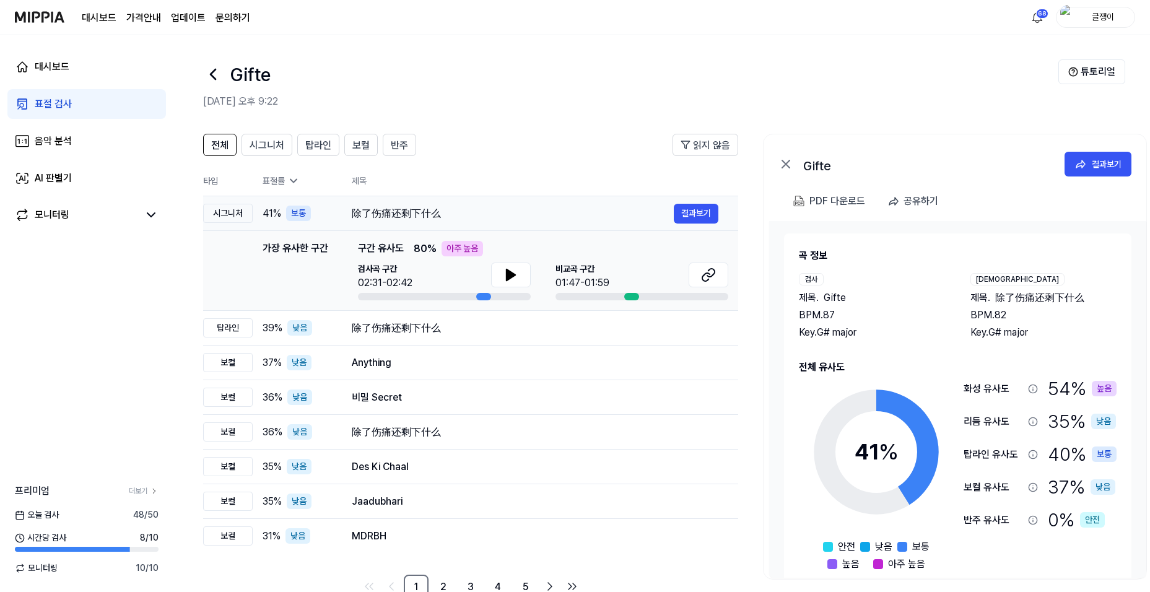
drag, startPoint x: 352, startPoint y: 212, endPoint x: 496, endPoint y: 210, distance: 144.9
click at [455, 212] on div "除了伤痛还剩下什么" at bounding box center [513, 213] width 322 height 15
click at [1094, 167] on div "결과보기" at bounding box center [1106, 164] width 30 height 14
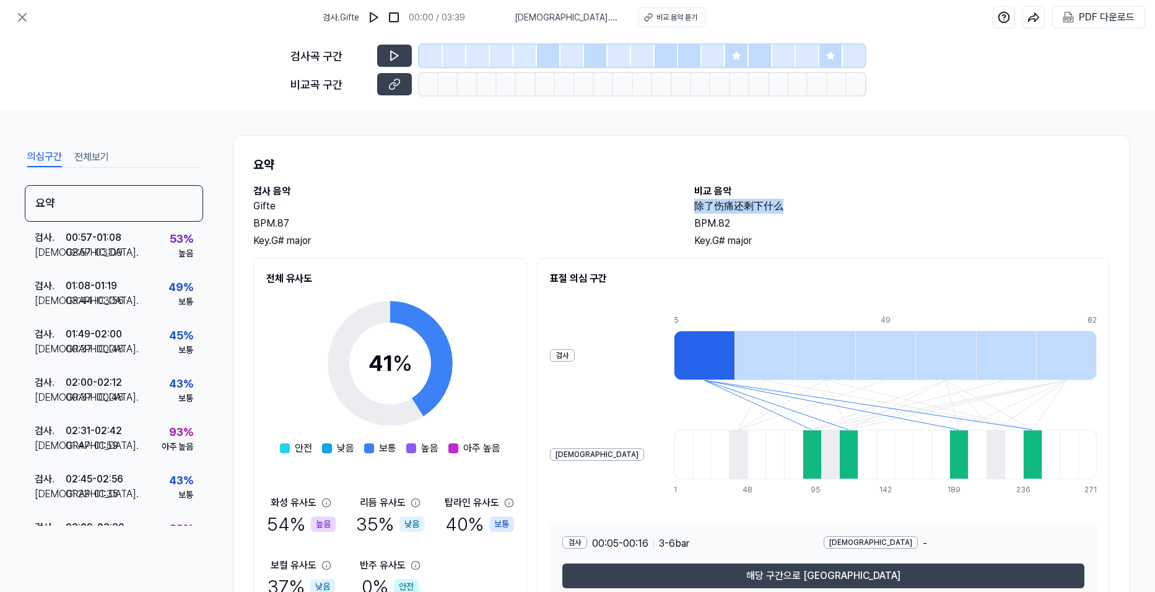
drag, startPoint x: 691, startPoint y: 205, endPoint x: 786, endPoint y: 204, distance: 94.1
click at [786, 204] on h2 "除了伤痛还剩下什么" at bounding box center [902, 206] width 416 height 15
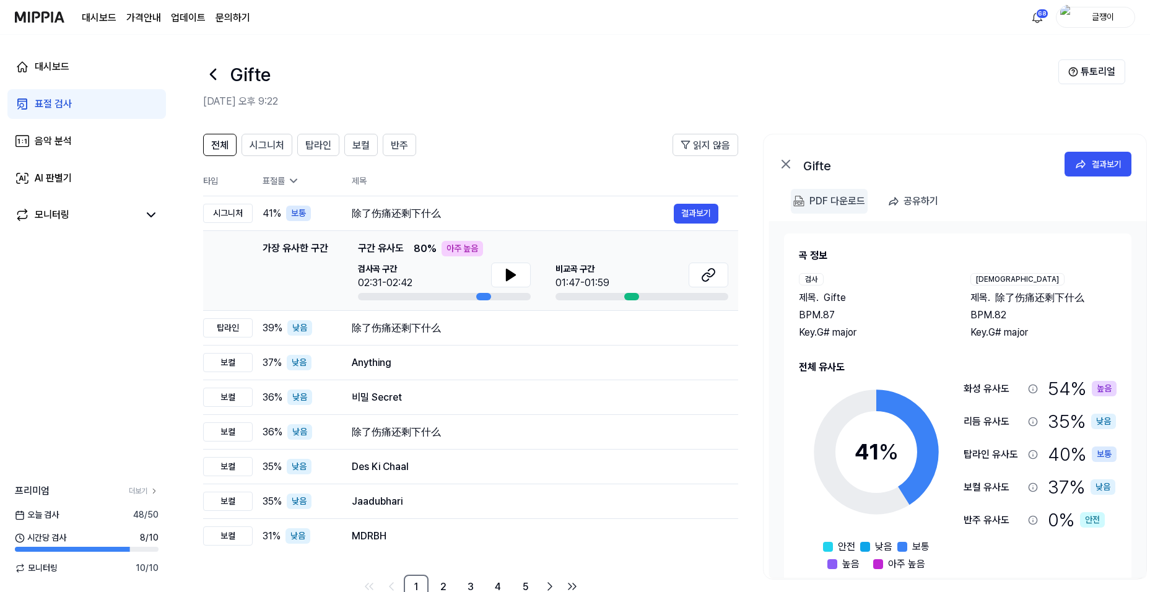
click at [819, 202] on div "PDF 다운로드" at bounding box center [837, 201] width 56 height 16
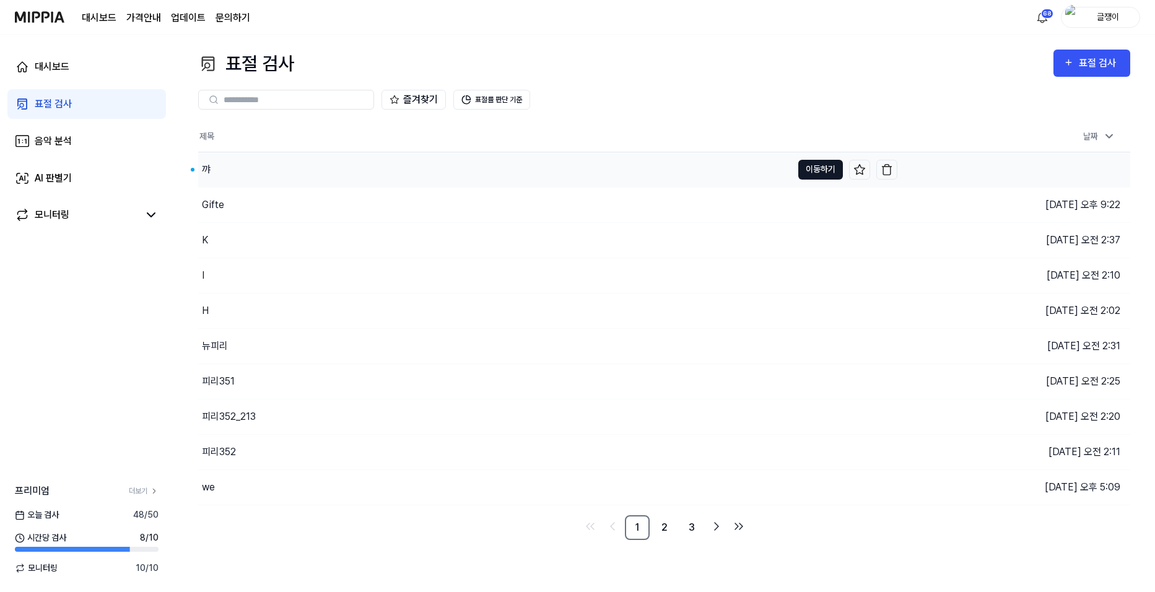
click at [819, 165] on button "이동하기" at bounding box center [820, 170] width 45 height 20
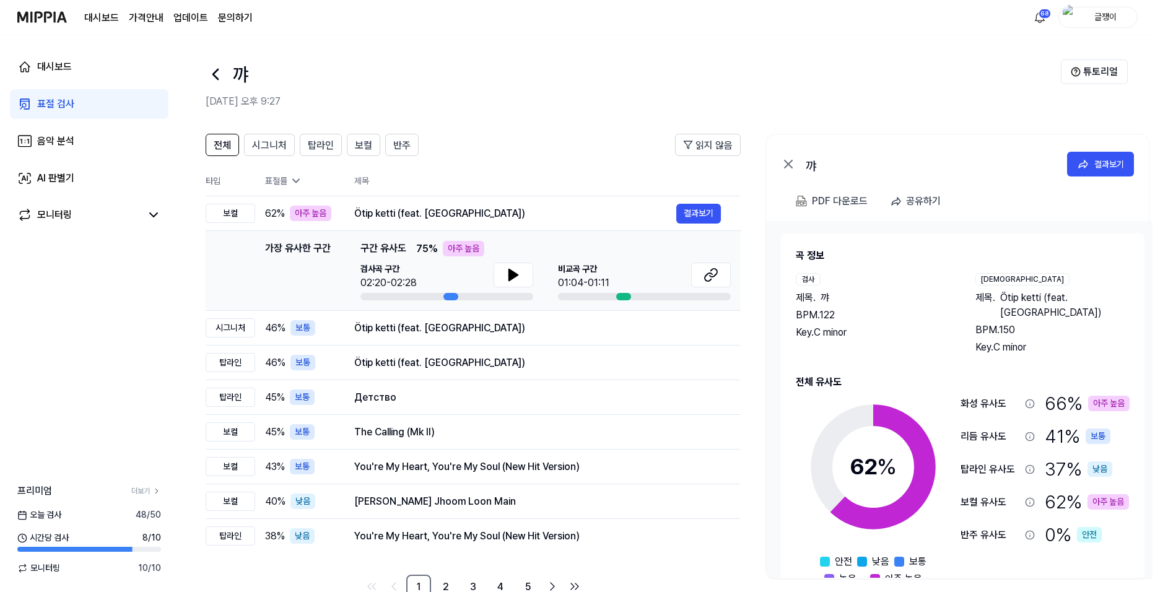
scroll to position [21, 0]
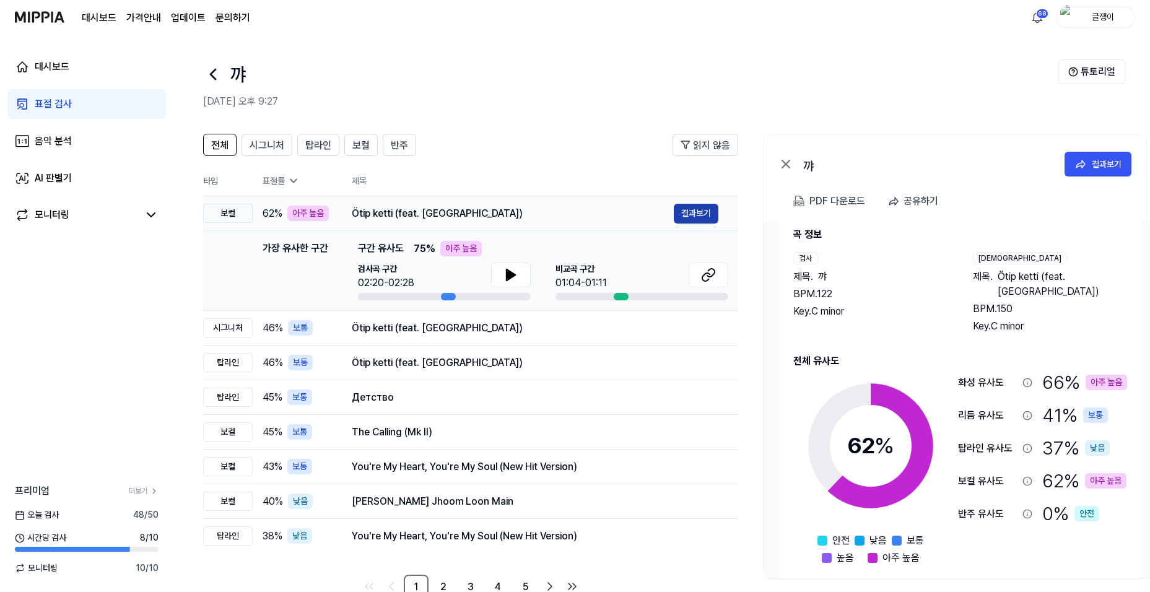
click at [696, 209] on button "결과보기" at bounding box center [696, 214] width 45 height 20
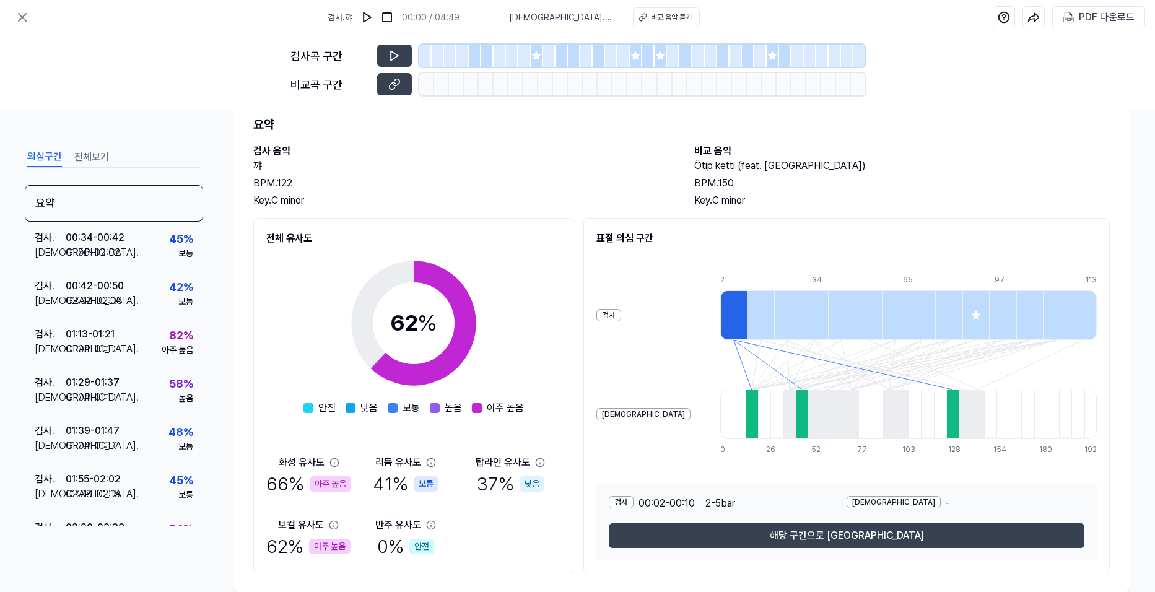
scroll to position [67, 0]
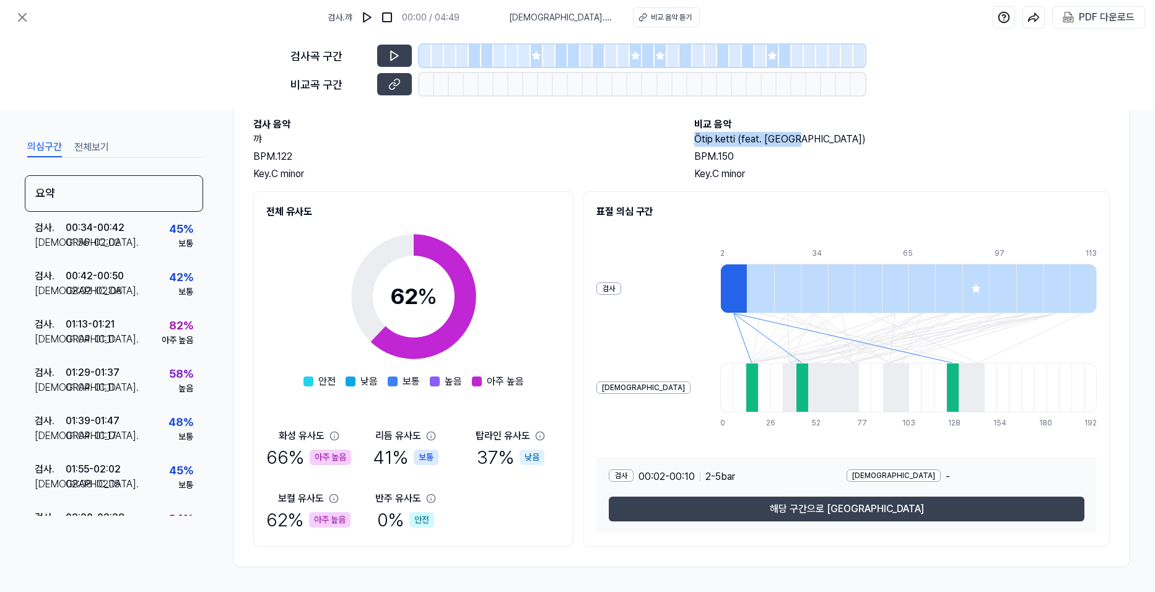
drag, startPoint x: 690, startPoint y: 138, endPoint x: 796, endPoint y: 139, distance: 106.5
click at [796, 139] on div "검사 음악 꺄 BPM. 122 Key. C minor 비교 음악 Ötip ketti (feat. Aikyn) BPM. 150 Key. C mi…" at bounding box center [681, 149] width 856 height 64
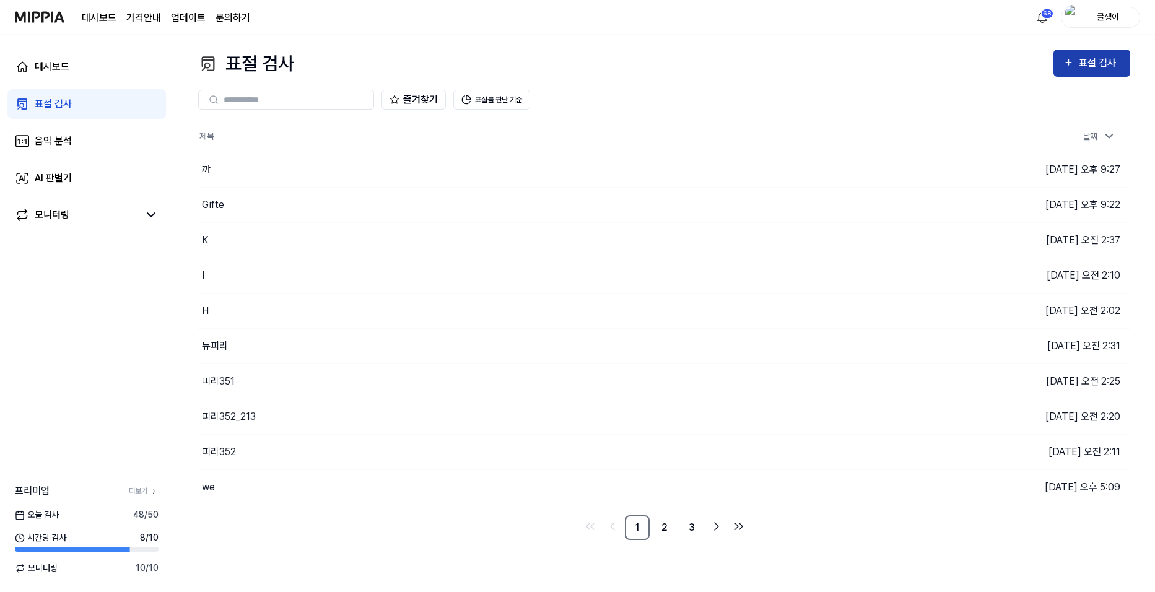
click at [1067, 63] on icon "button" at bounding box center [1068, 63] width 6 height 6
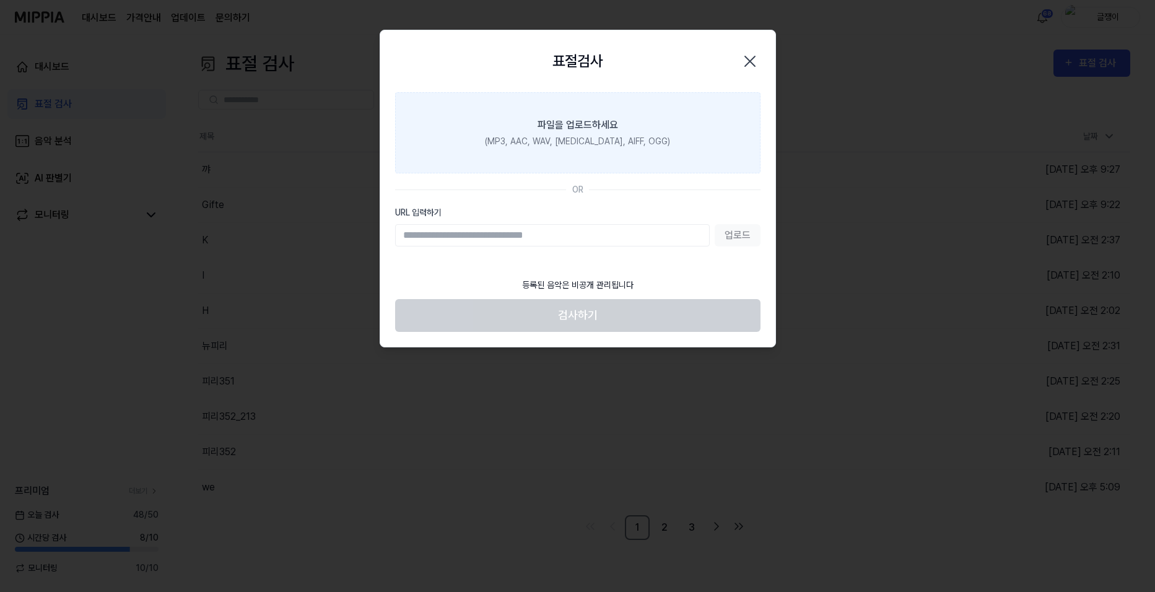
click at [580, 139] on div "(MP3, AAC, WAV, [MEDICAL_DATA], AIFF, OGG)" at bounding box center [577, 141] width 185 height 13
click at [0, 0] on input "파일을 업로드하세요 (MP3, AAC, WAV, [MEDICAL_DATA], AIFF, OGG)" at bounding box center [0, 0] width 0 height 0
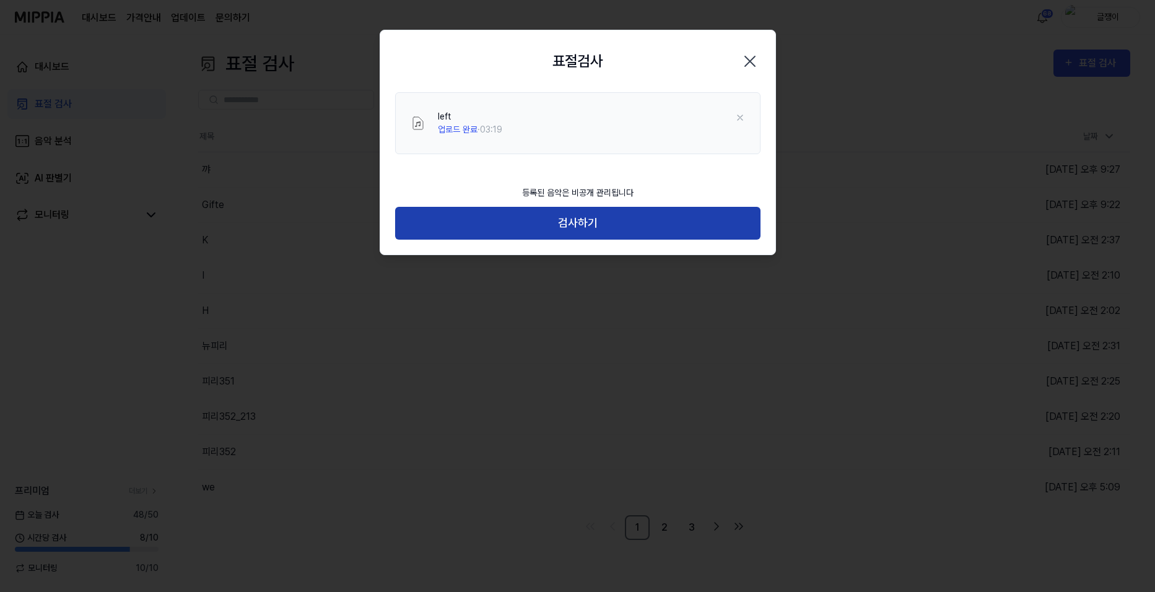
click at [584, 222] on button "검사하기" at bounding box center [577, 223] width 365 height 33
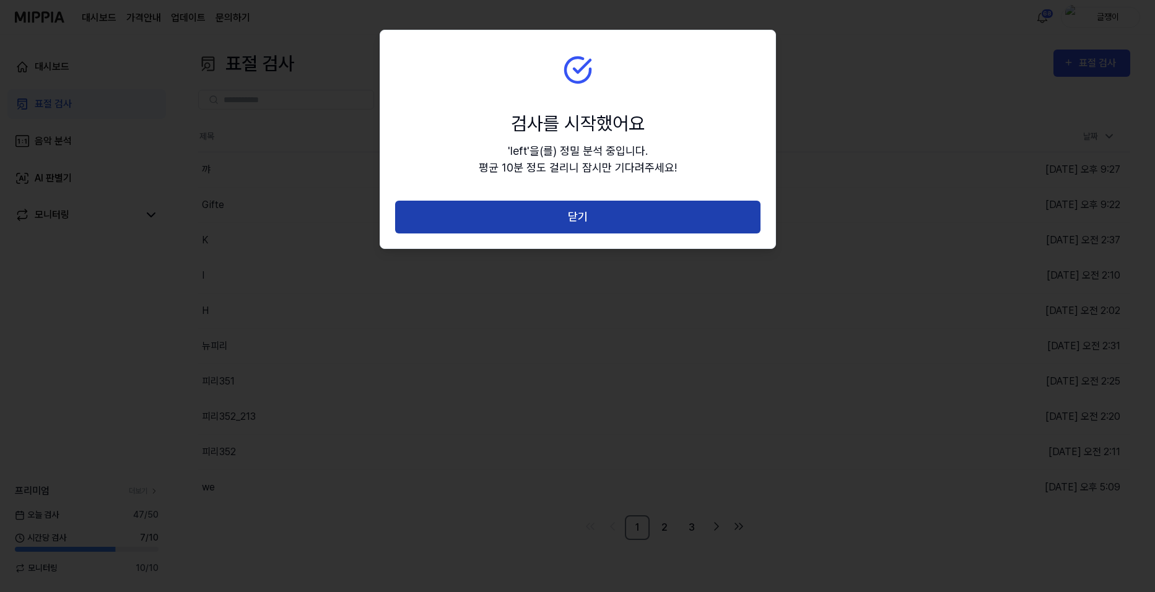
click at [584, 215] on button "닫기" at bounding box center [577, 217] width 365 height 33
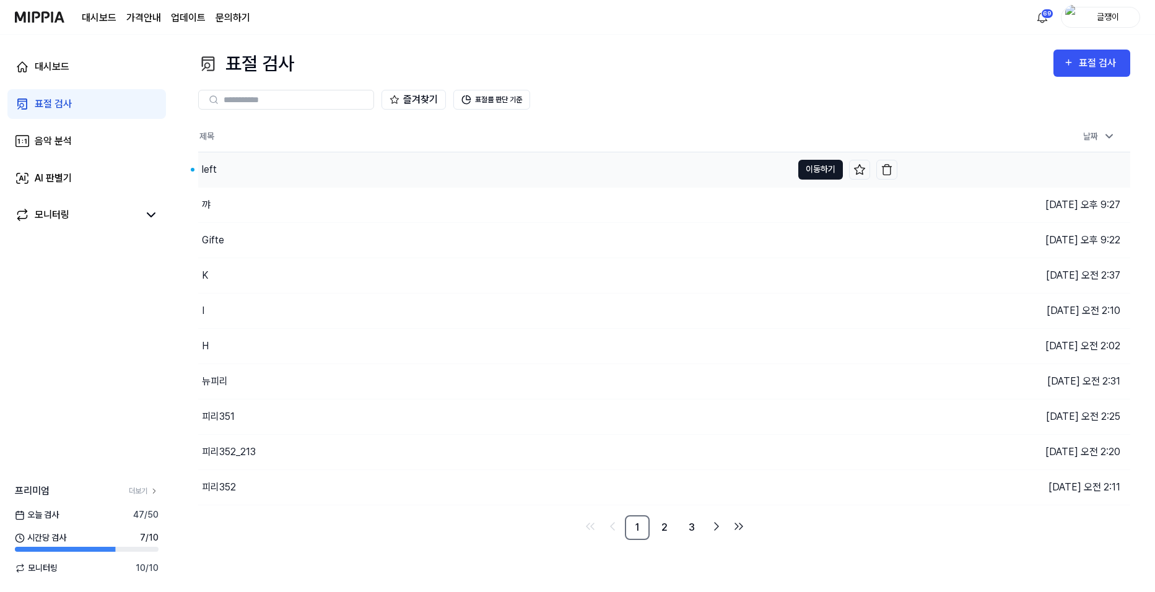
click at [811, 162] on button "이동하기" at bounding box center [820, 170] width 45 height 20
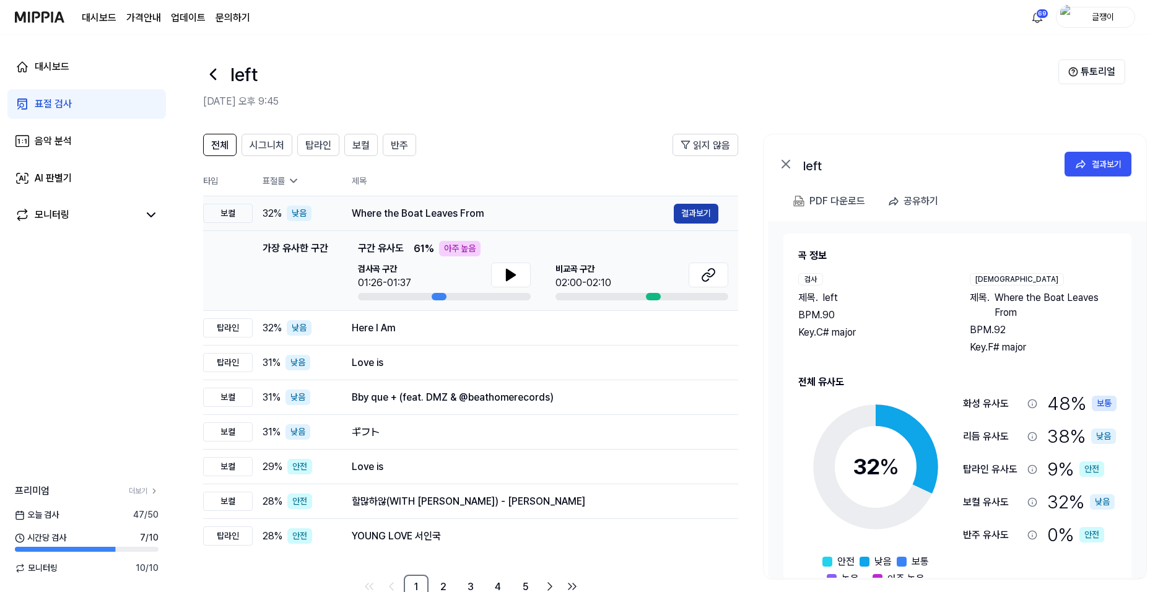
click at [685, 212] on button "결과보기" at bounding box center [696, 214] width 45 height 20
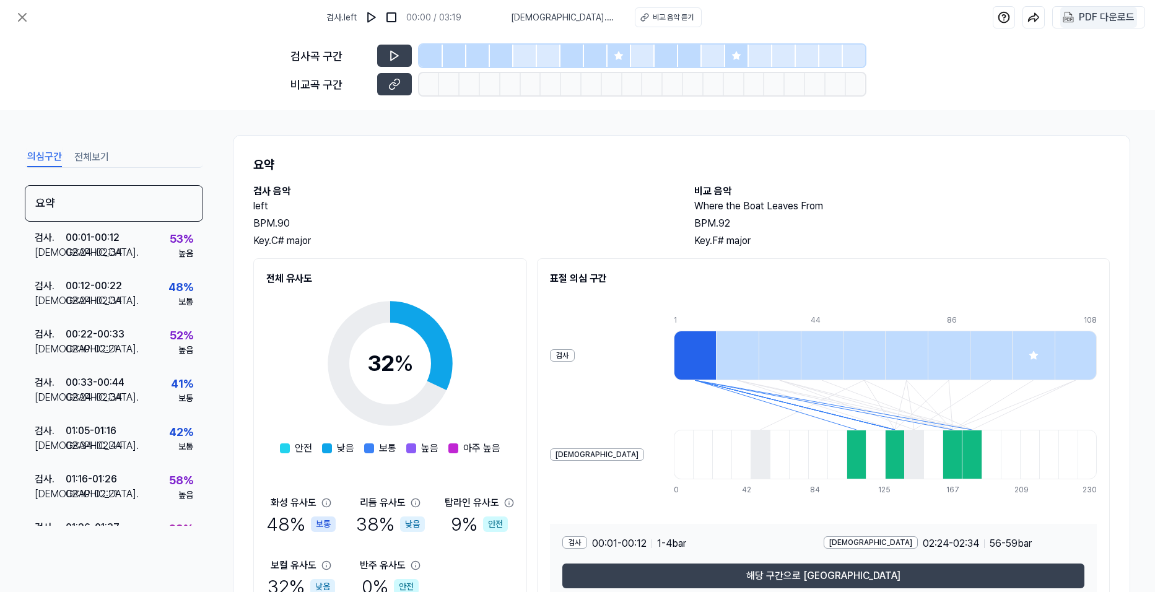
click at [1093, 17] on div "PDF 다운로드" at bounding box center [1106, 17] width 56 height 16
click at [1094, 14] on div "PDF 다운로드" at bounding box center [1106, 17] width 56 height 16
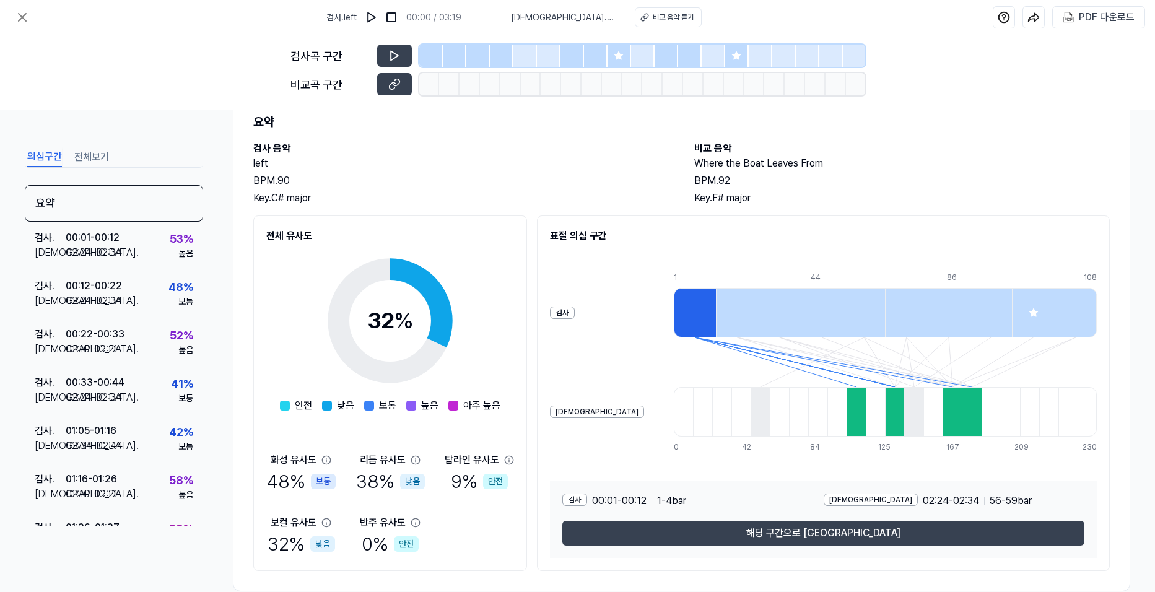
scroll to position [62, 0]
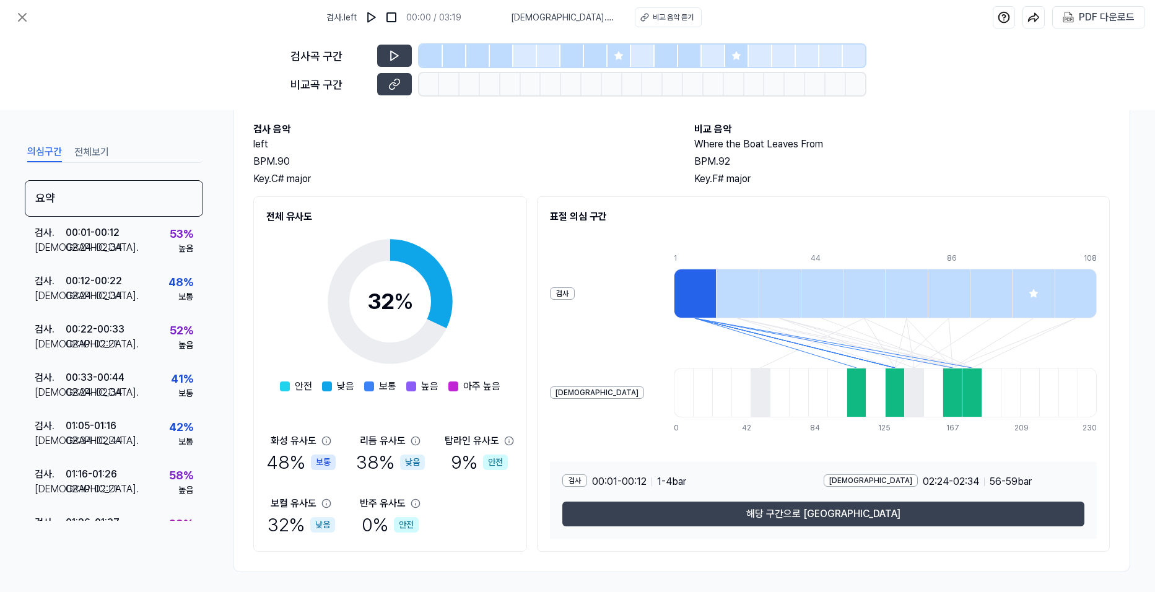
click at [674, 292] on div at bounding box center [695, 294] width 42 height 50
click at [674, 295] on div at bounding box center [695, 294] width 42 height 50
drag, startPoint x: 636, startPoint y: 298, endPoint x: 607, endPoint y: 305, distance: 29.4
click at [674, 305] on div at bounding box center [695, 294] width 42 height 50
click at [674, 301] on div at bounding box center [695, 294] width 42 height 50
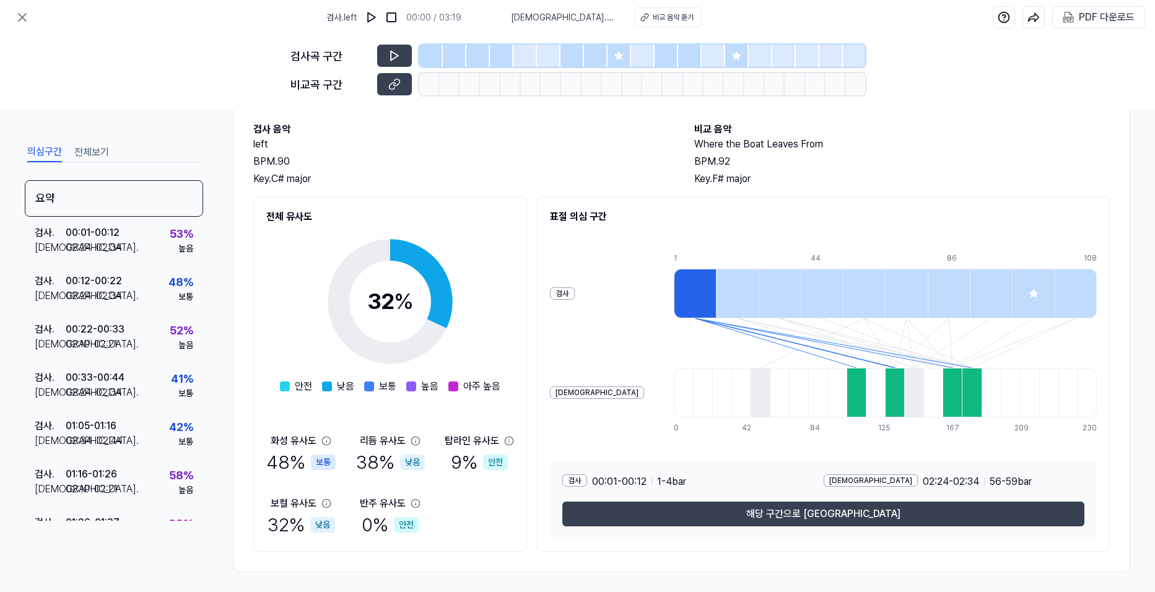
click at [674, 295] on div at bounding box center [695, 294] width 42 height 50
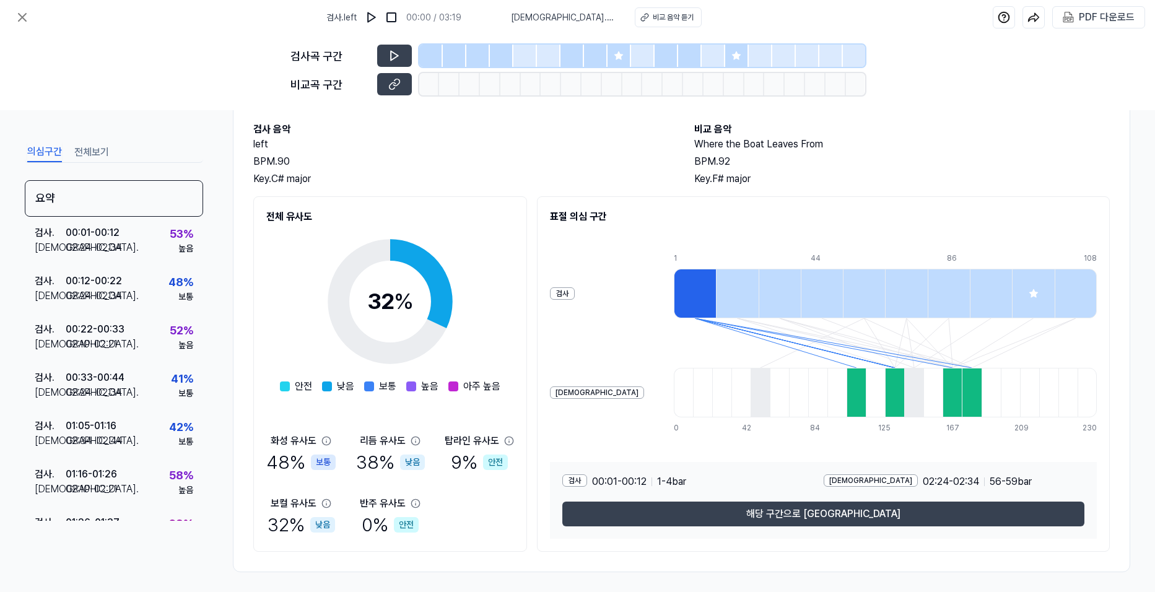
click at [674, 295] on div at bounding box center [695, 294] width 42 height 50
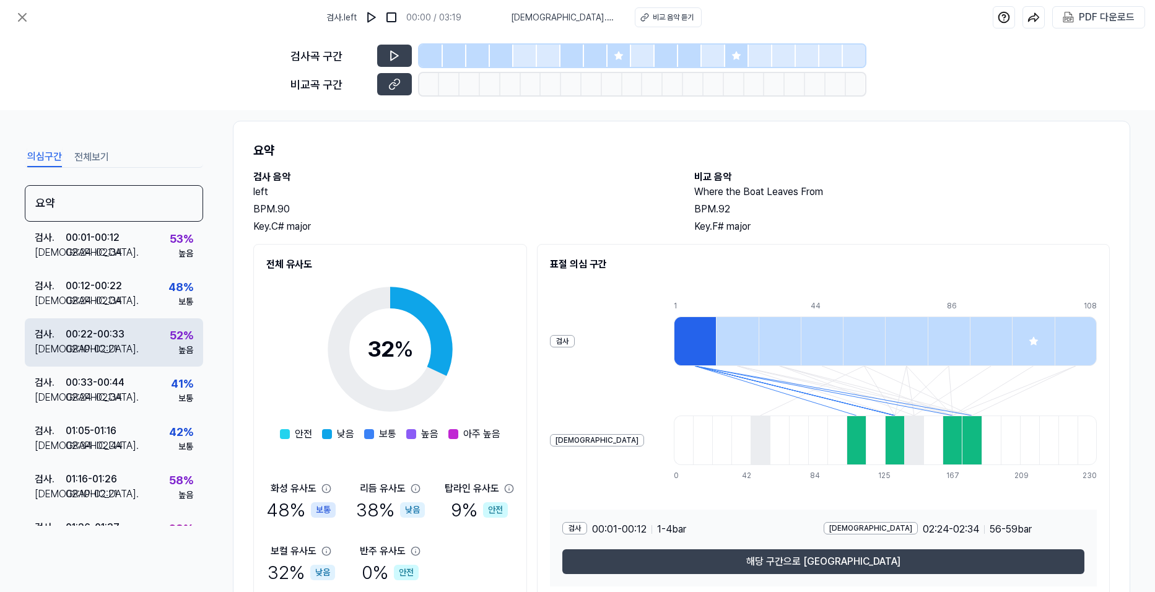
scroll to position [0, 0]
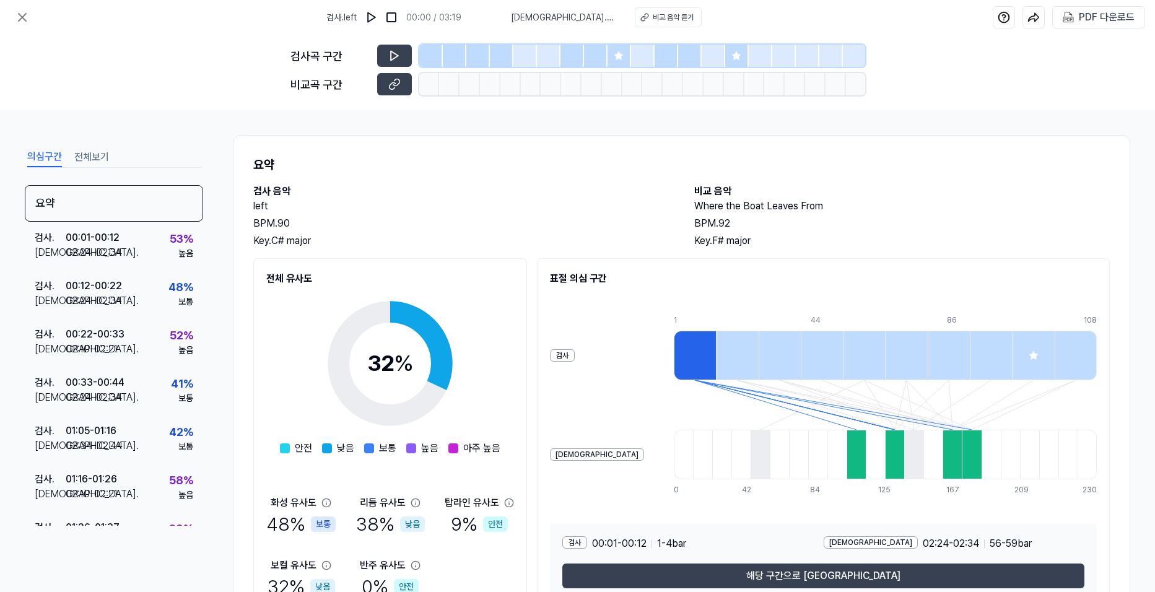
click at [846, 466] on div at bounding box center [855, 455] width 19 height 50
click at [885, 467] on div at bounding box center [894, 455] width 19 height 50
click at [942, 474] on div at bounding box center [951, 455] width 19 height 50
click at [981, 470] on div at bounding box center [990, 455] width 19 height 50
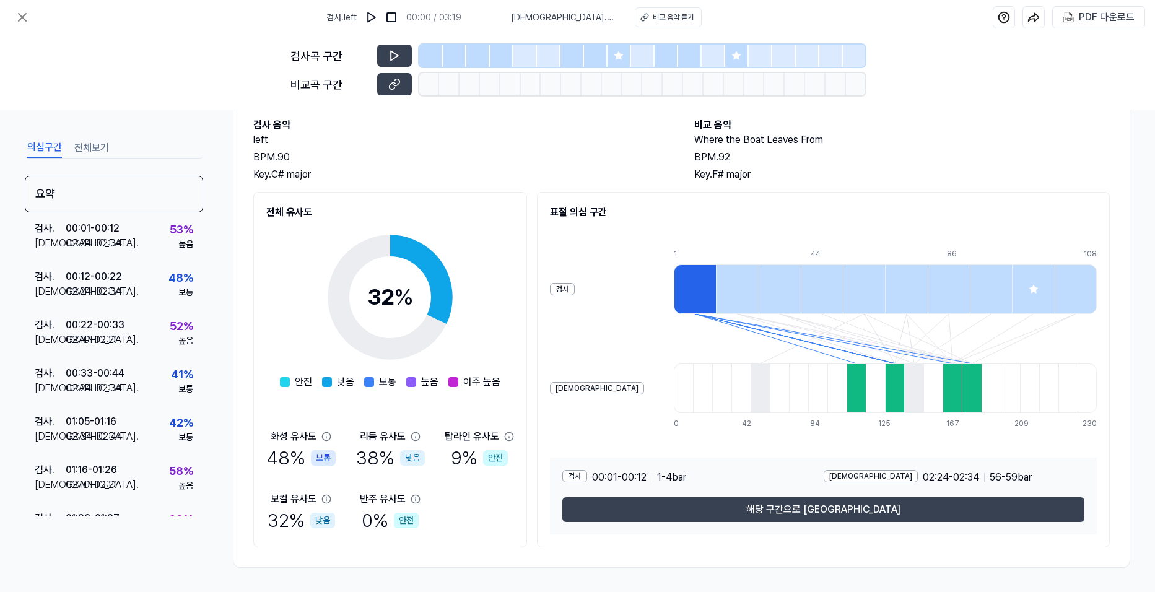
scroll to position [67, 0]
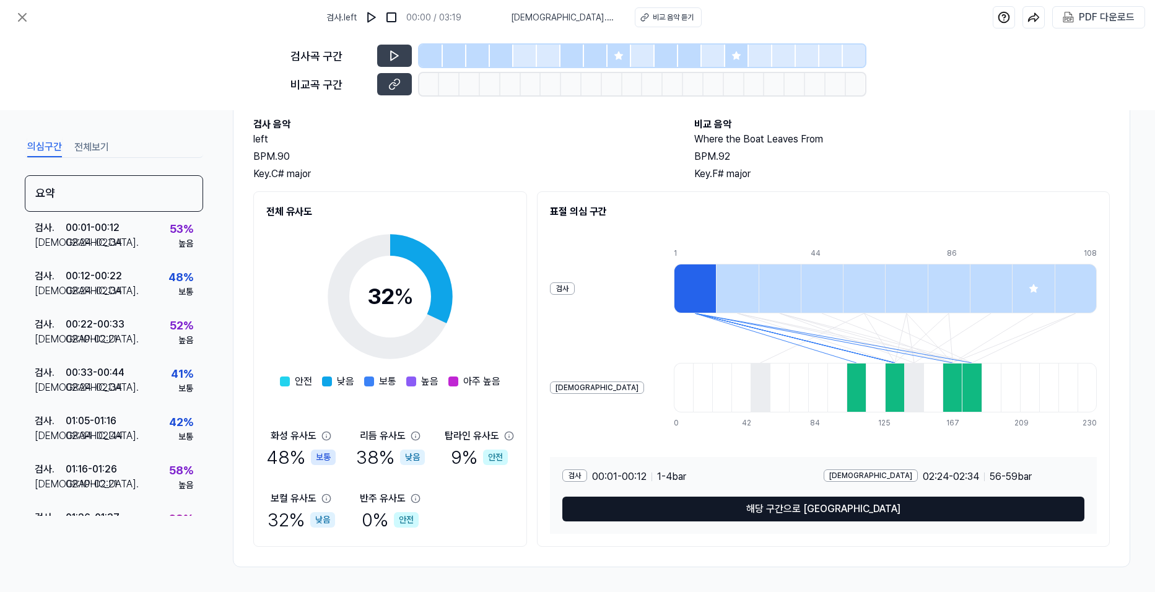
click at [770, 504] on button "해당 구간으로 [GEOGRAPHIC_DATA]" at bounding box center [823, 508] width 522 height 25
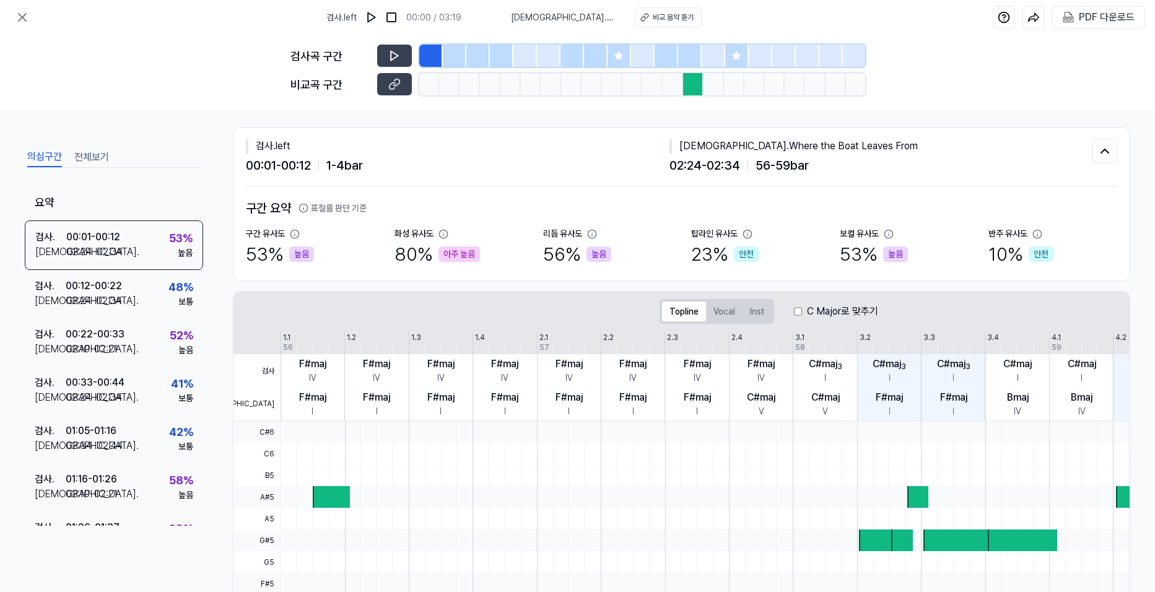
scroll to position [0, 0]
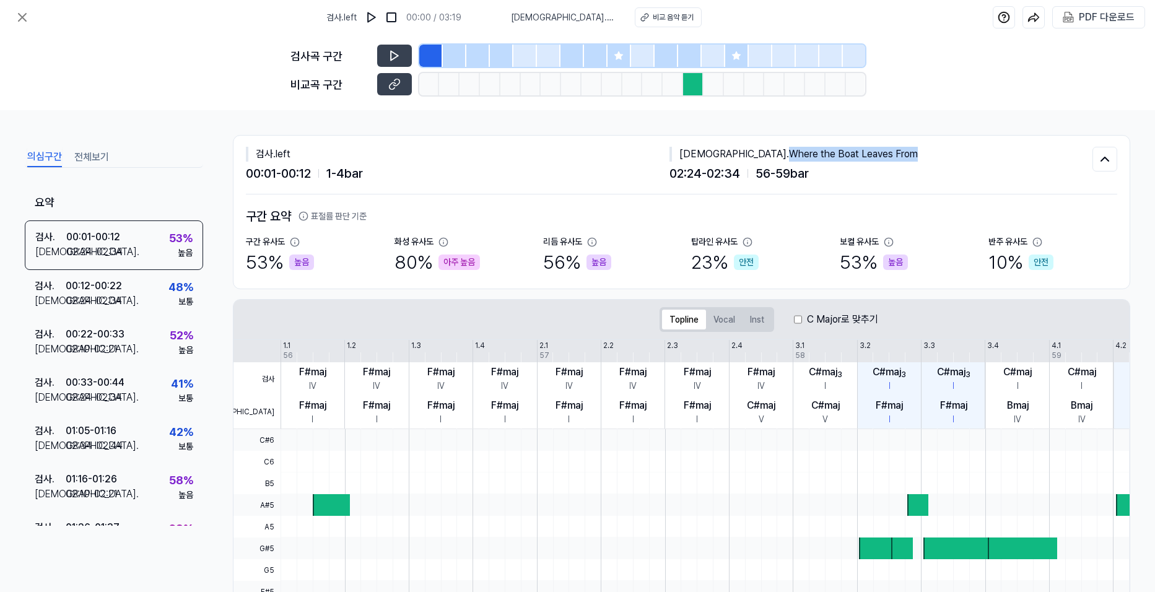
drag, startPoint x: 700, startPoint y: 152, endPoint x: 827, endPoint y: 147, distance: 127.6
click at [827, 147] on div "[DEMOGRAPHIC_DATA] . Where the Boat Leaves From" at bounding box center [880, 154] width 423 height 15
